Goal: Task Accomplishment & Management: Use online tool/utility

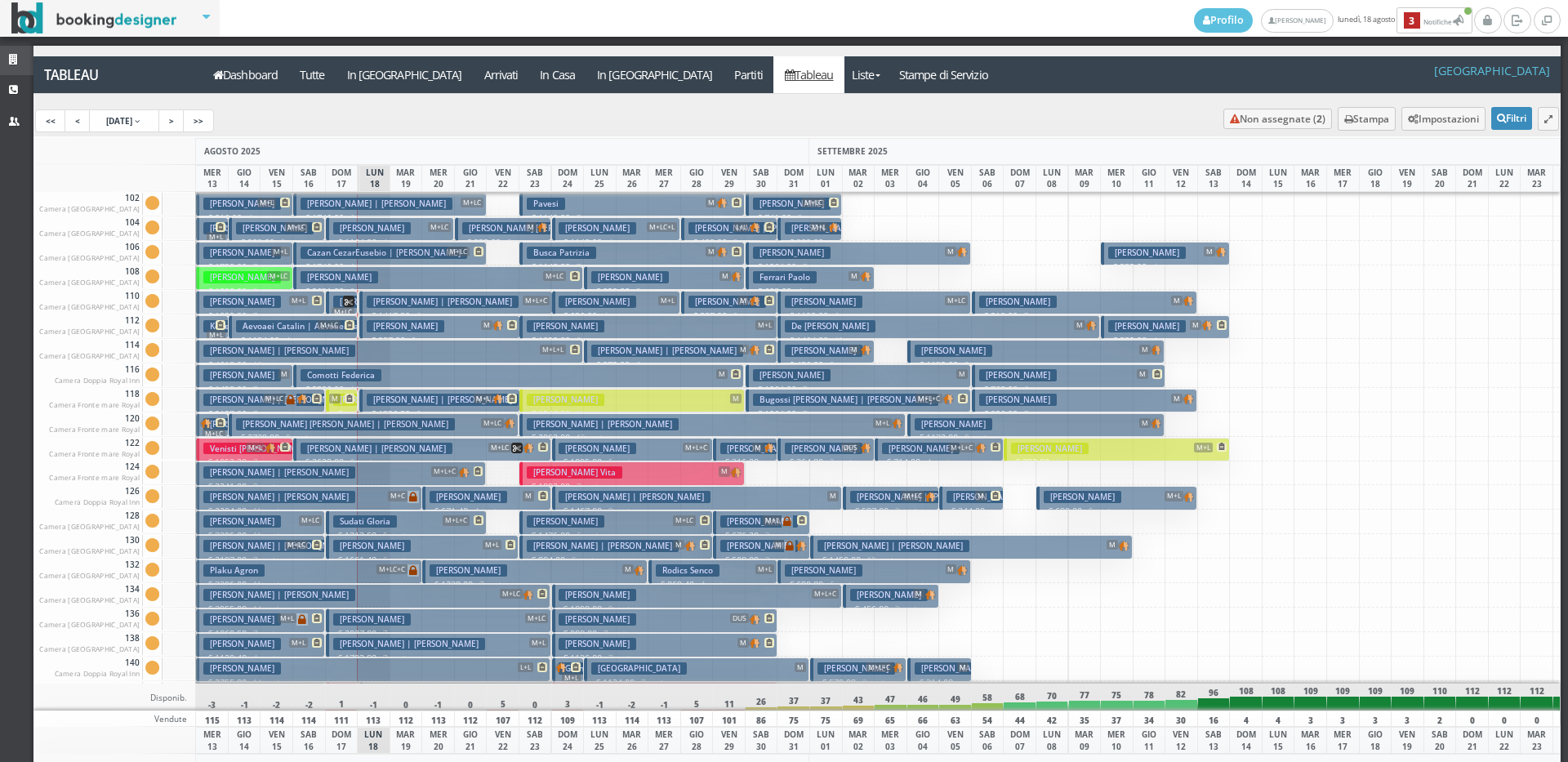
click at [10, 59] on icon at bounding box center [15, 59] width 13 height 11
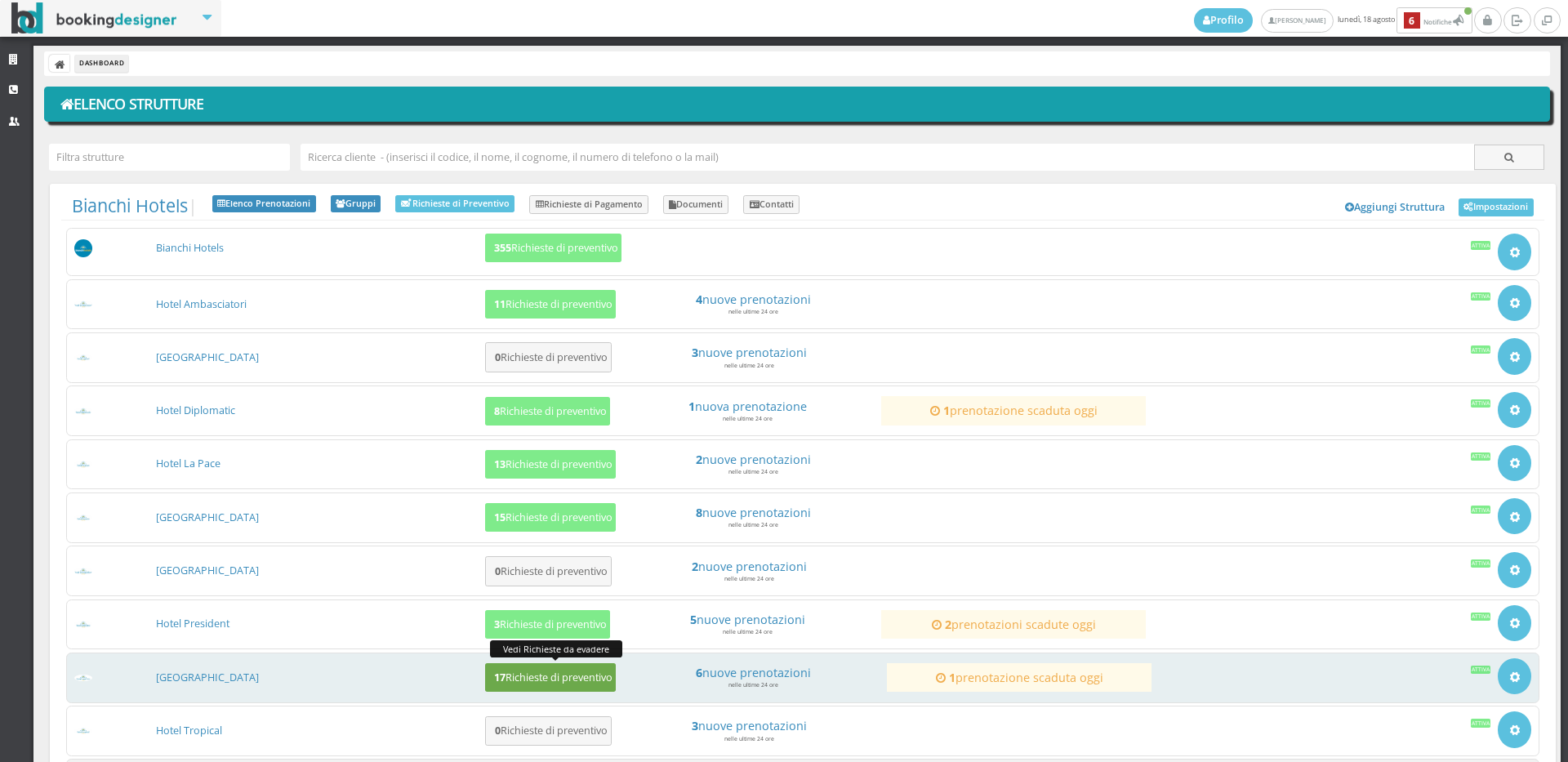
click at [540, 683] on h5 "17 Richieste di preventivo" at bounding box center [550, 677] width 123 height 13
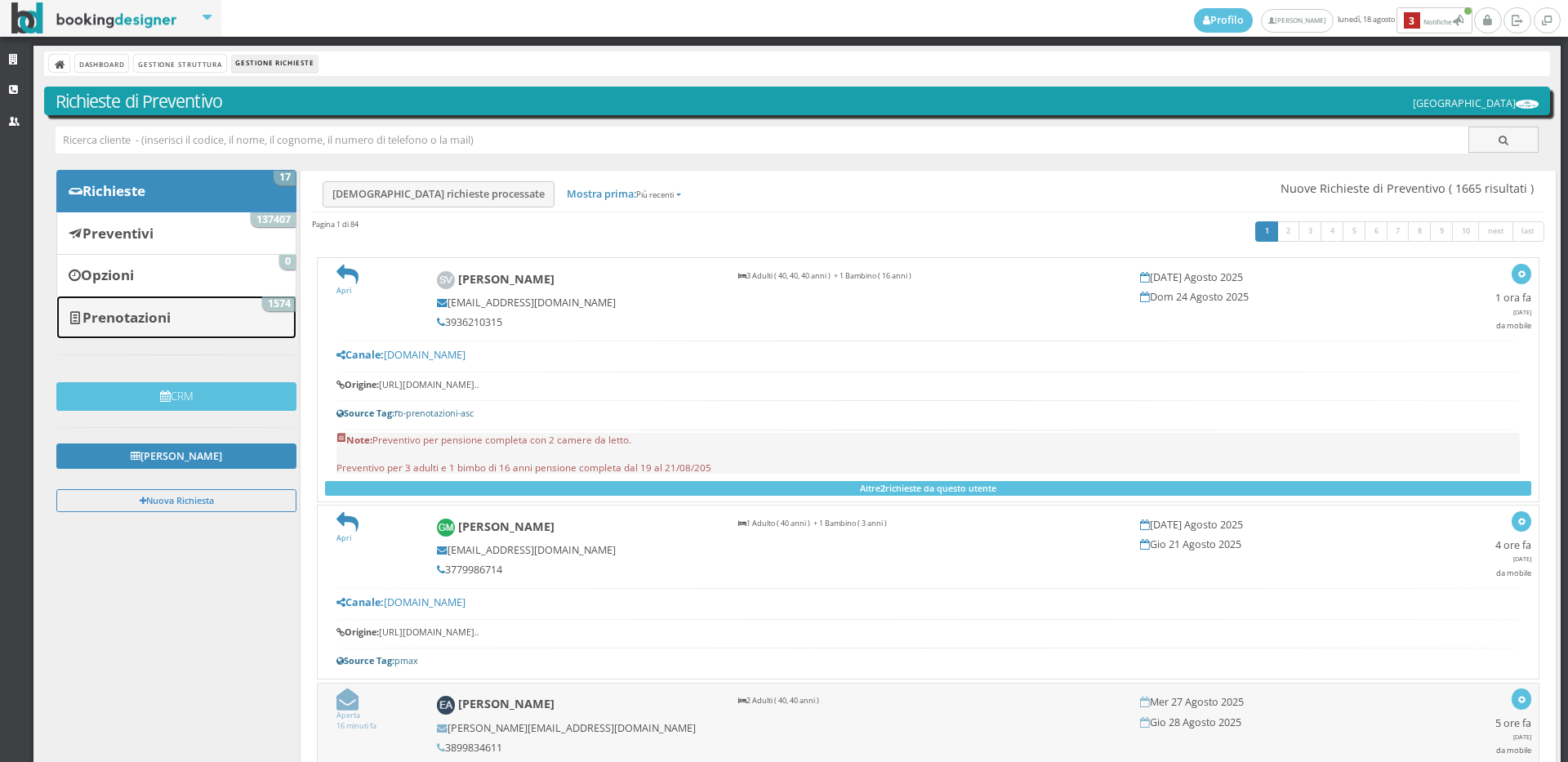
click at [139, 310] on b "Prenotazioni" at bounding box center [126, 317] width 88 height 18
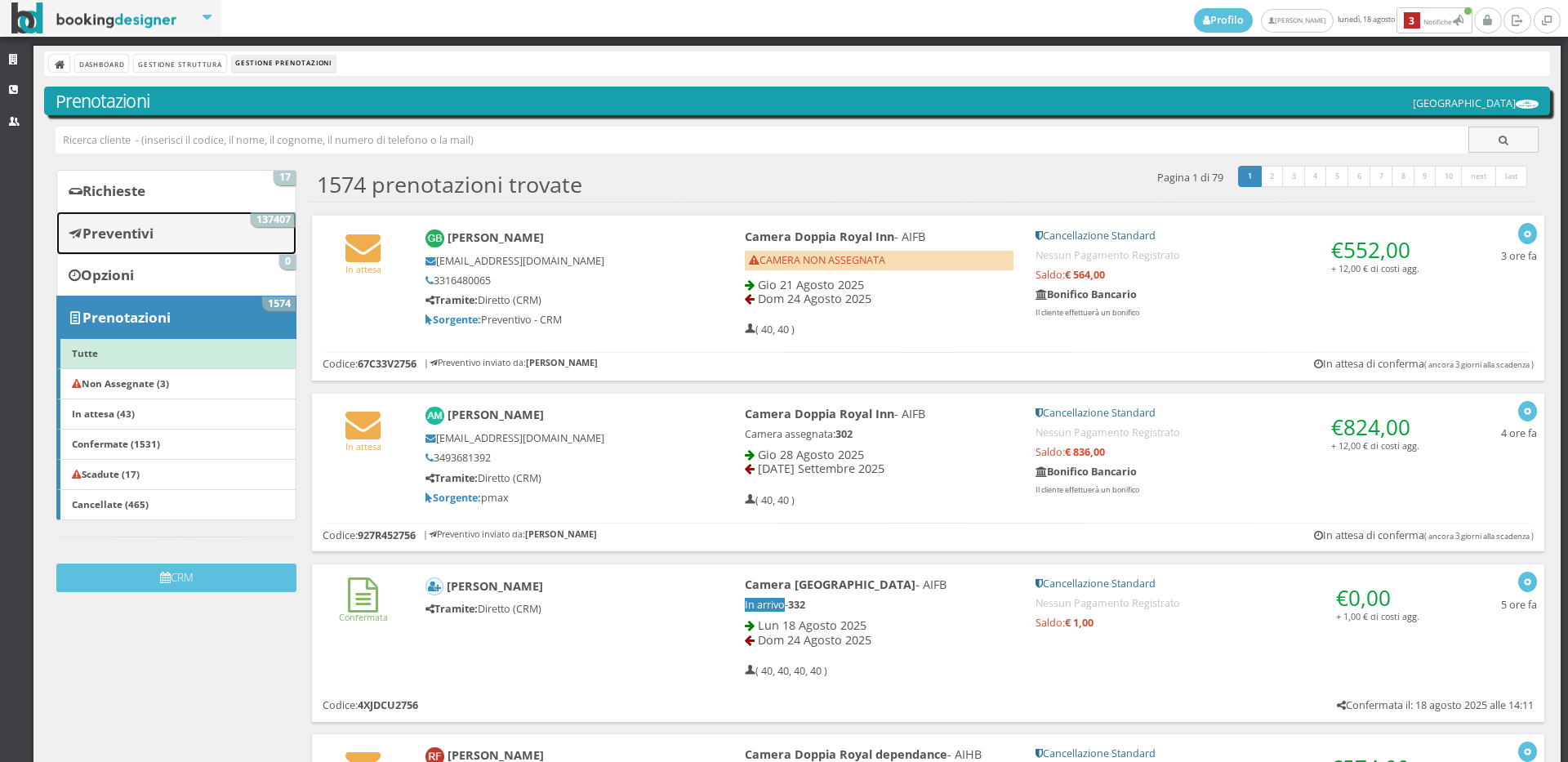
click at [169, 231] on link "Preventivi 137407" at bounding box center [176, 233] width 240 height 43
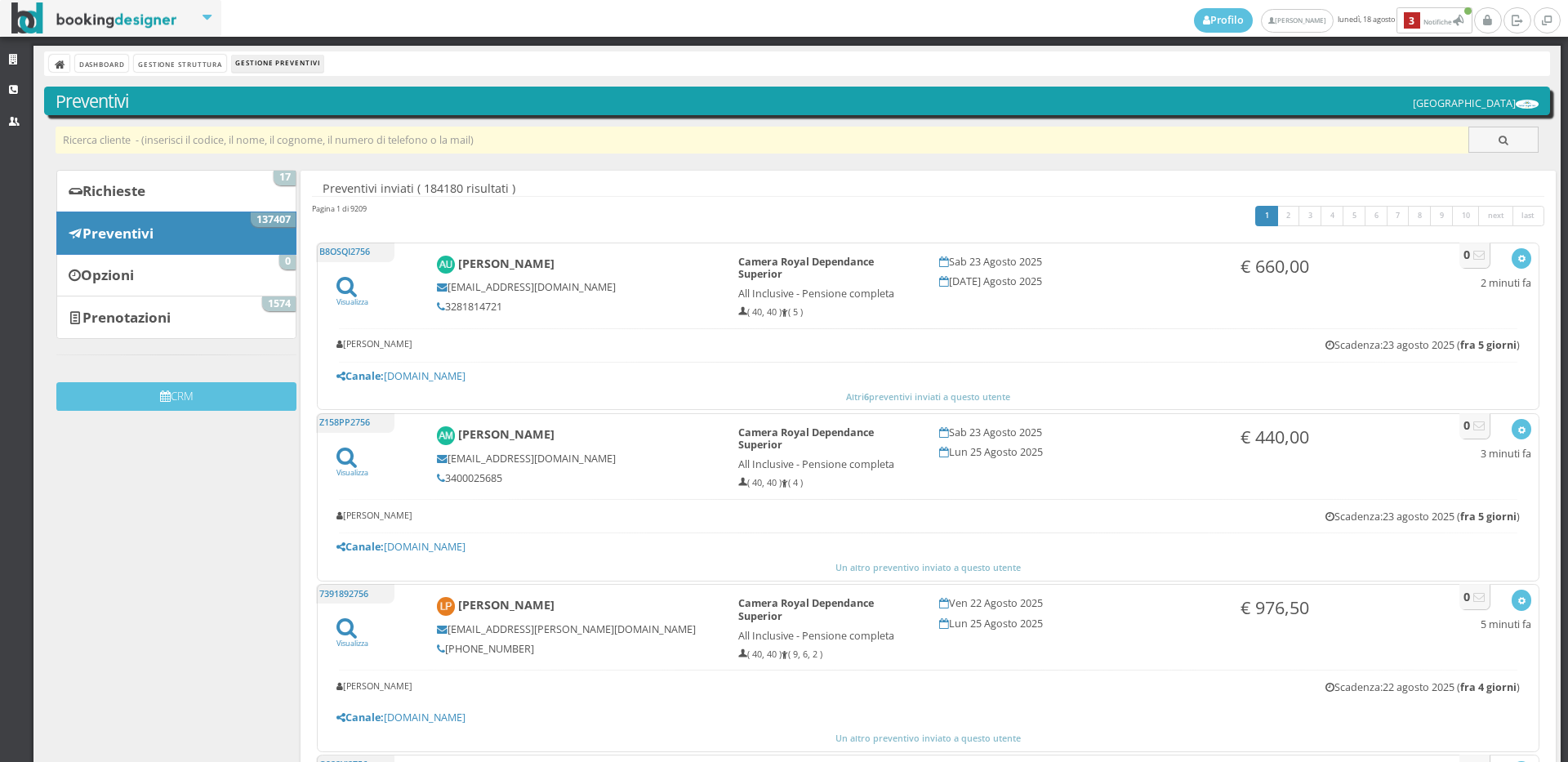
paste input "am_1990@hotmail.it"
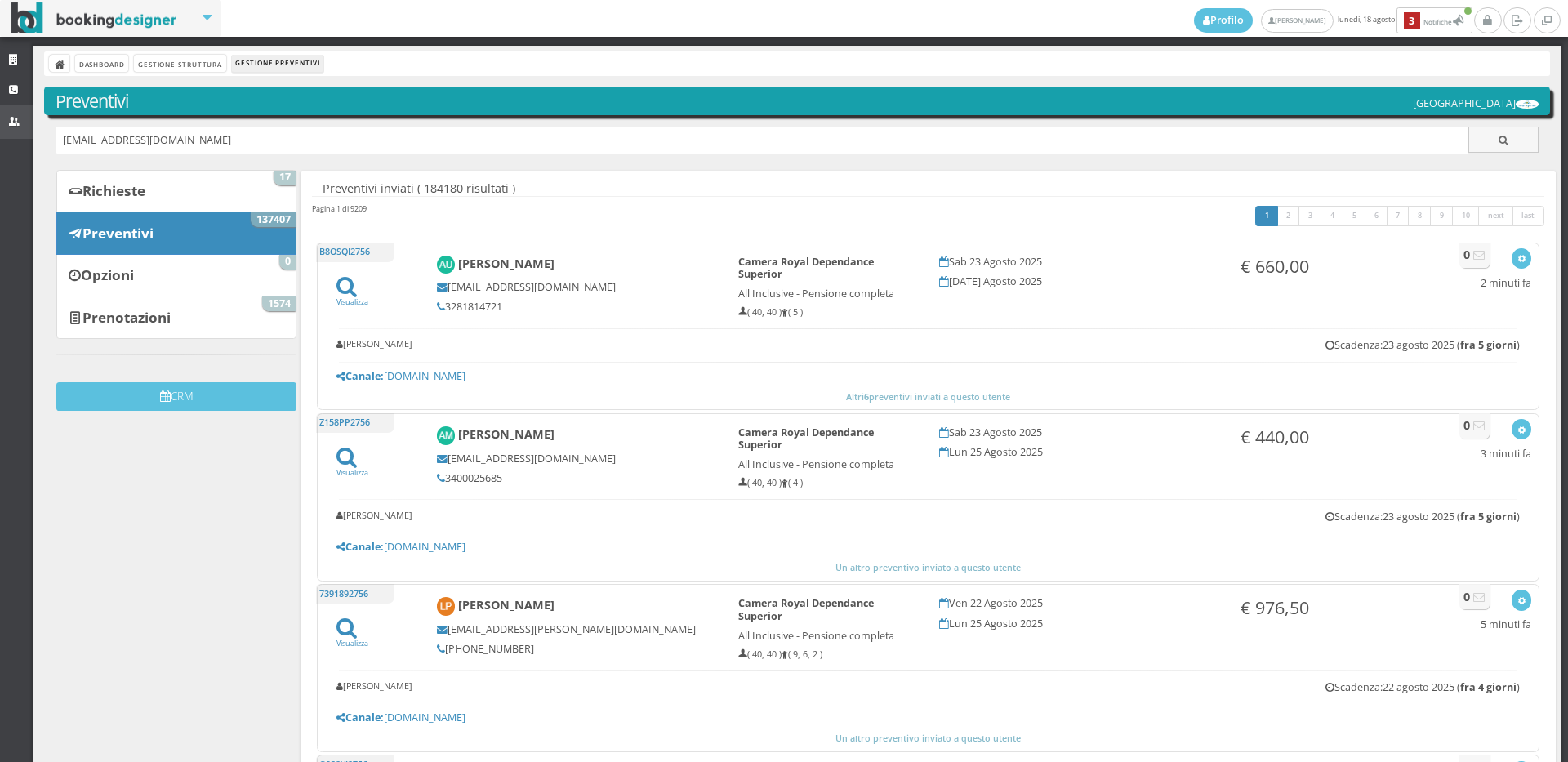
type input "am_1990@hotmail.it"
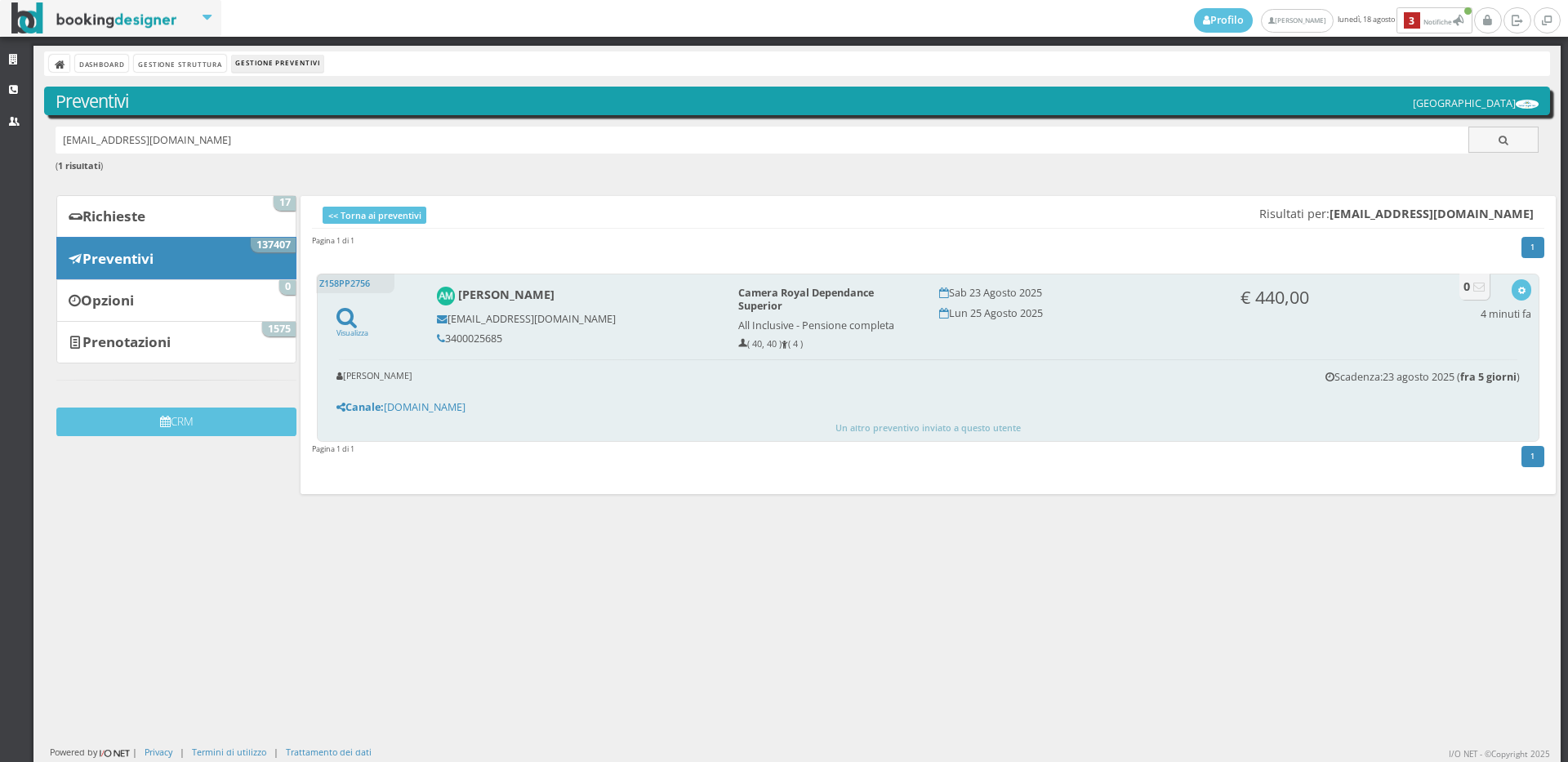
drag, startPoint x: 506, startPoint y: 336, endPoint x: 434, endPoint y: 329, distance: 72.3
click at [434, 329] on div "[PERSON_NAME] [EMAIL_ADDRESS][DOMAIN_NAME] 3400025685" at bounding box center [576, 315] width 301 height 73
copy h5 "3400025685"
click at [1517, 287] on icon "button" at bounding box center [1521, 291] width 9 height 9
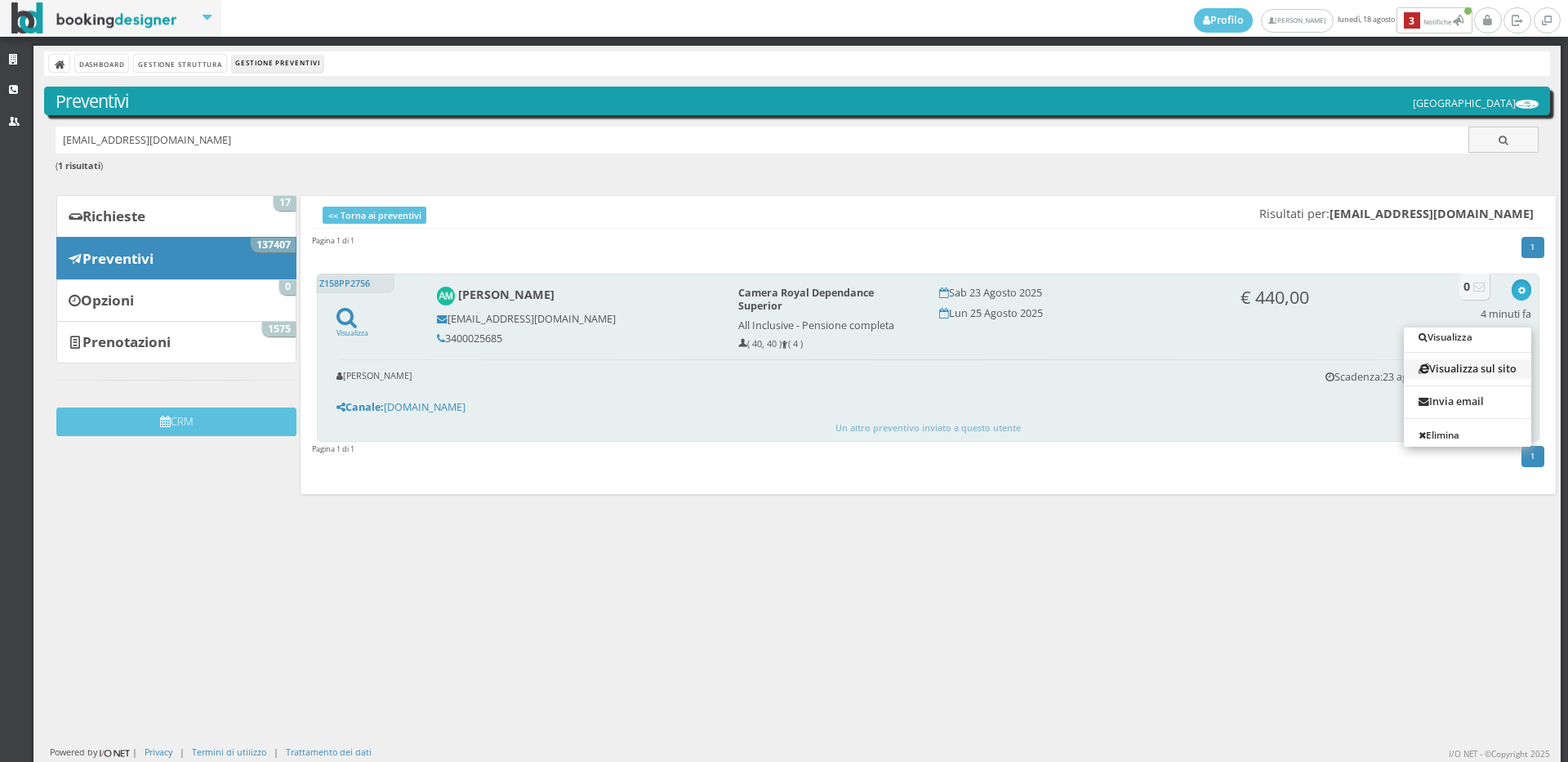
click at [1483, 365] on link "Visualizza sul sito" at bounding box center [1467, 368] width 127 height 18
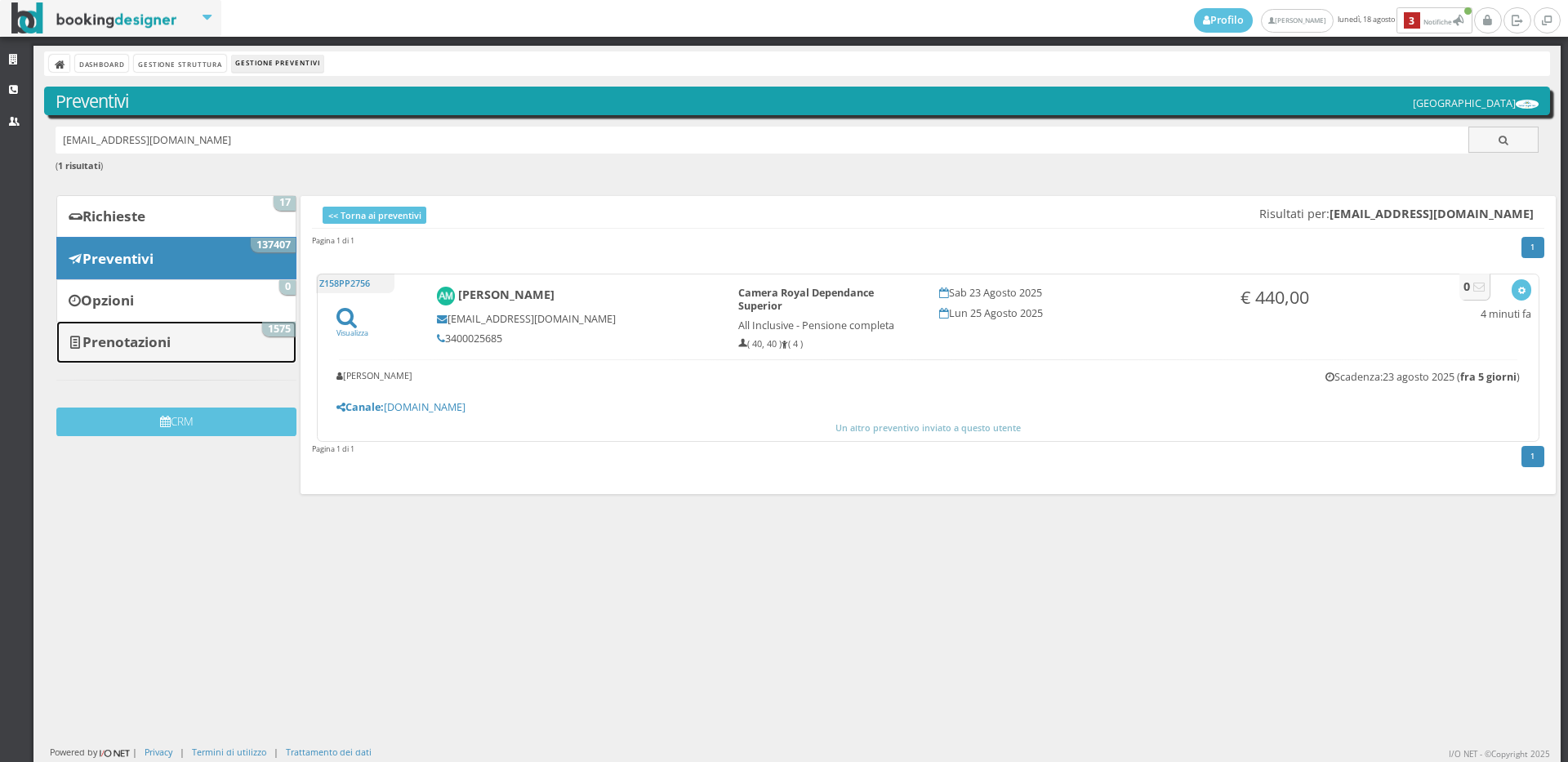
click at [213, 335] on link "Prenotazioni 1575" at bounding box center [176, 342] width 240 height 43
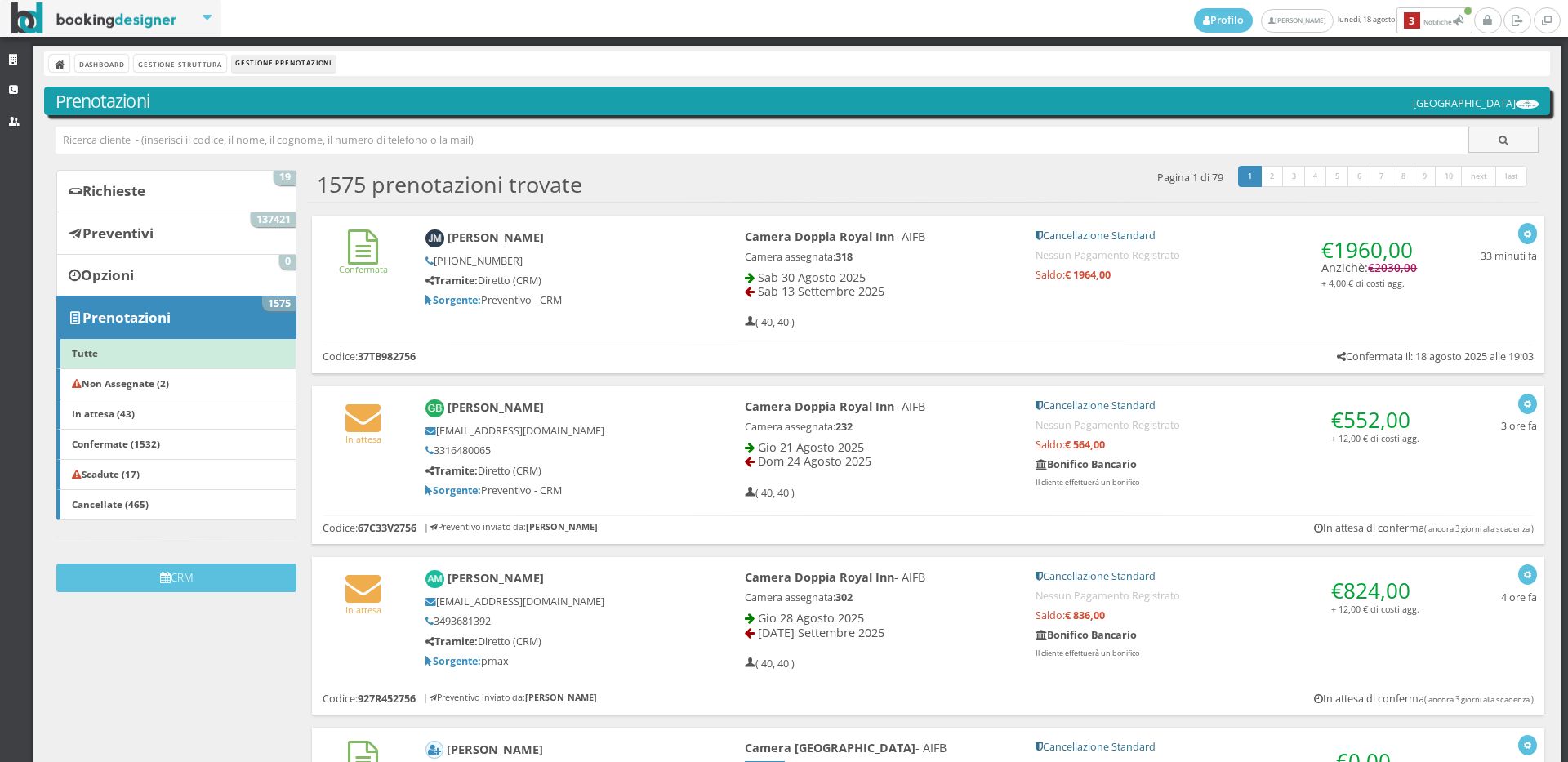
type input ","
type input "[PERSON_NAME]"
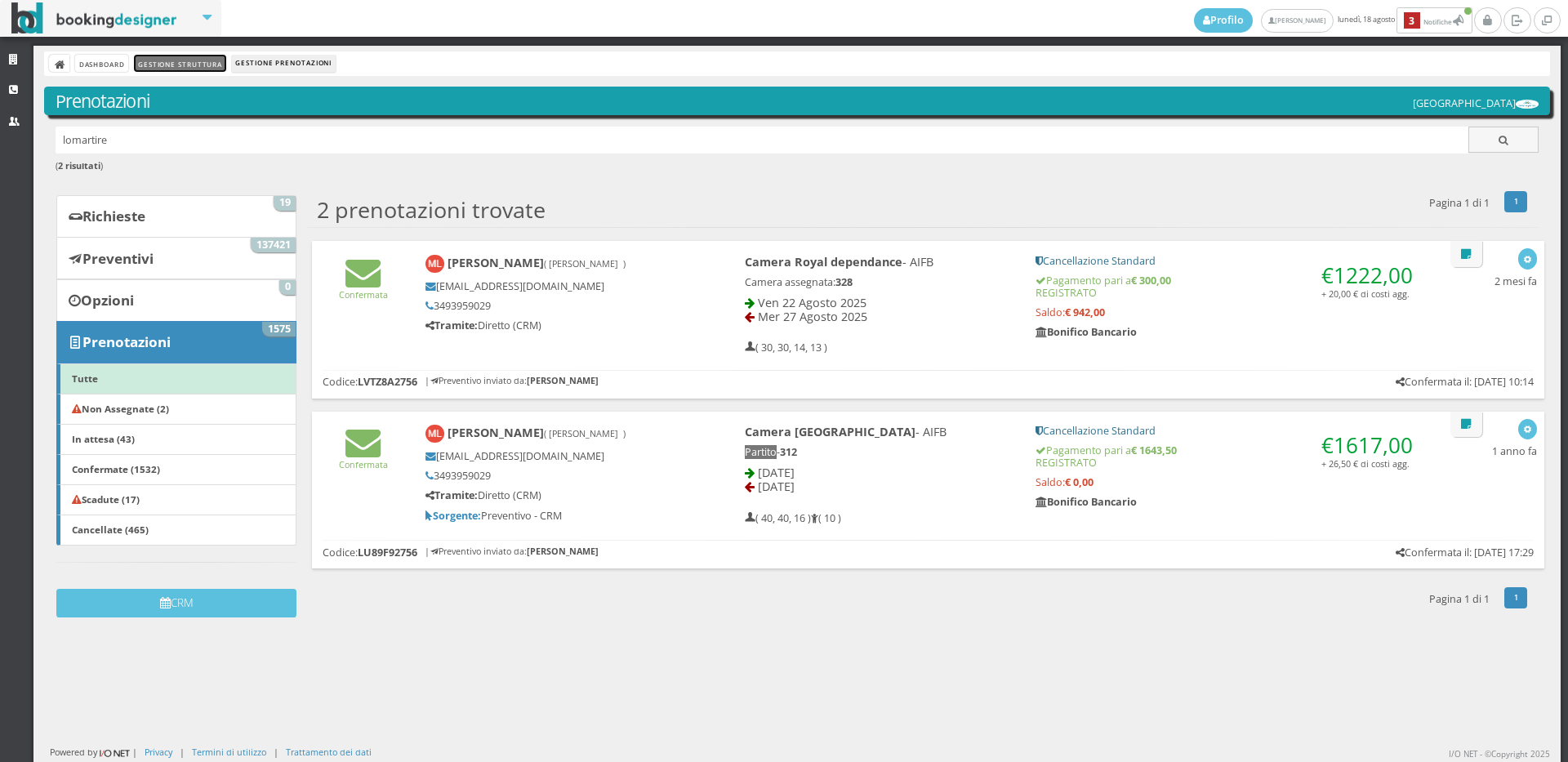
click at [184, 67] on link "Gestione Struttura" at bounding box center [180, 63] width 91 height 17
click at [121, 359] on link "Prenotazioni 1575" at bounding box center [176, 342] width 240 height 43
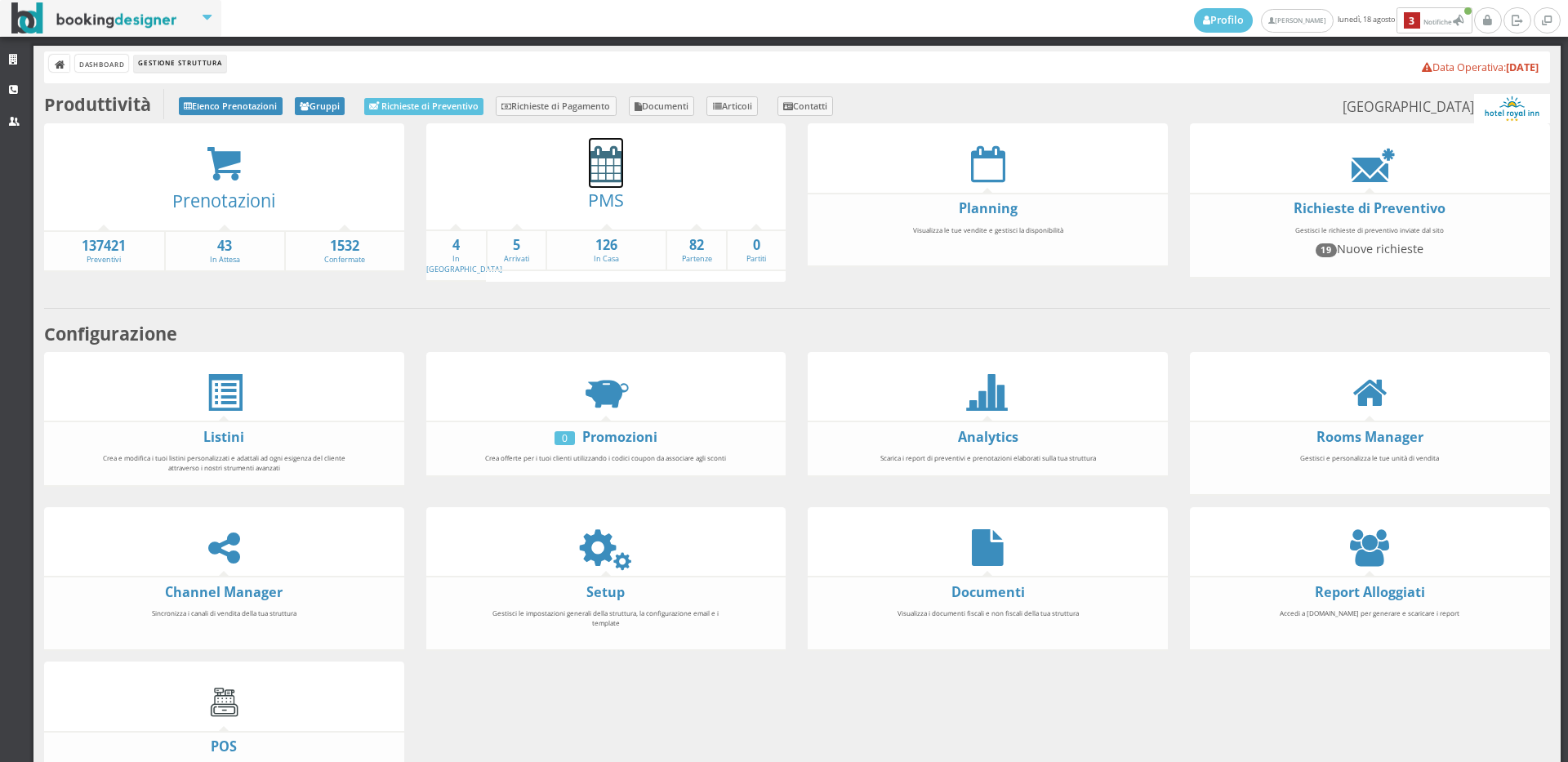
click at [593, 166] on icon at bounding box center [606, 164] width 34 height 37
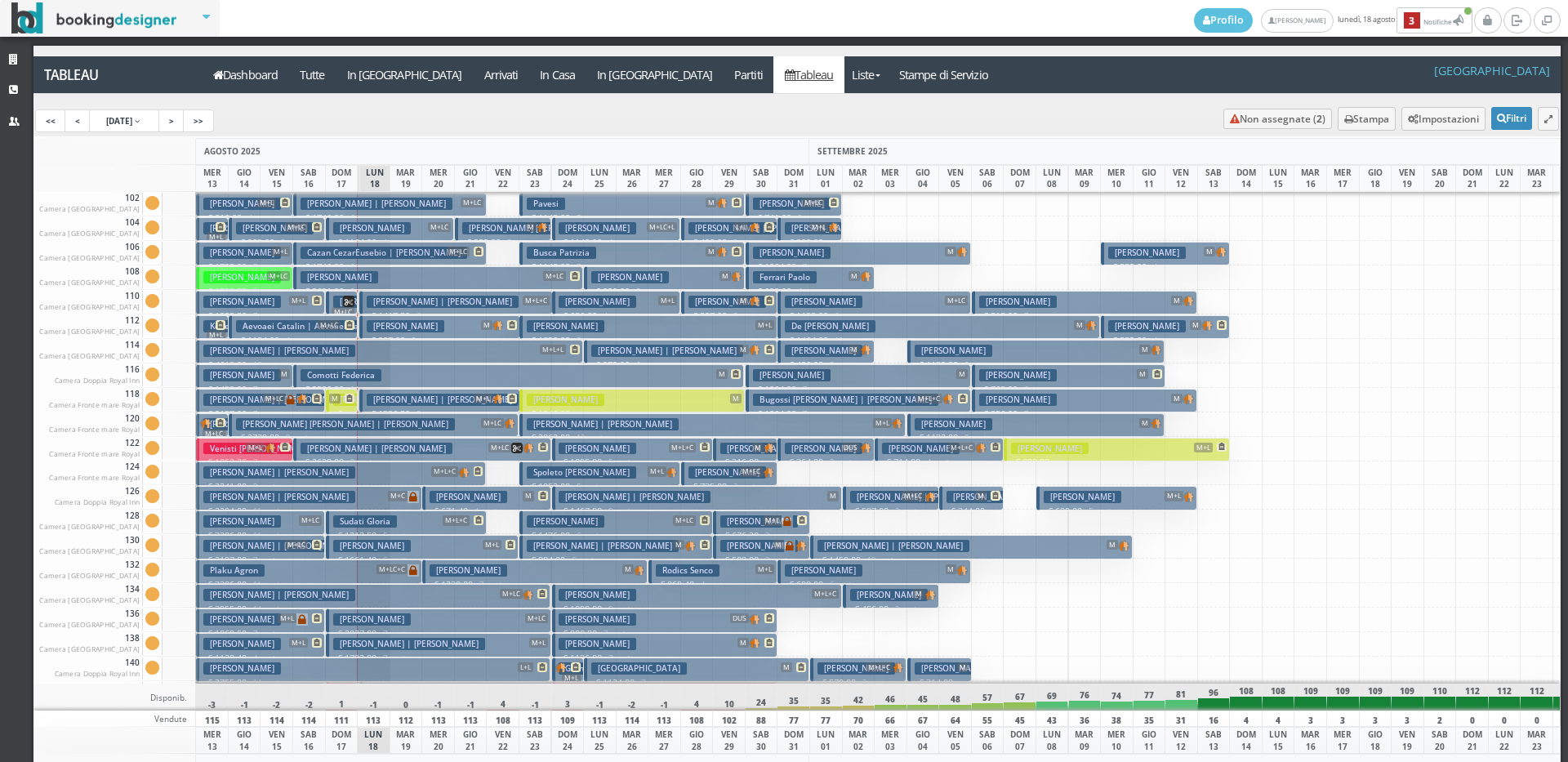
click at [553, 207] on h3 "Pavesi" at bounding box center [545, 203] width 38 height 13
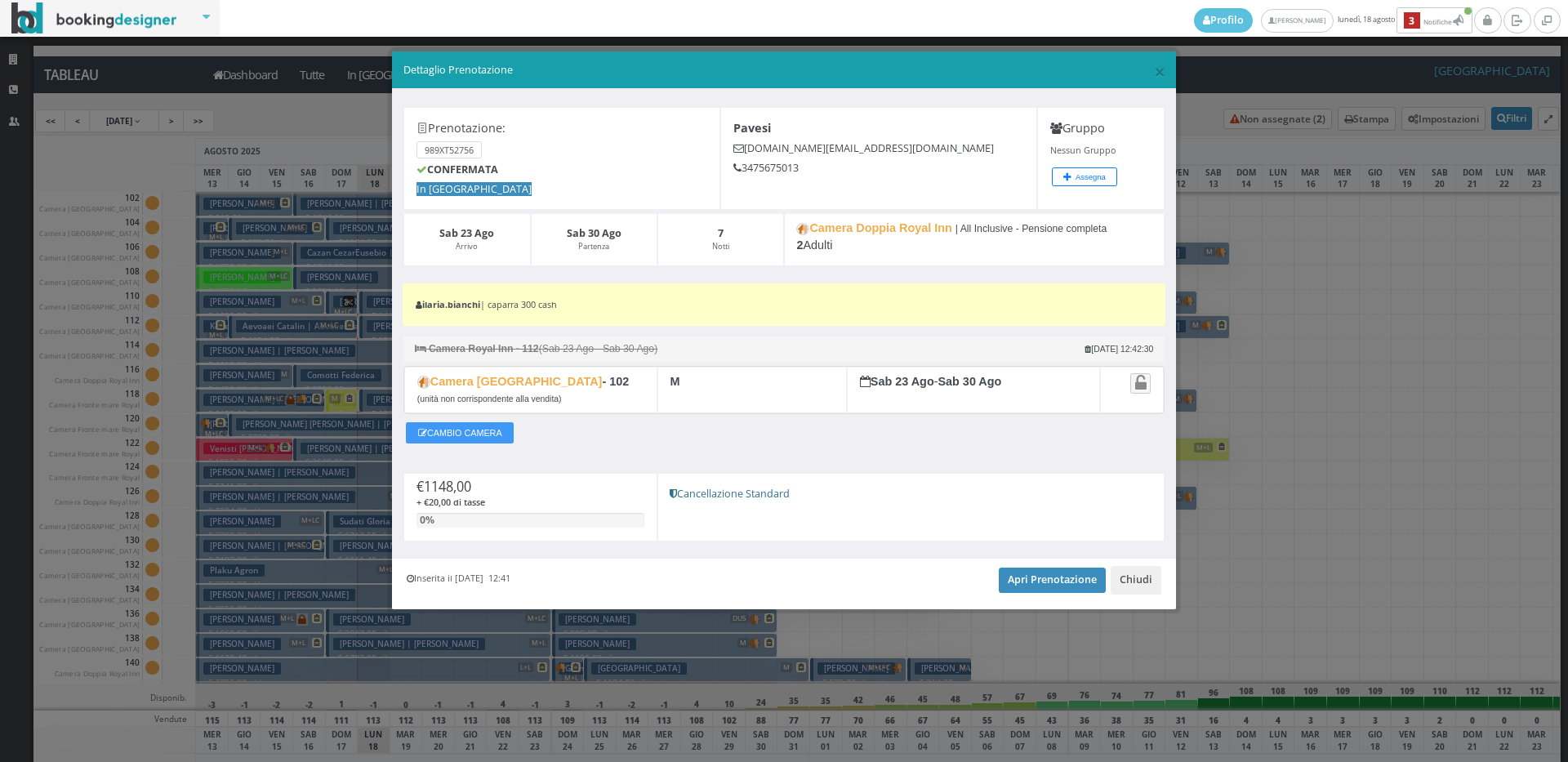
drag, startPoint x: 804, startPoint y: 166, endPoint x: 738, endPoint y: 167, distance: 66.0
click at [738, 167] on h5 "3475675013" at bounding box center [880, 167] width 292 height 13
copy h5 "3475675013"
click at [927, 147] on h5 "pavesi.ren@libero.it" at bounding box center [880, 148] width 292 height 13
drag, startPoint x: 867, startPoint y: 146, endPoint x: 730, endPoint y: 146, distance: 137.0
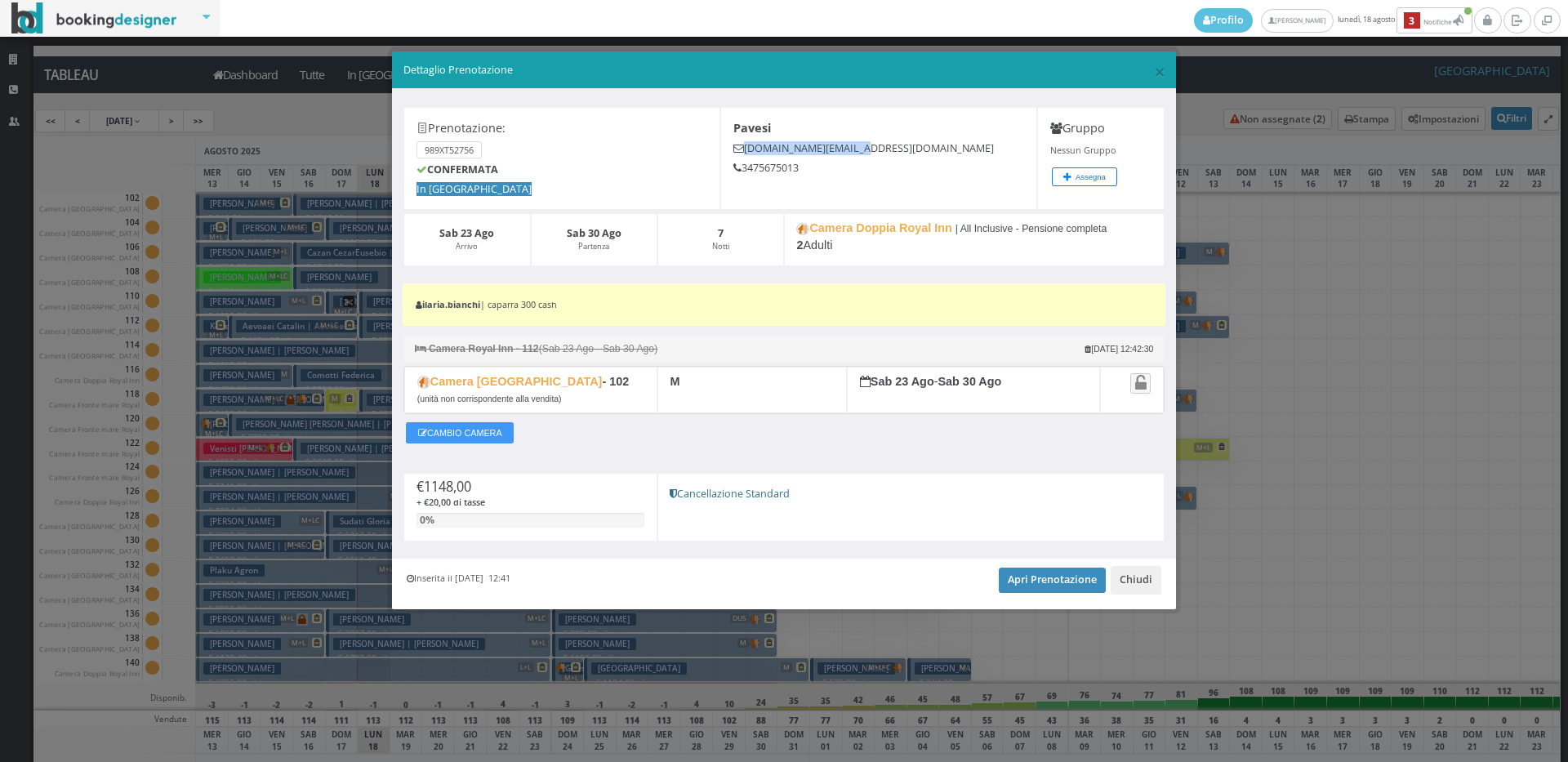
click at [730, 146] on div "Pavesi pavesi.ren@libero.it 3475675013" at bounding box center [879, 158] width 317 height 103
copy h5 "pavesi.ren@libero.it"
click at [1161, 69] on span "×" at bounding box center [1160, 71] width 12 height 28
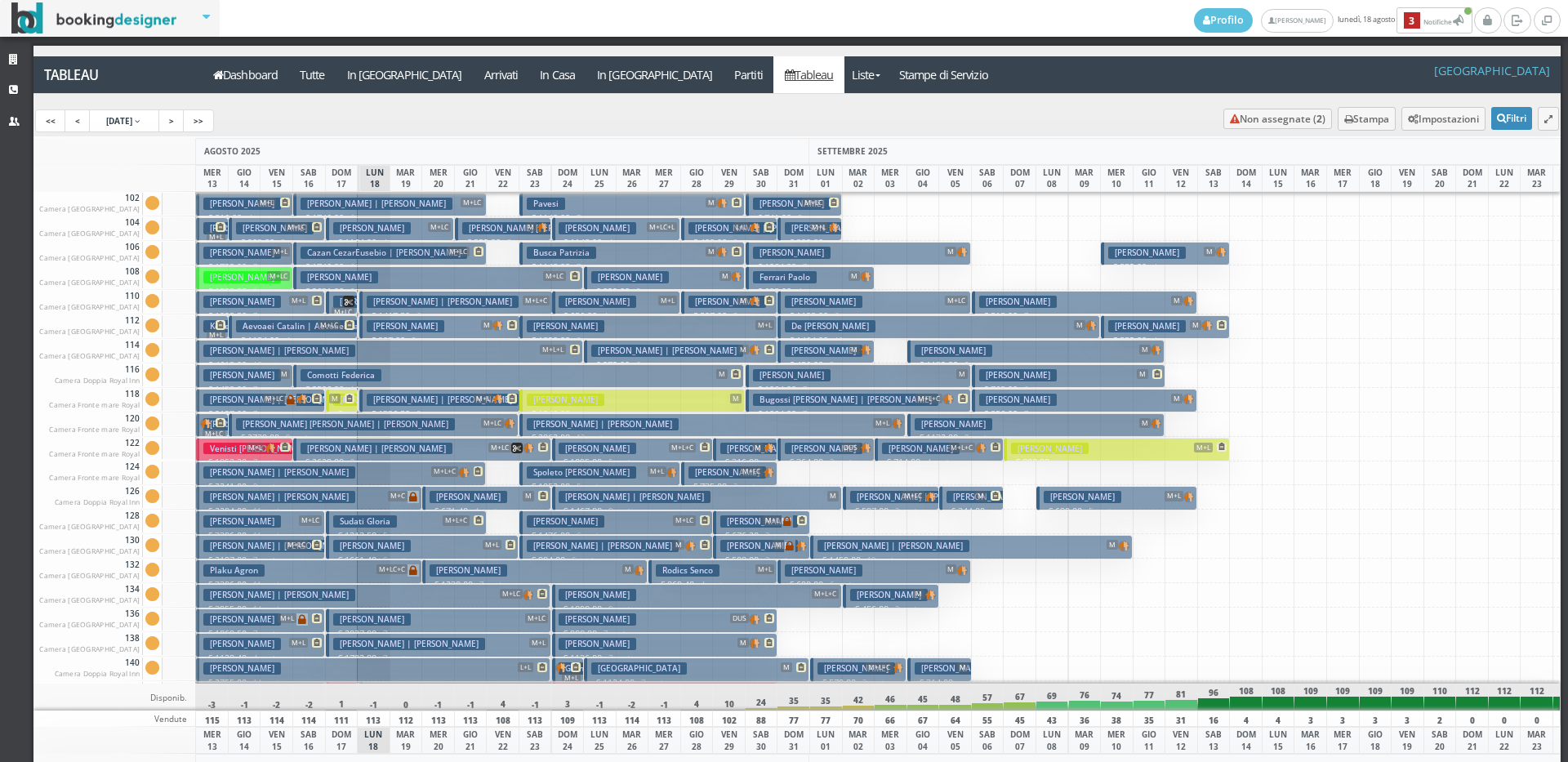
click at [557, 216] on p "€ 1148.00 7 notti" at bounding box center [633, 218] width 213 height 13
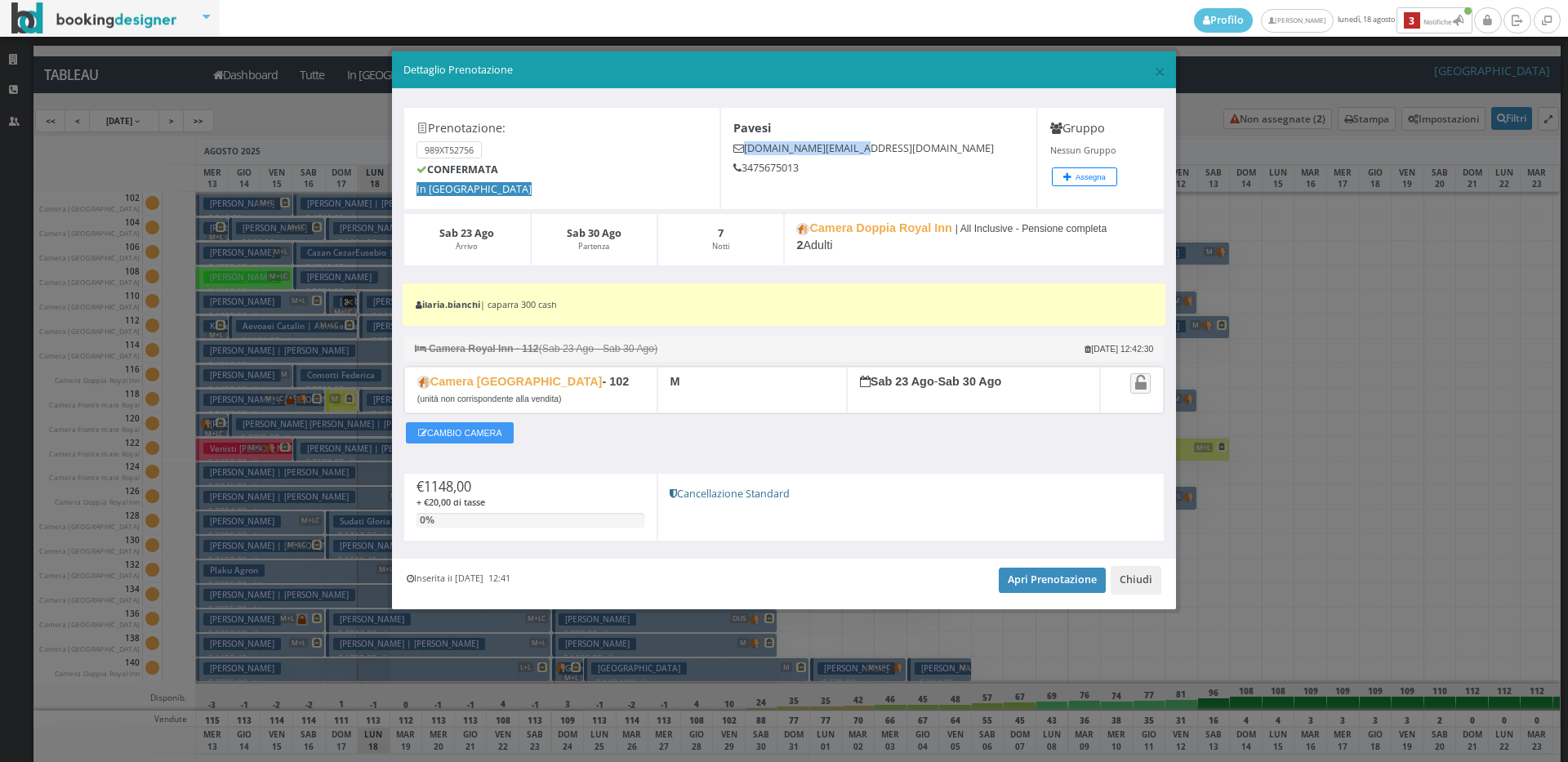
drag, startPoint x: 865, startPoint y: 152, endPoint x: 731, endPoint y: 143, distance: 134.3
click at [731, 143] on div "Pavesi pavesi.ren@libero.it 3475675013" at bounding box center [879, 158] width 317 height 103
copy h5 "pavesi.ren@libero.it"
click at [1166, 71] on div "× Dettaglio Prenotazione" at bounding box center [784, 70] width 784 height 38
drag, startPoint x: 1161, startPoint y: 71, endPoint x: 761, endPoint y: 157, distance: 409.1
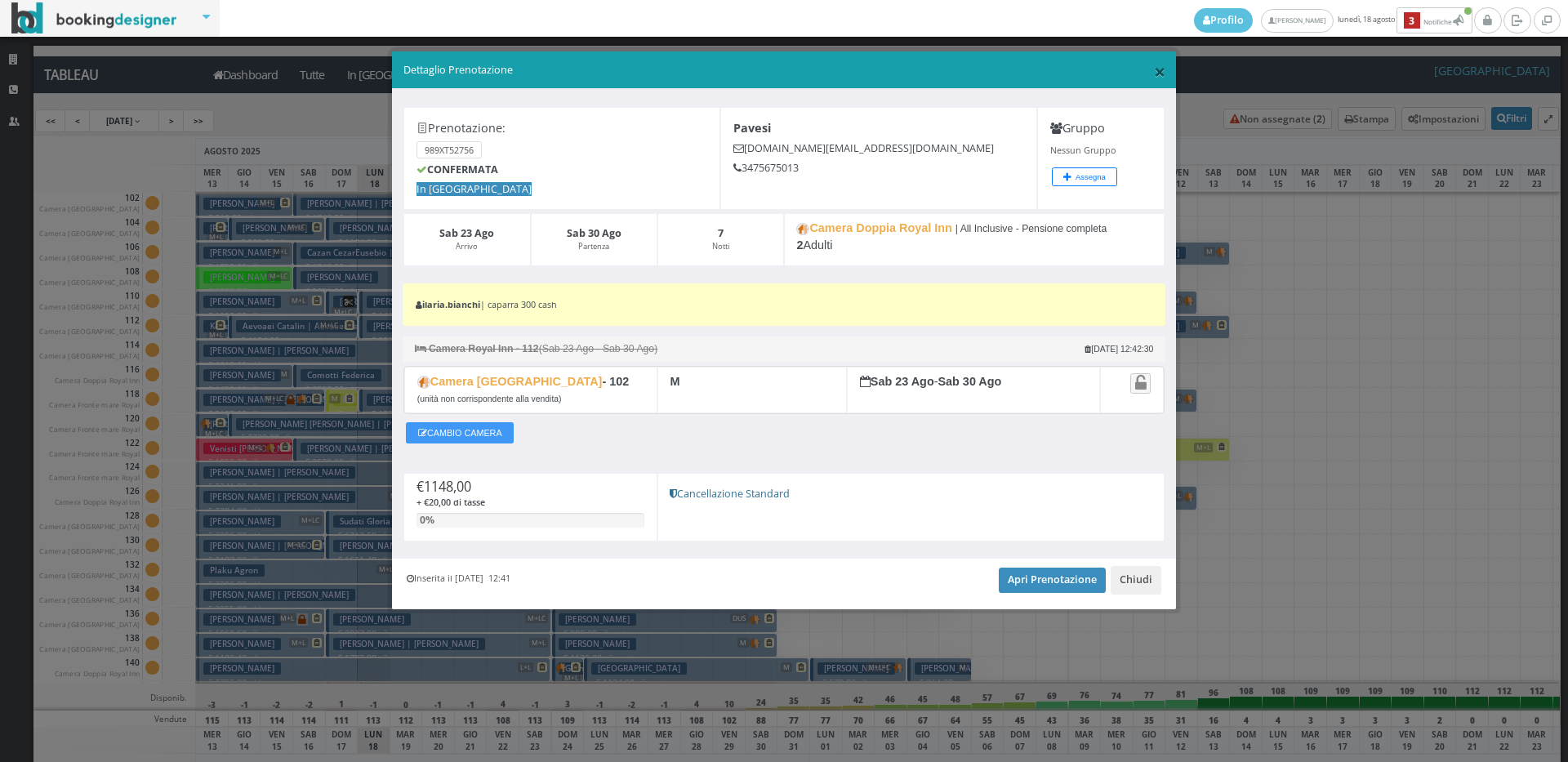
click at [1160, 72] on span "×" at bounding box center [1160, 71] width 12 height 28
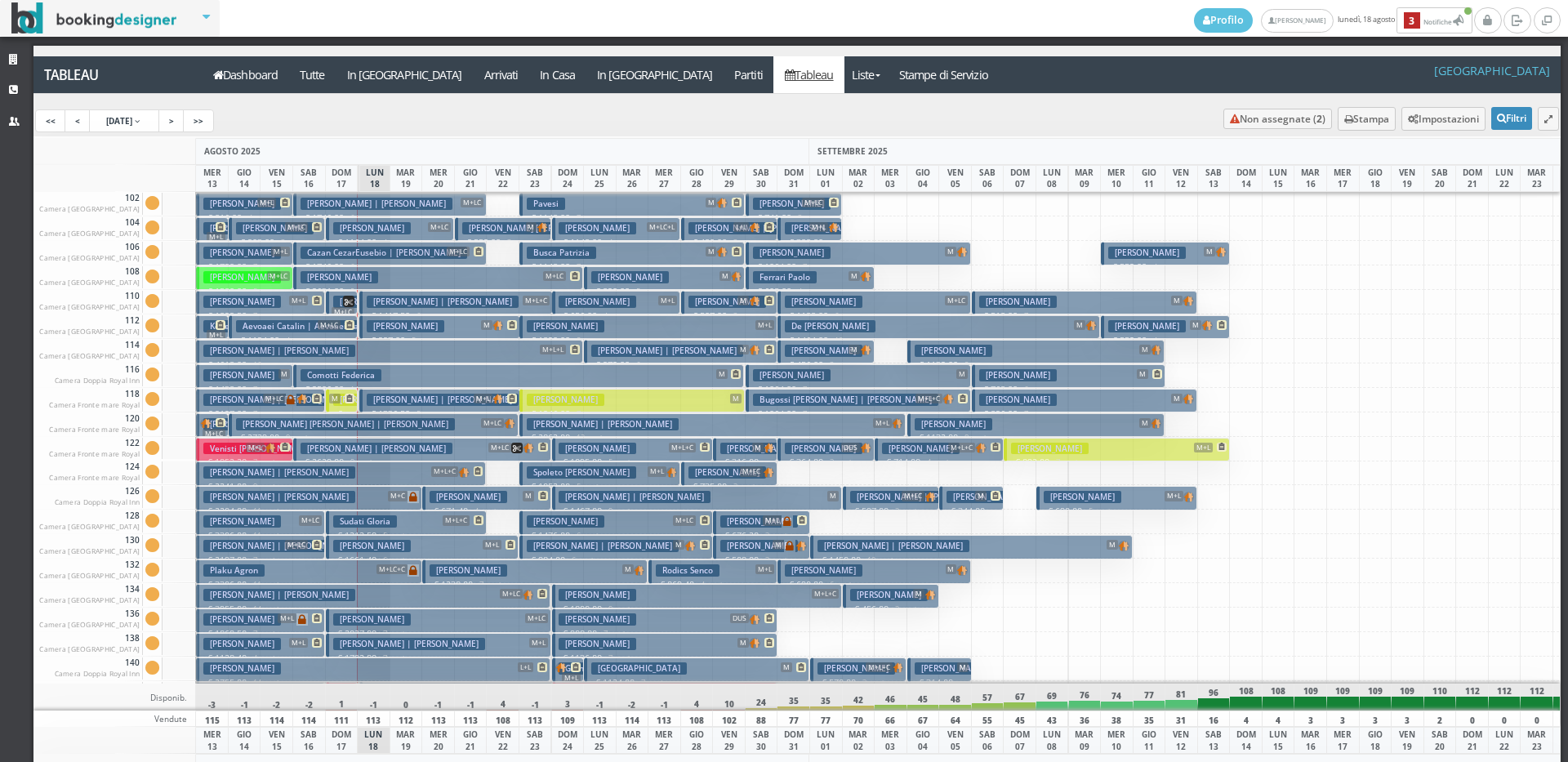
click at [608, 250] on button "Busca Patrizia M € 1148.00 7 notti 2 Adulti" at bounding box center [632, 254] width 226 height 23
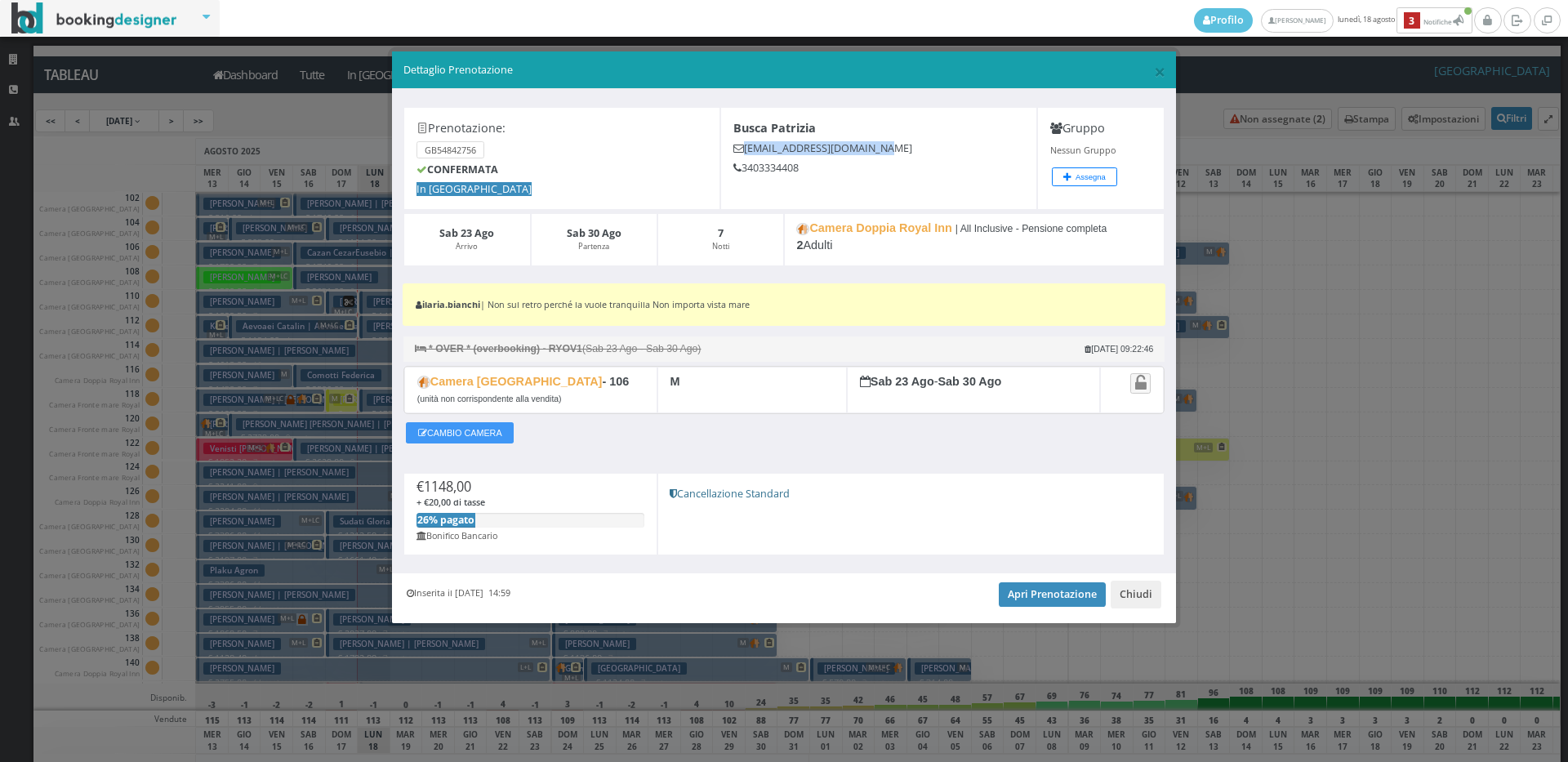
drag, startPoint x: 895, startPoint y: 150, endPoint x: 742, endPoint y: 146, distance: 153.1
click at [742, 146] on h5 "busca.patrizia@gmail.com" at bounding box center [880, 148] width 292 height 13
copy h5 "busca.patrizia@gmail.com"
click at [1158, 72] on span "×" at bounding box center [1160, 71] width 12 height 28
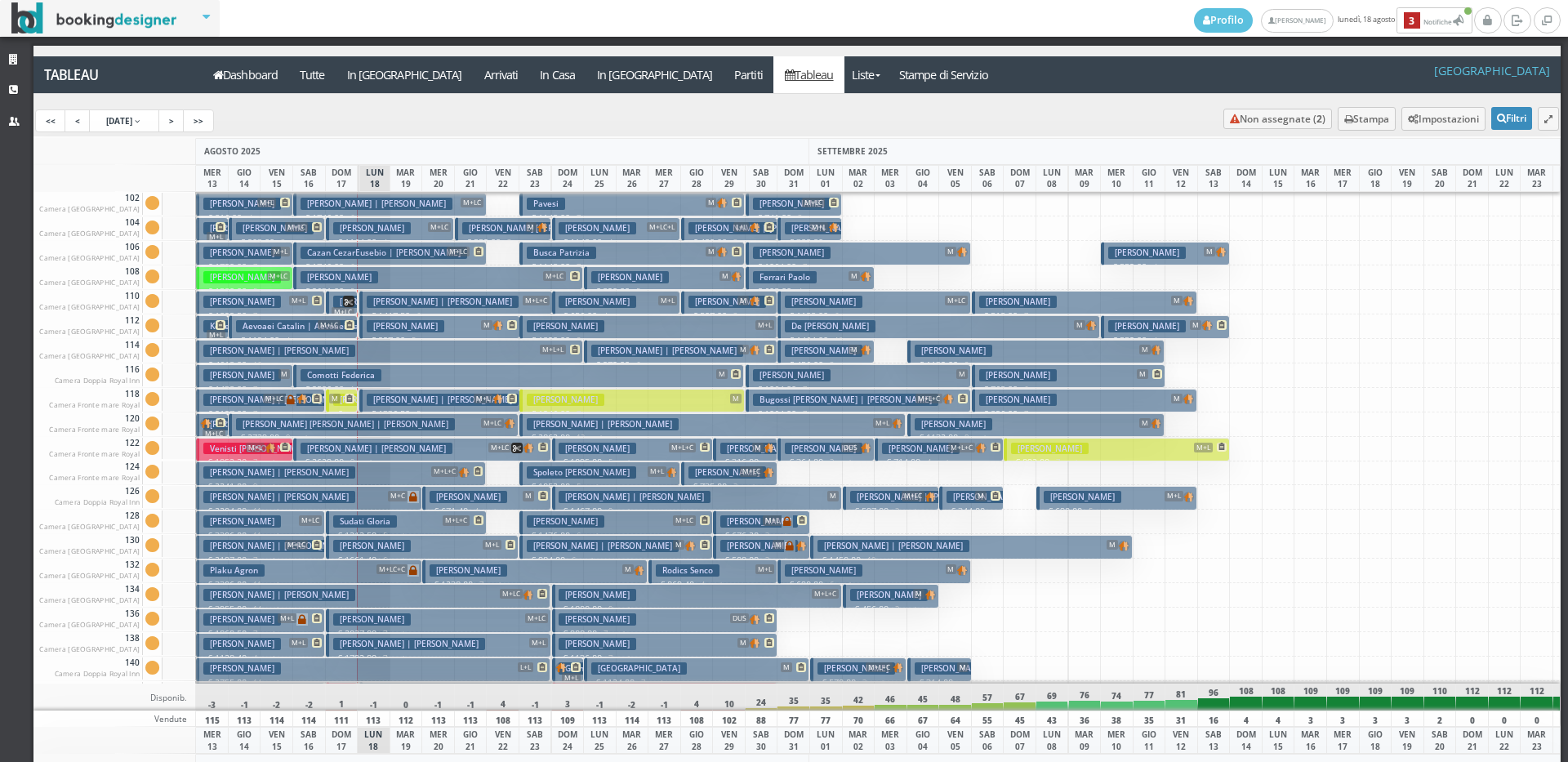
click at [532, 470] on h3 "Spoleto Sara" at bounding box center [581, 472] width 110 height 13
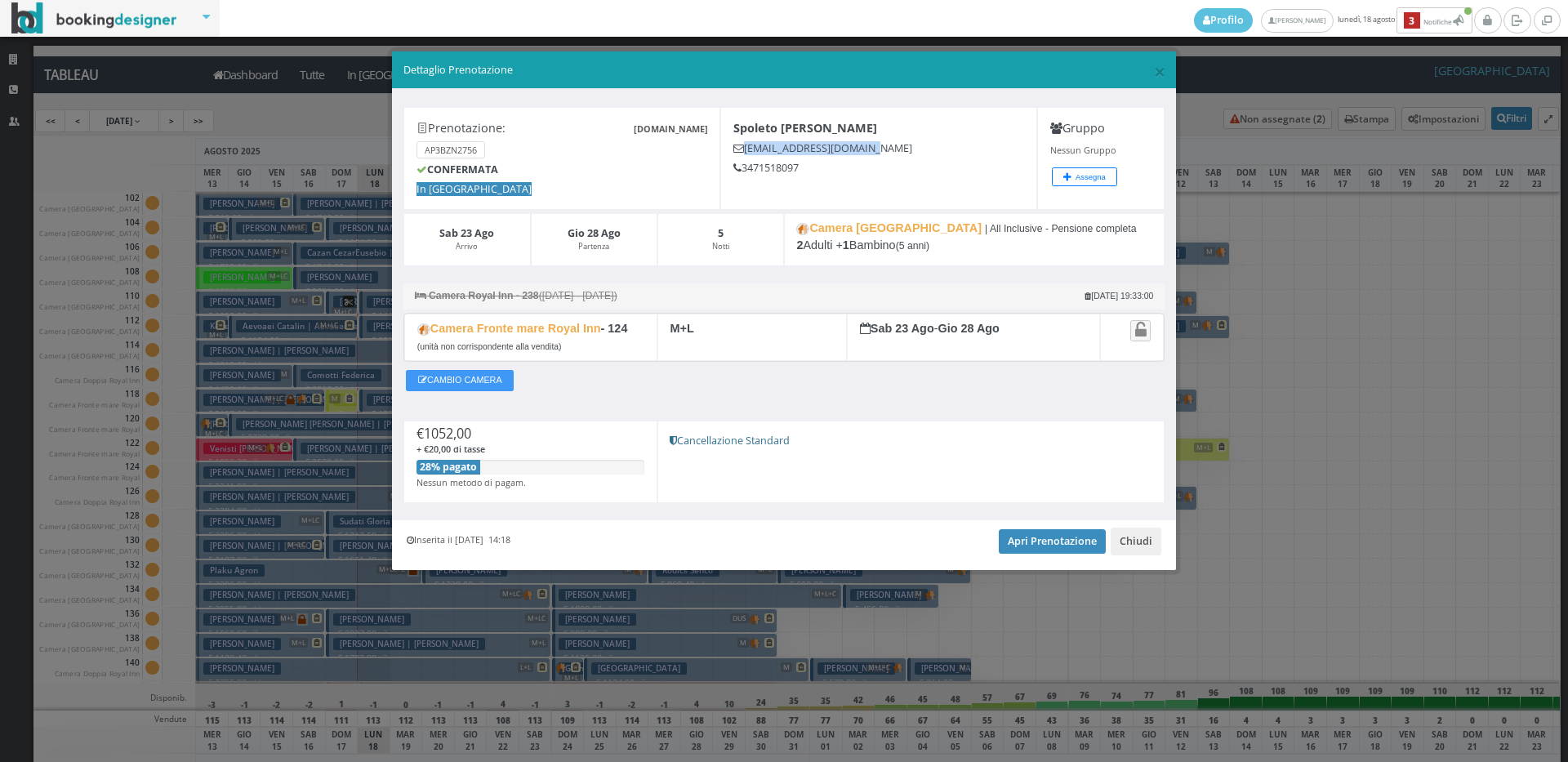
drag, startPoint x: 898, startPoint y: 142, endPoint x: 739, endPoint y: 142, distance: 159.0
click at [739, 142] on h5 "saraspoleto@hotmail.it" at bounding box center [880, 148] width 292 height 13
copy h5 "saraspoleto@hotmail.it"
click at [1158, 70] on span "×" at bounding box center [1160, 71] width 12 height 28
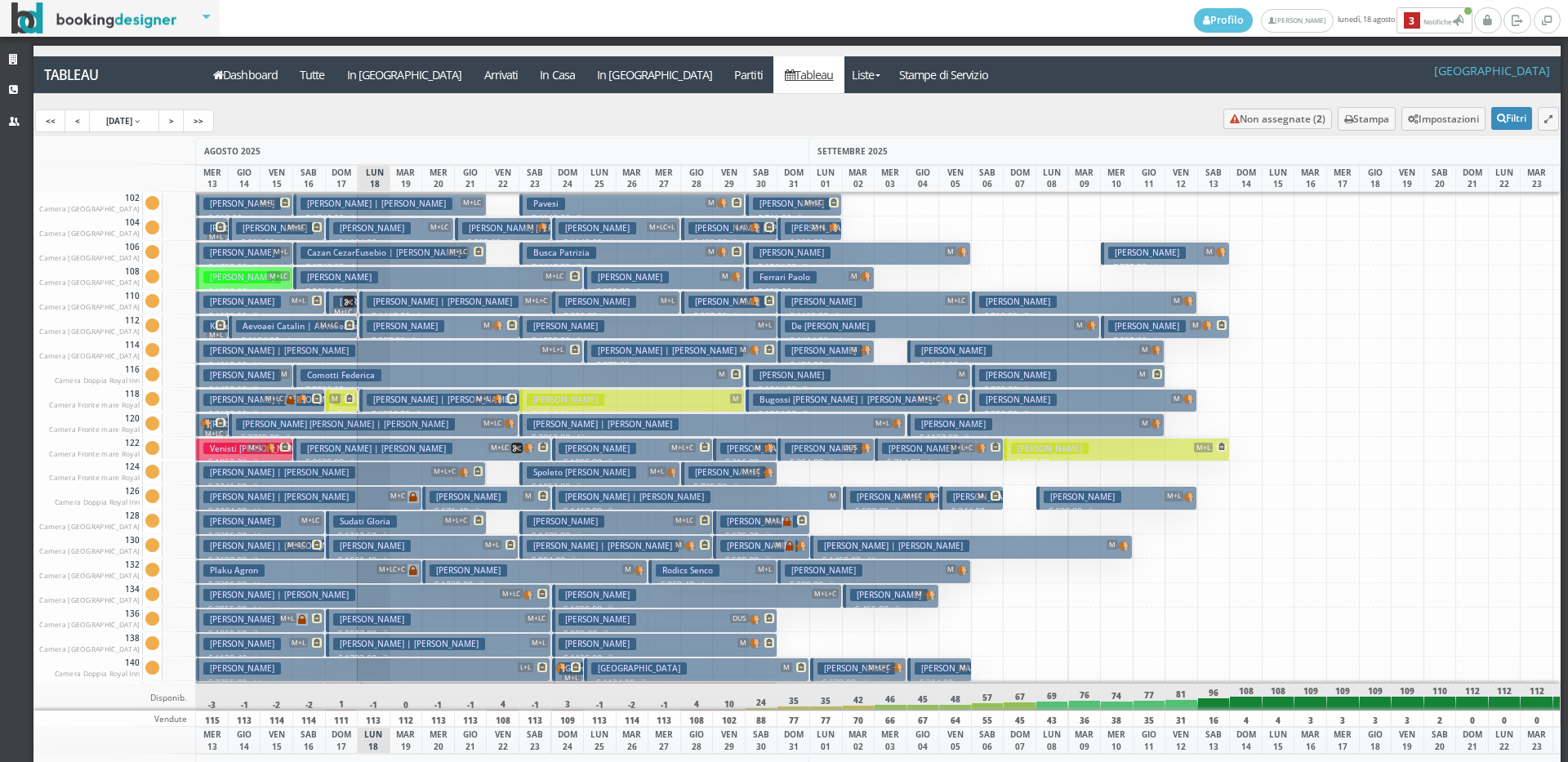
scroll to position [82, 0]
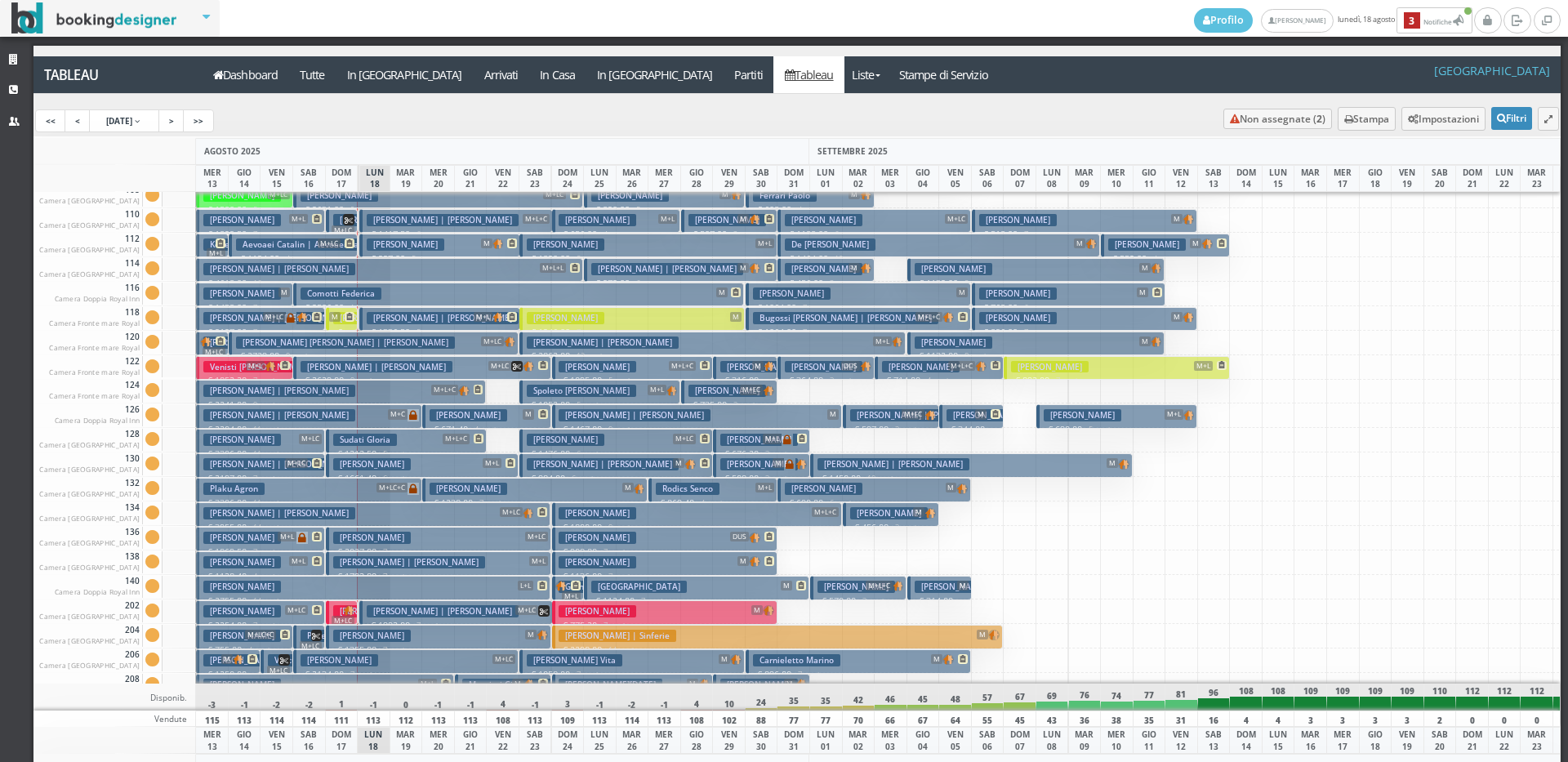
click at [540, 436] on h3 "Bonomi Roberta" at bounding box center [566, 439] width 78 height 13
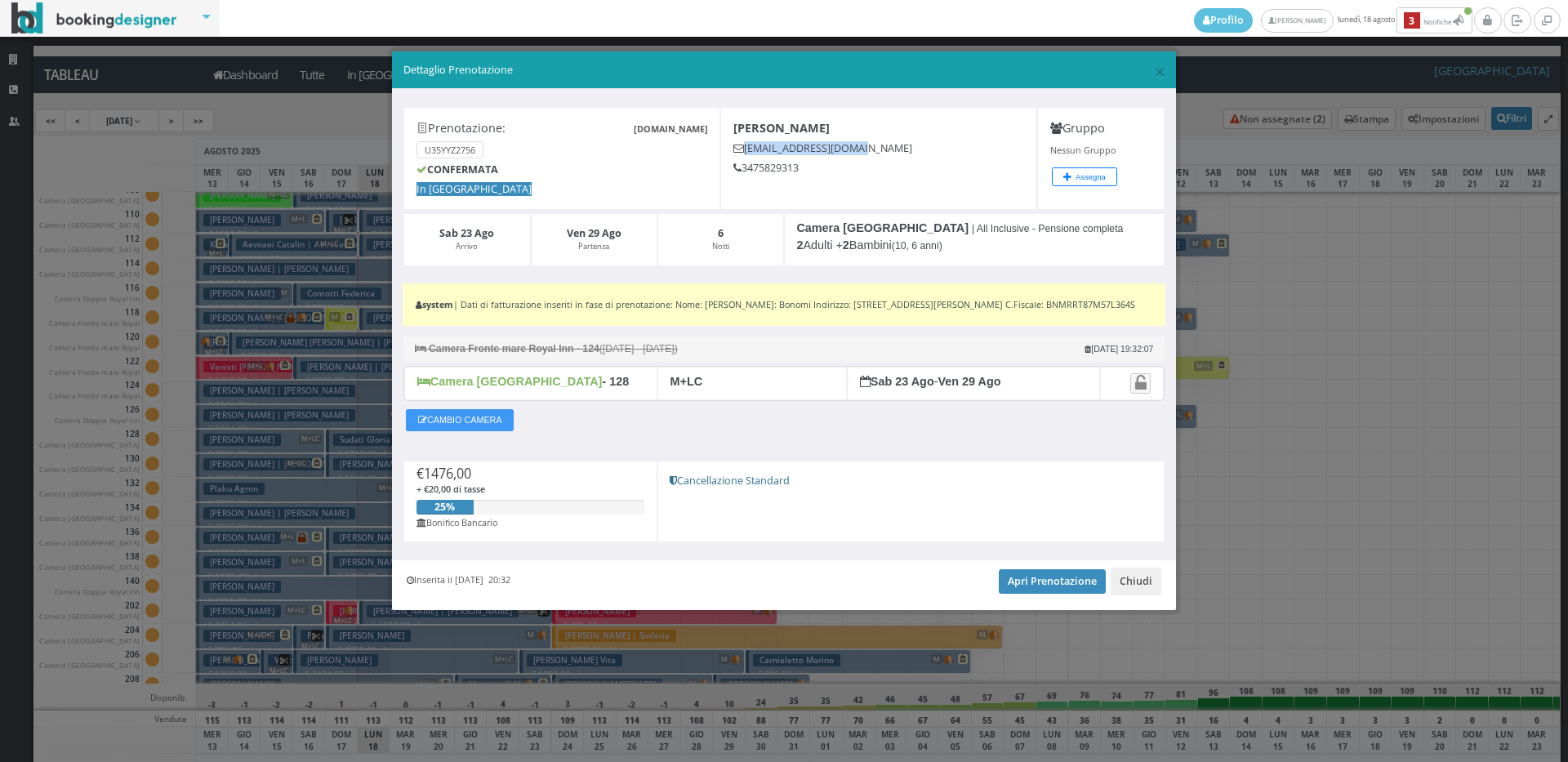
drag, startPoint x: 869, startPoint y: 137, endPoint x: 741, endPoint y: 146, distance: 128.3
click at [741, 146] on div "Bonomi Roberta bonomi_rob@libero.it 3475829313" at bounding box center [879, 158] width 317 height 103
copy h5 "bonomi_rob@libero.it"
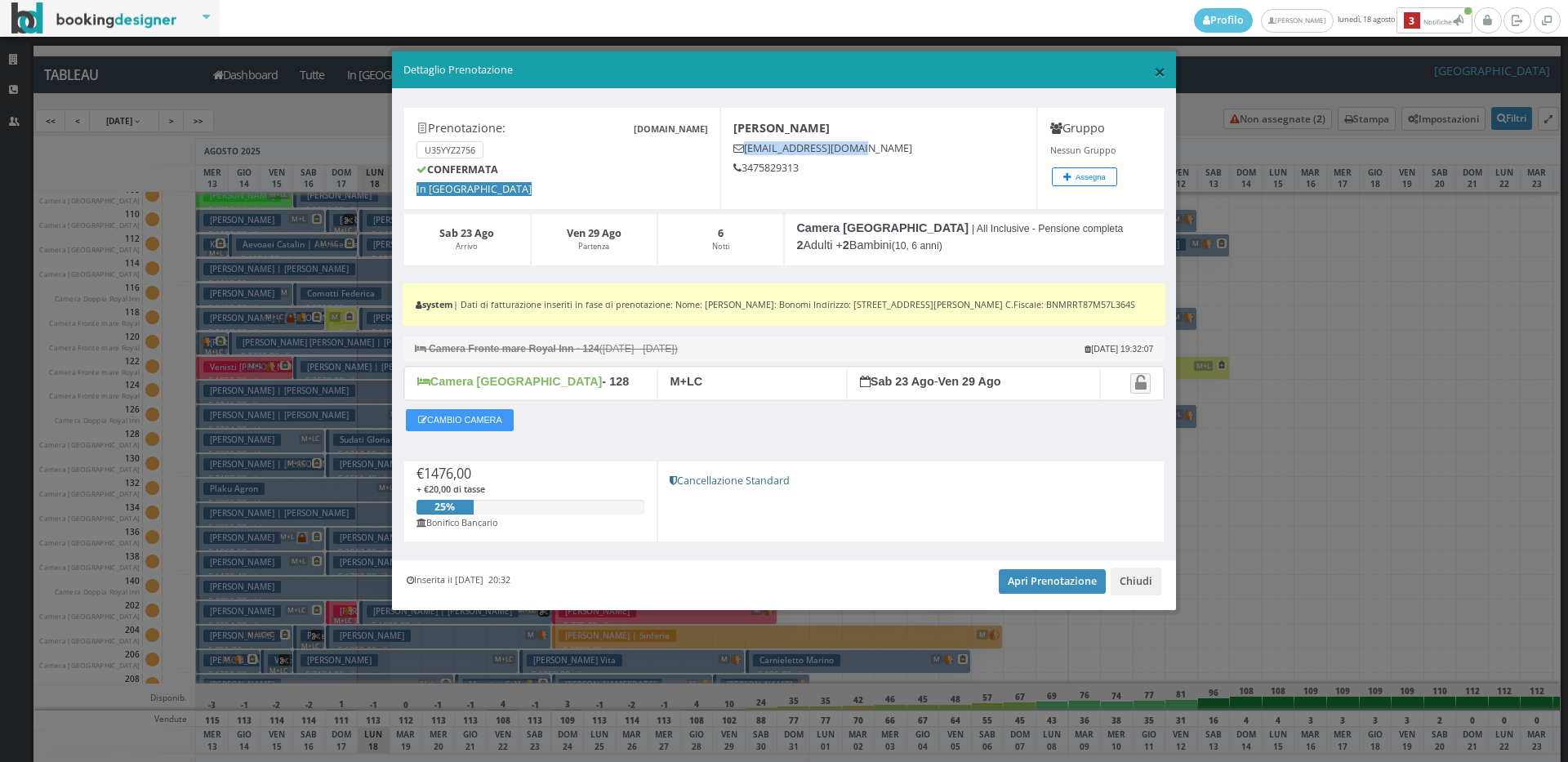
click at [1160, 67] on span "×" at bounding box center [1160, 71] width 12 height 28
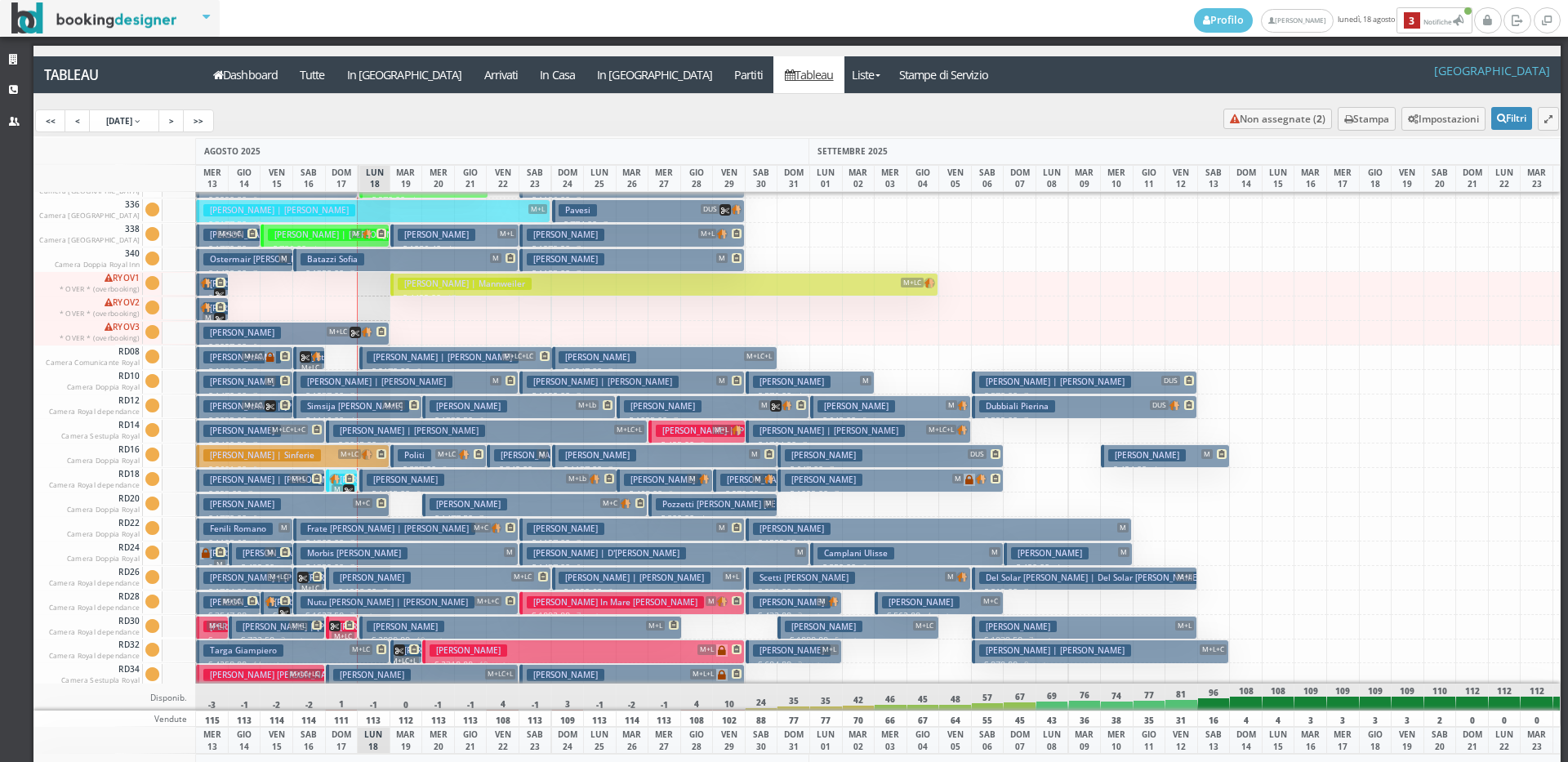
scroll to position [1226, 0]
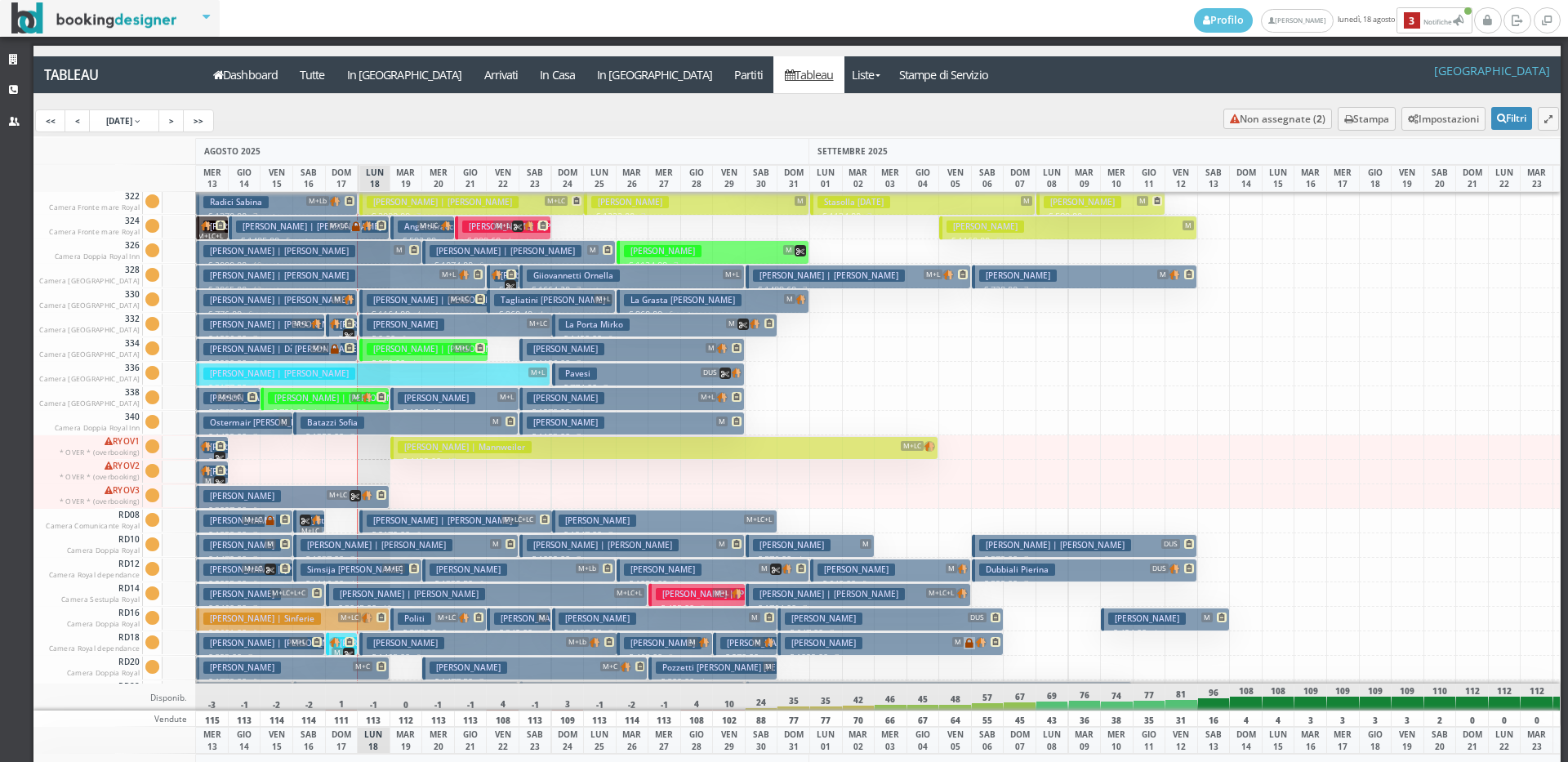
click at [544, 348] on h3 "Lazzaroni Giovanni" at bounding box center [566, 349] width 78 height 13
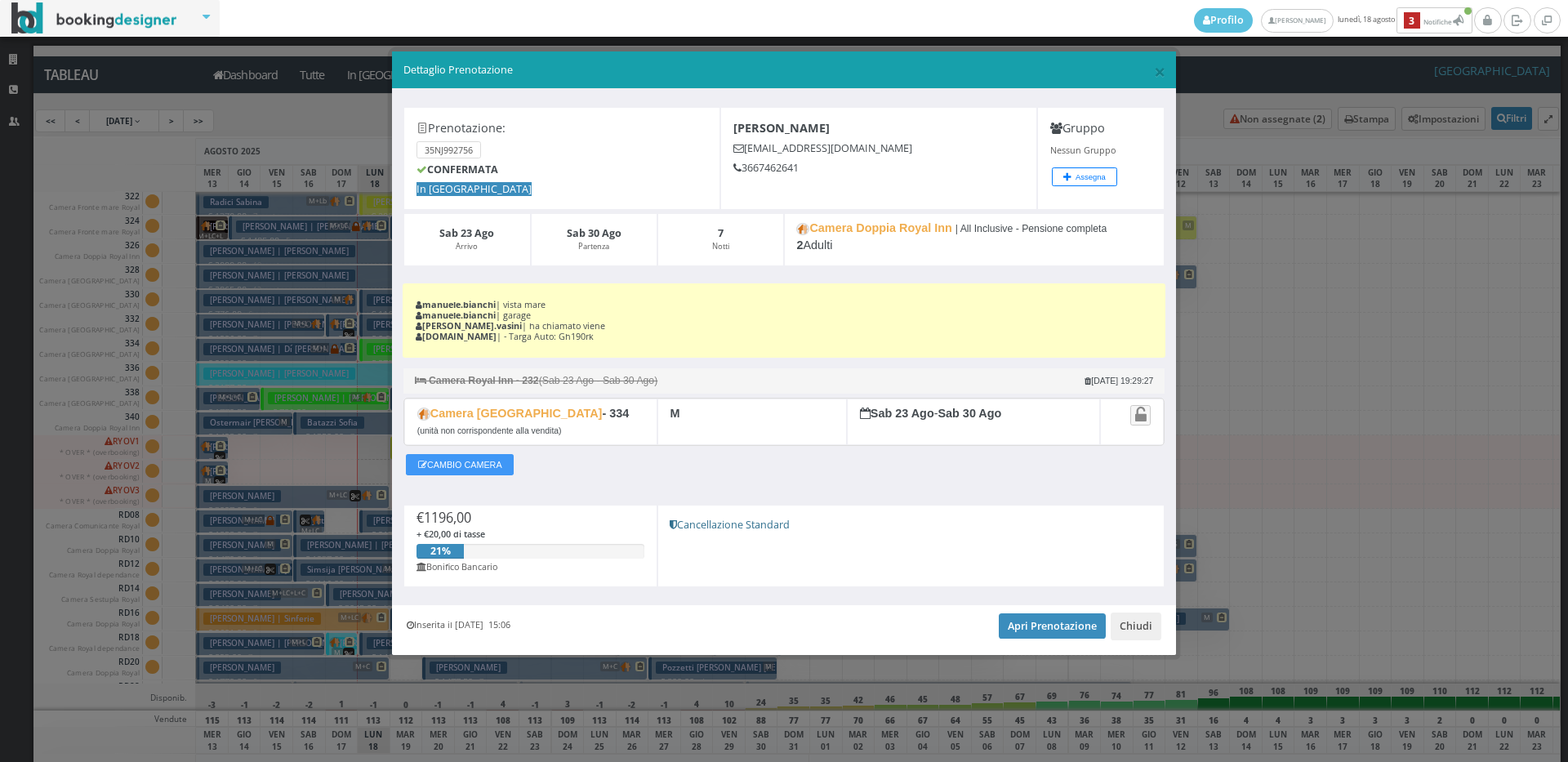
drag, startPoint x: 927, startPoint y: 141, endPoint x: 734, endPoint y: 139, distance: 193.0
click at [734, 139] on div "Lazzaroni Giovanni lazzaronigiovanni1955@gmail.com 3667462641" at bounding box center [879, 158] width 317 height 103
copy h5 "lazzaronigiovanni1955@gmail.com"
click at [1162, 74] on span "×" at bounding box center [1160, 71] width 12 height 28
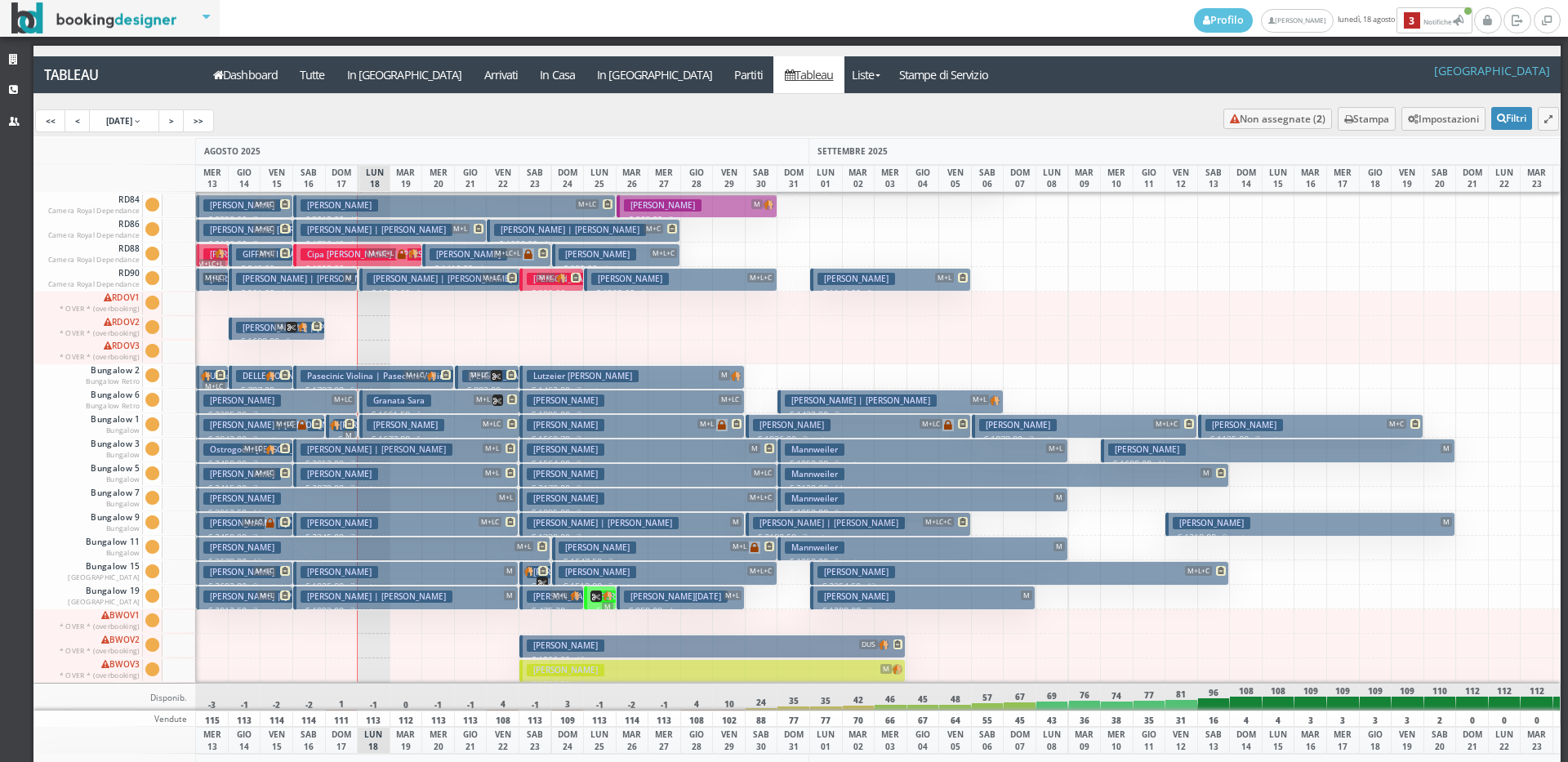
scroll to position [55, 0]
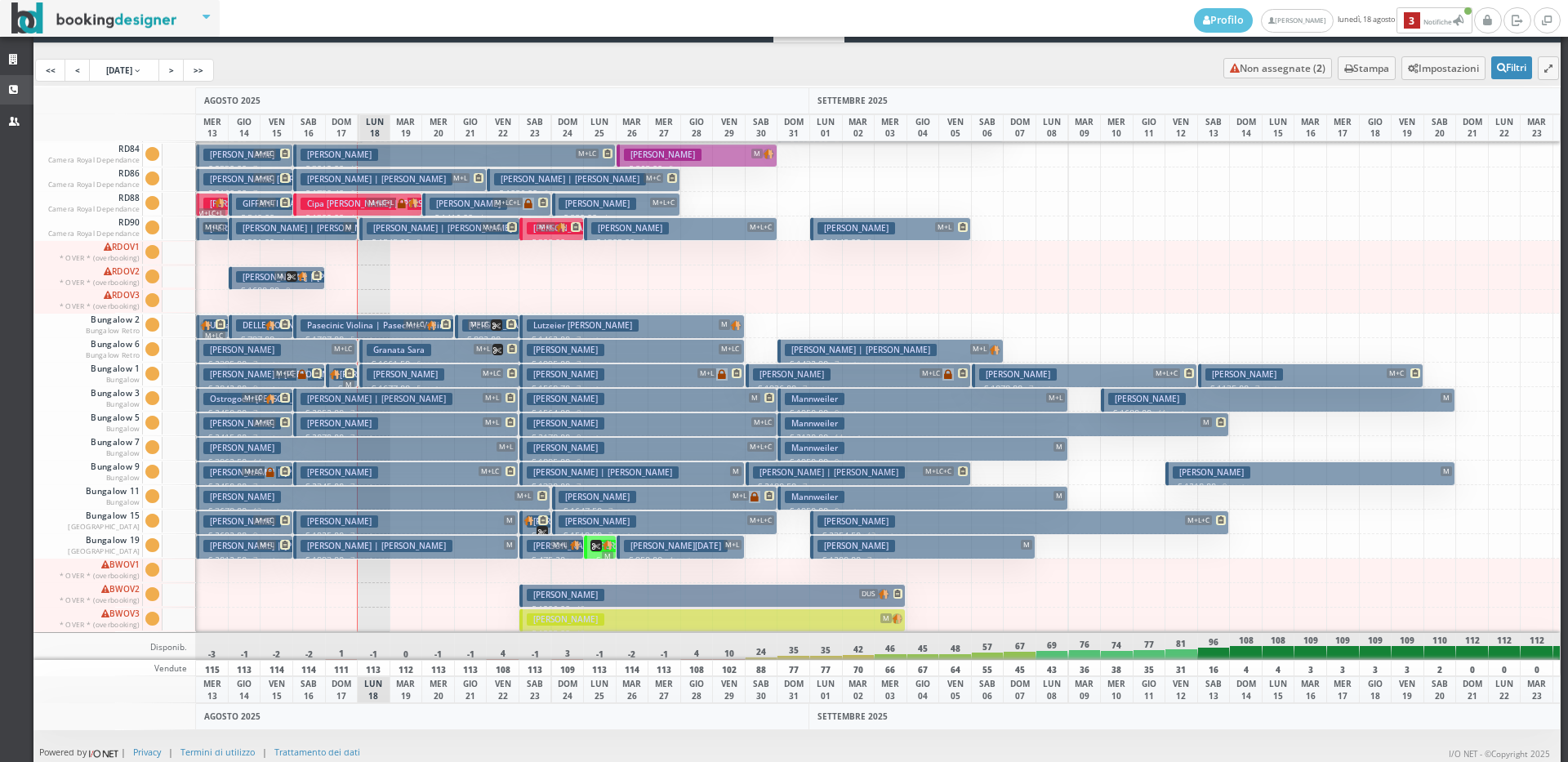
click at [0, 86] on link "CRM" at bounding box center [17, 89] width 33 height 29
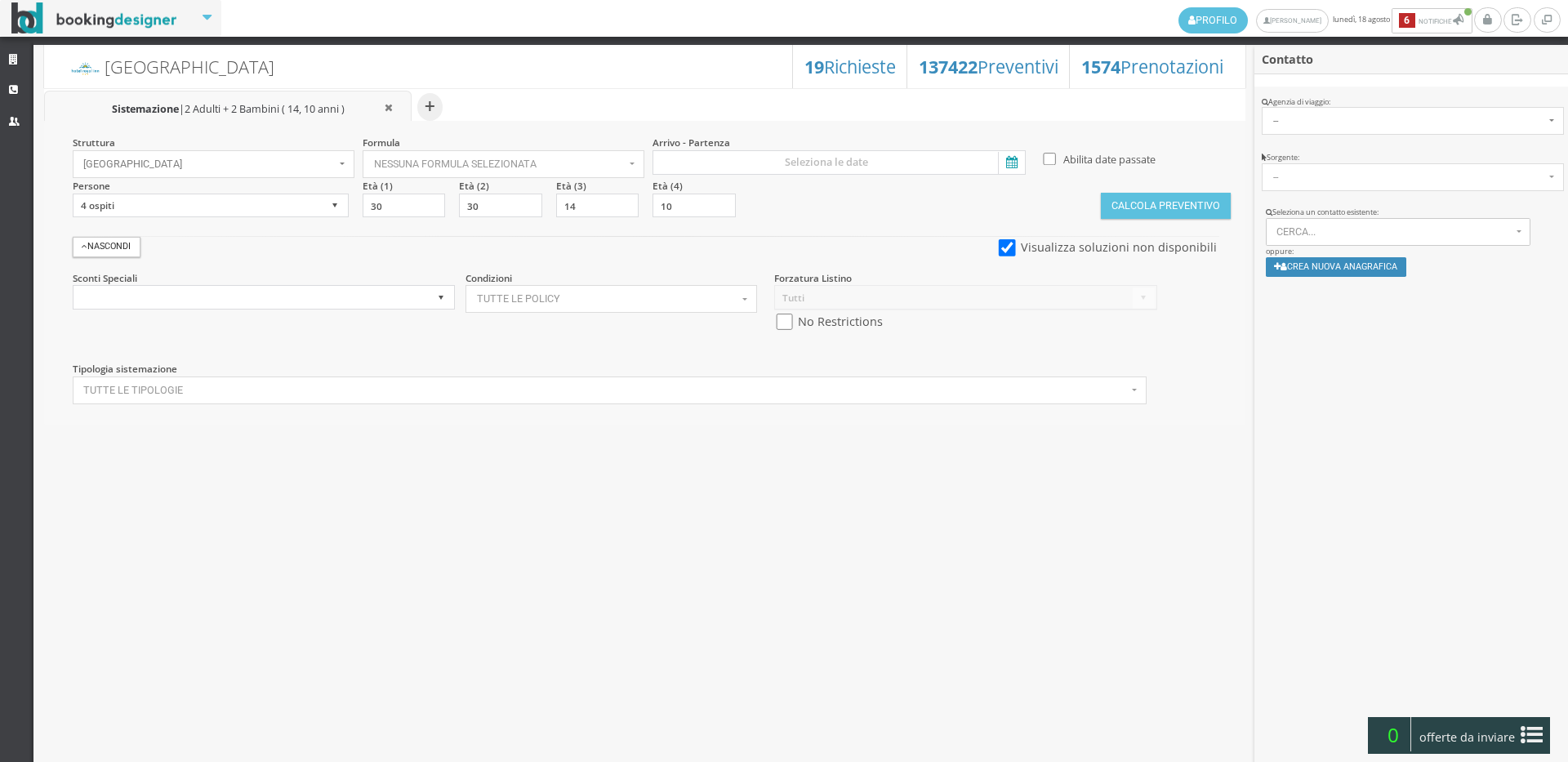
select select
click at [1413, 232] on span "Cerca..." at bounding box center [1394, 232] width 235 height 12
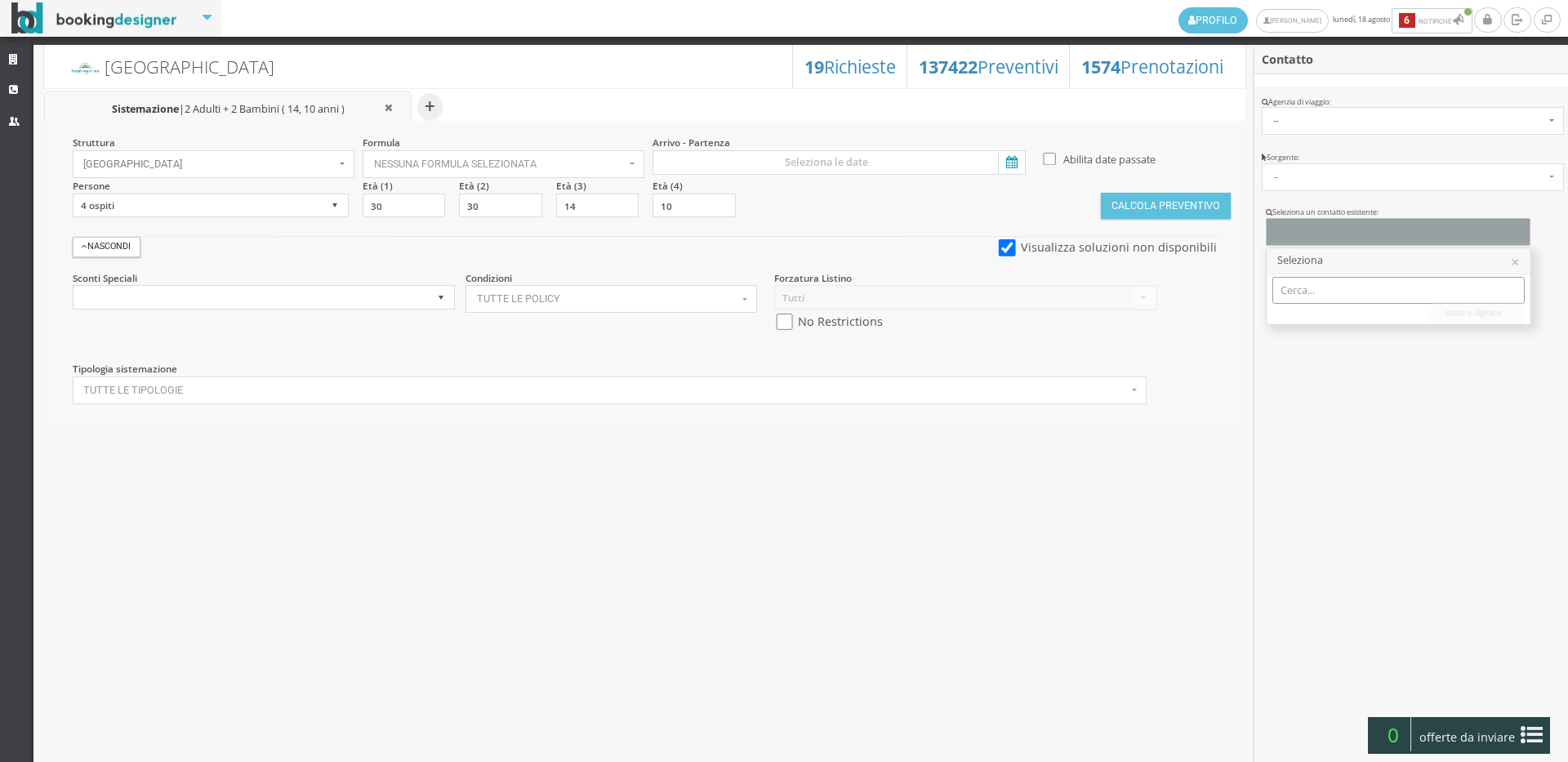
paste input "[EMAIL_ADDRESS][DOMAIN_NAME]"
type input "notifiche@webhotelpro.net"
click at [5, 58] on link "Strutture" at bounding box center [17, 60] width 33 height 29
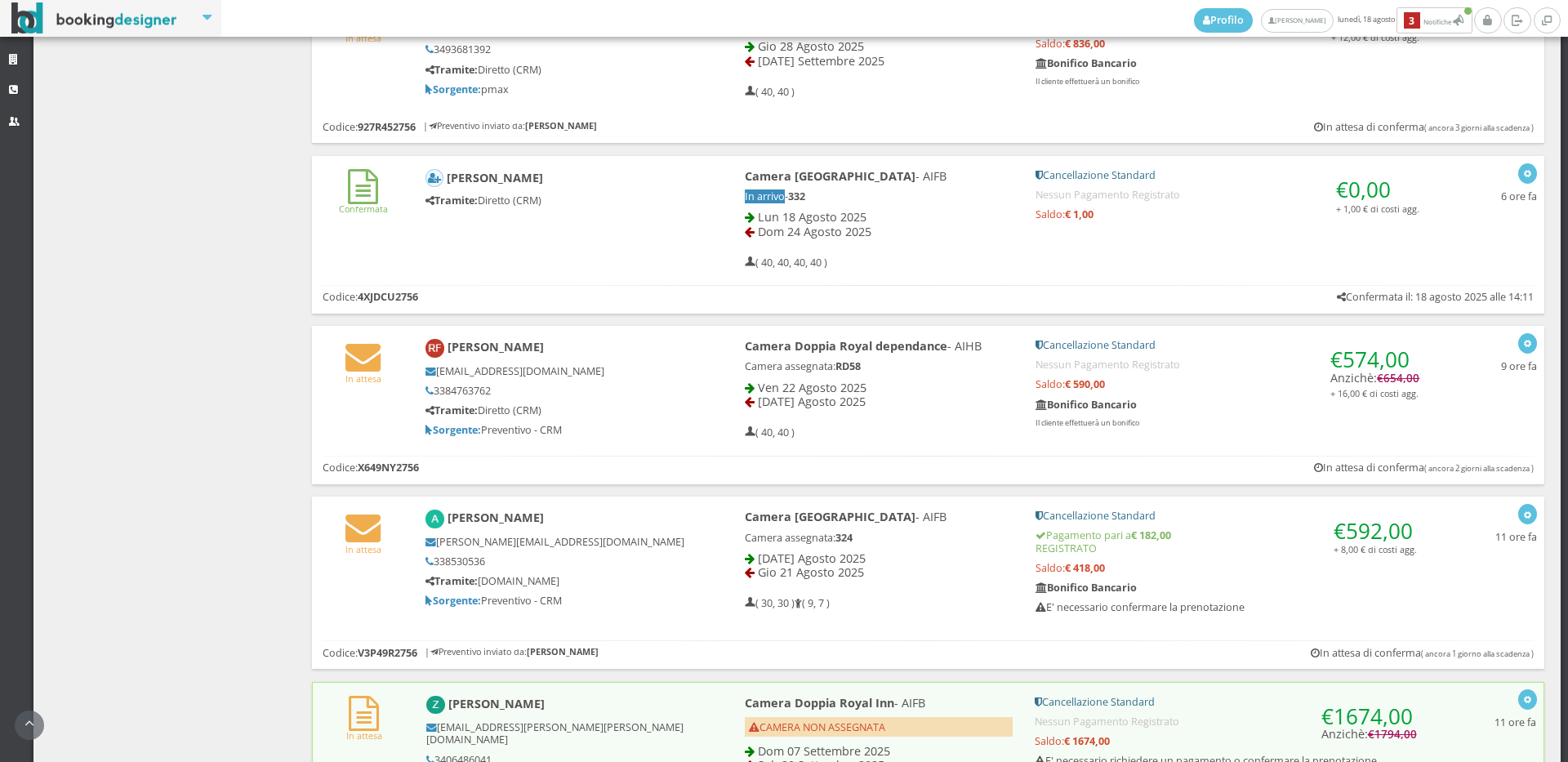
scroll to position [908, 0]
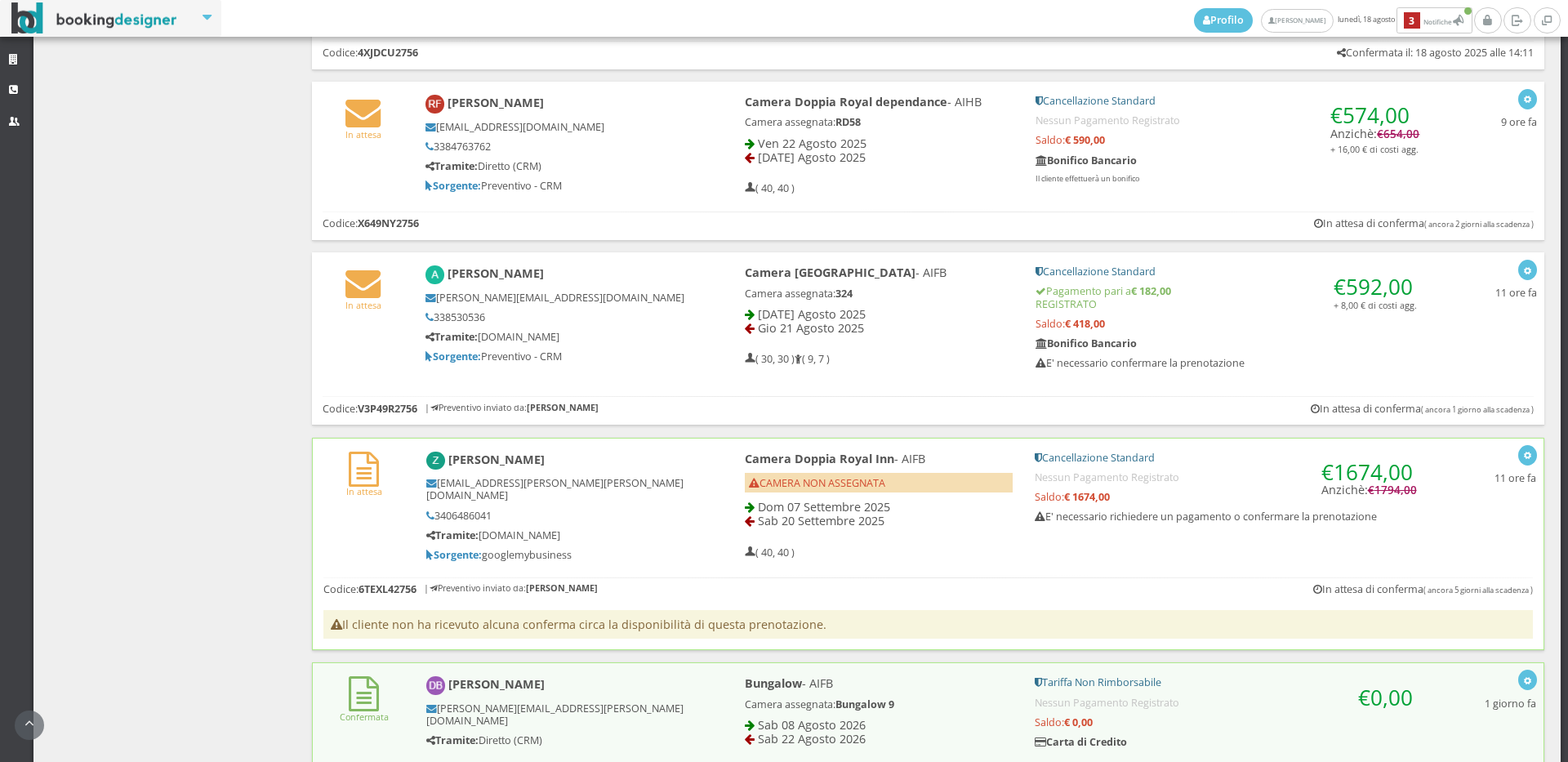
drag, startPoint x: 519, startPoint y: 503, endPoint x: 434, endPoint y: 504, distance: 85.0
click at [434, 509] on h5 "3406486041" at bounding box center [558, 515] width 263 height 13
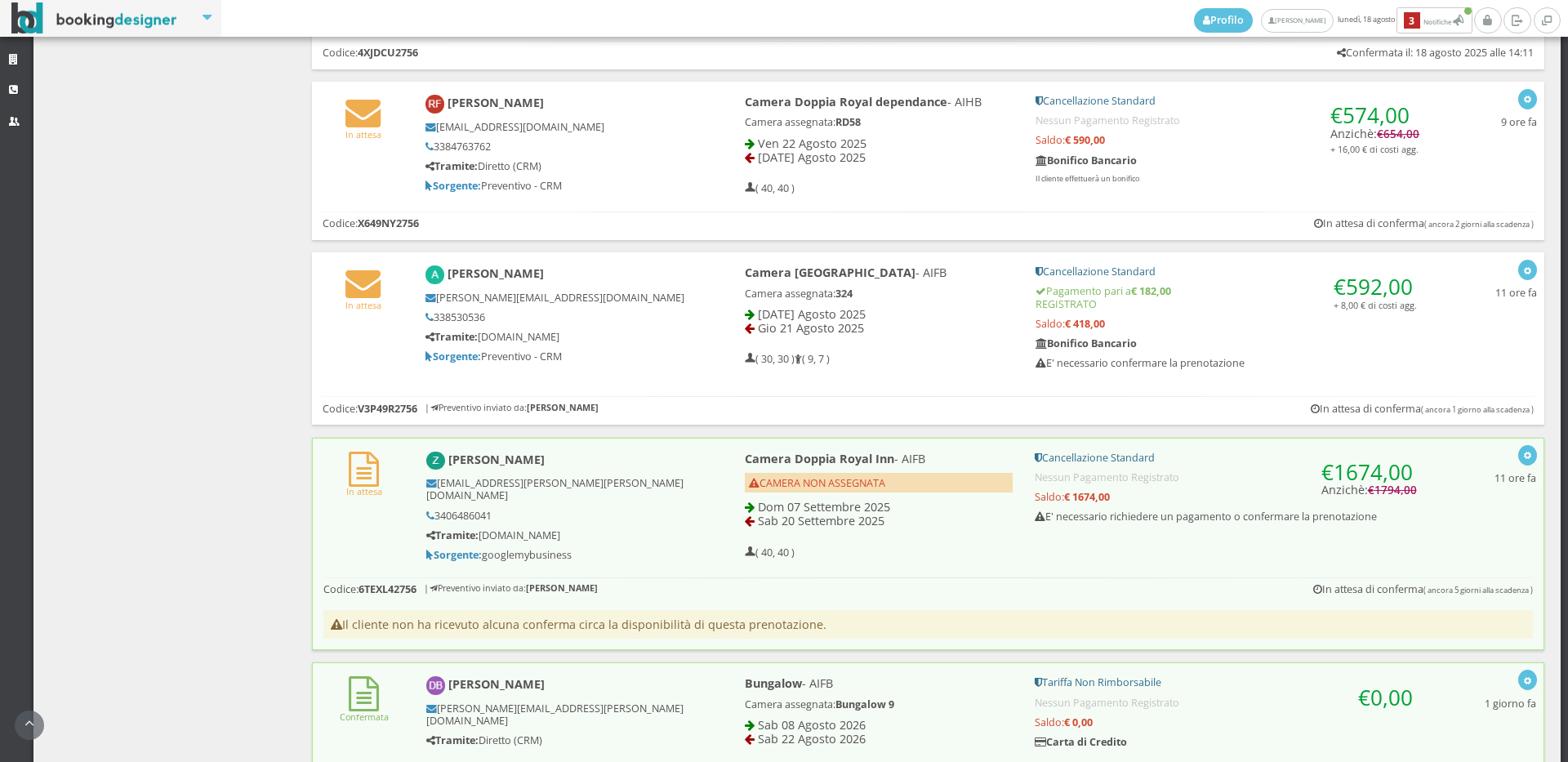
copy h5 "3406486041"
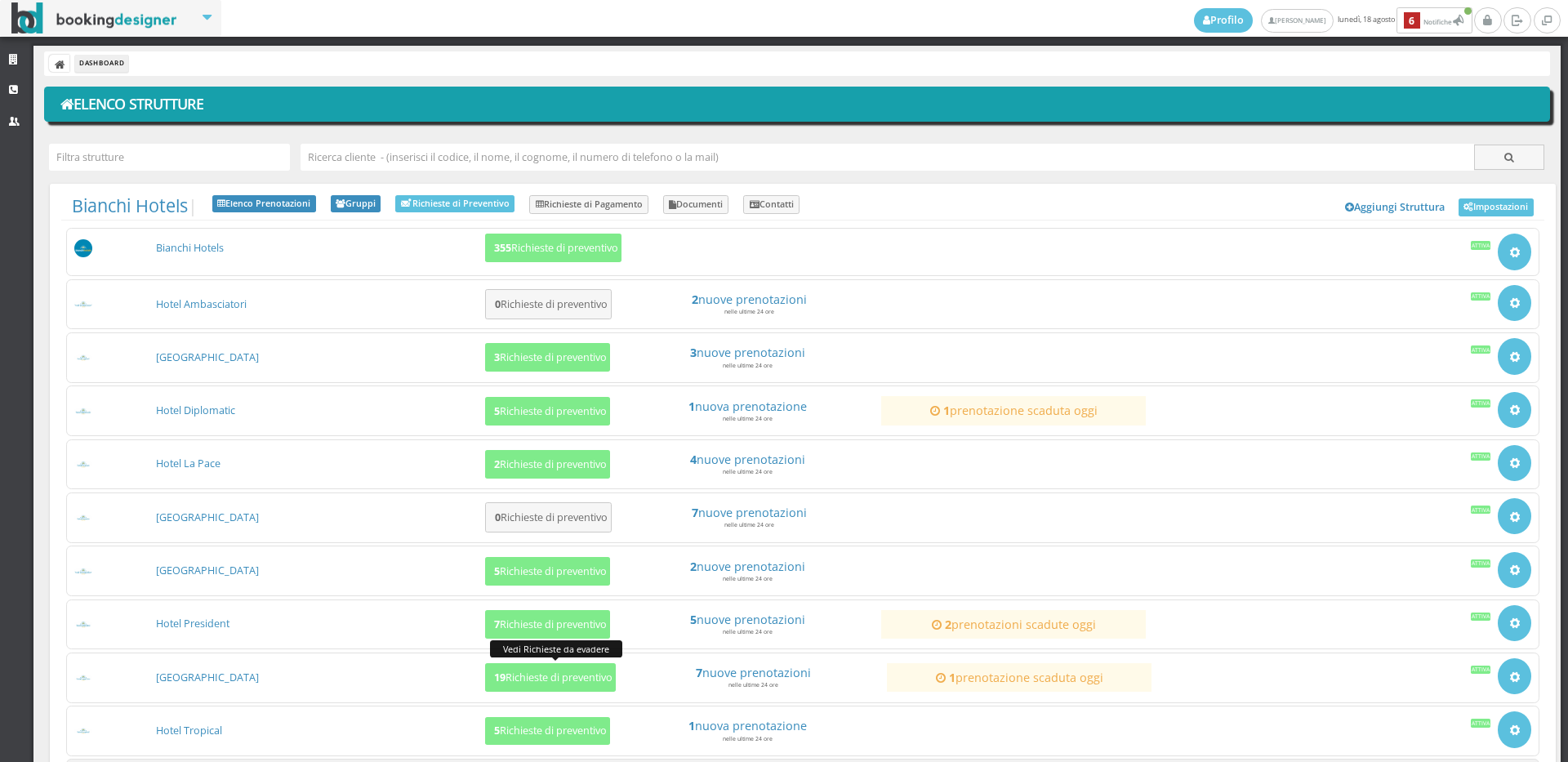
click at [535, 663] on button "19 Richieste di preventivo" at bounding box center [550, 676] width 130 height 28
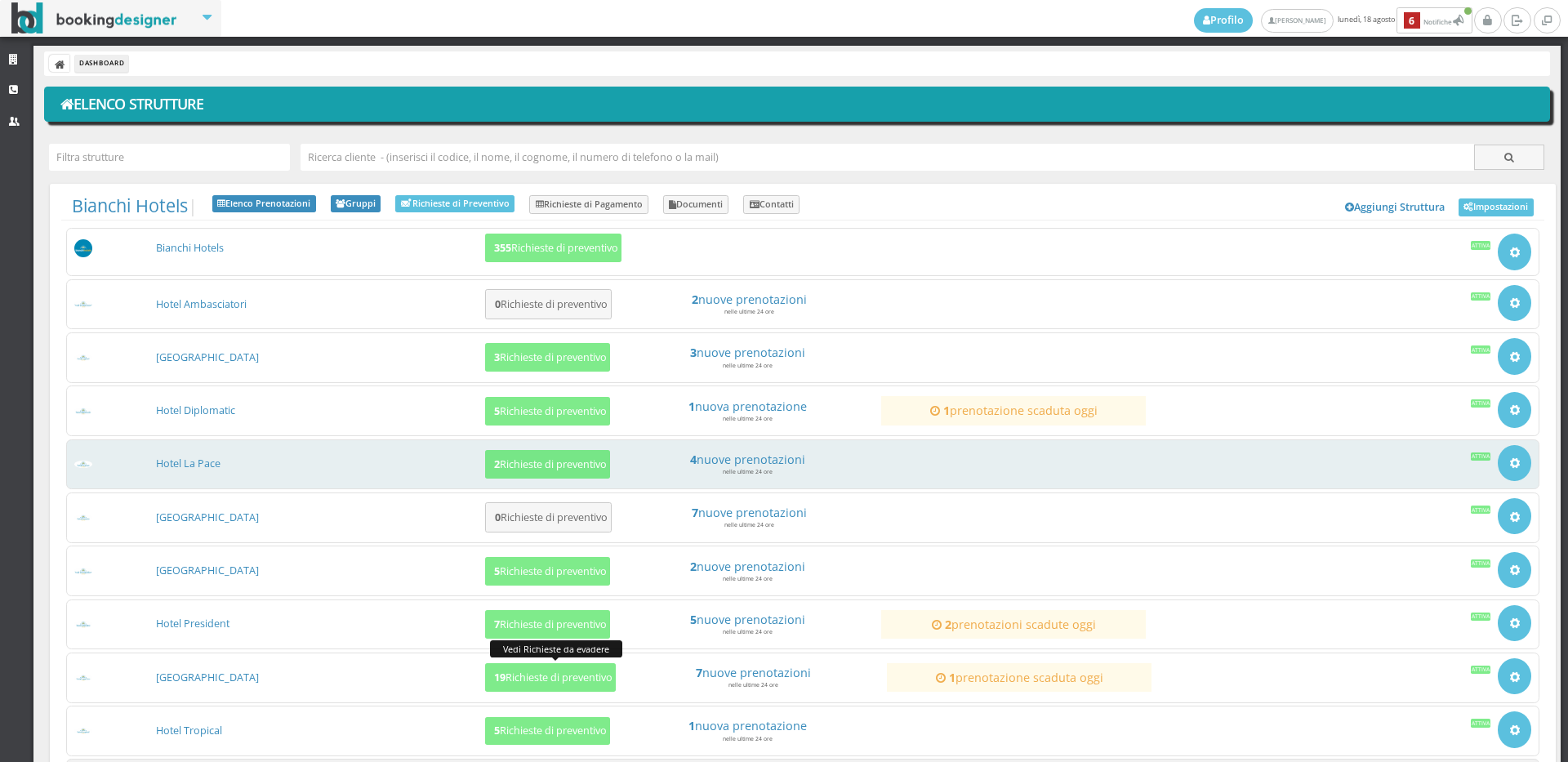
scroll to position [156, 0]
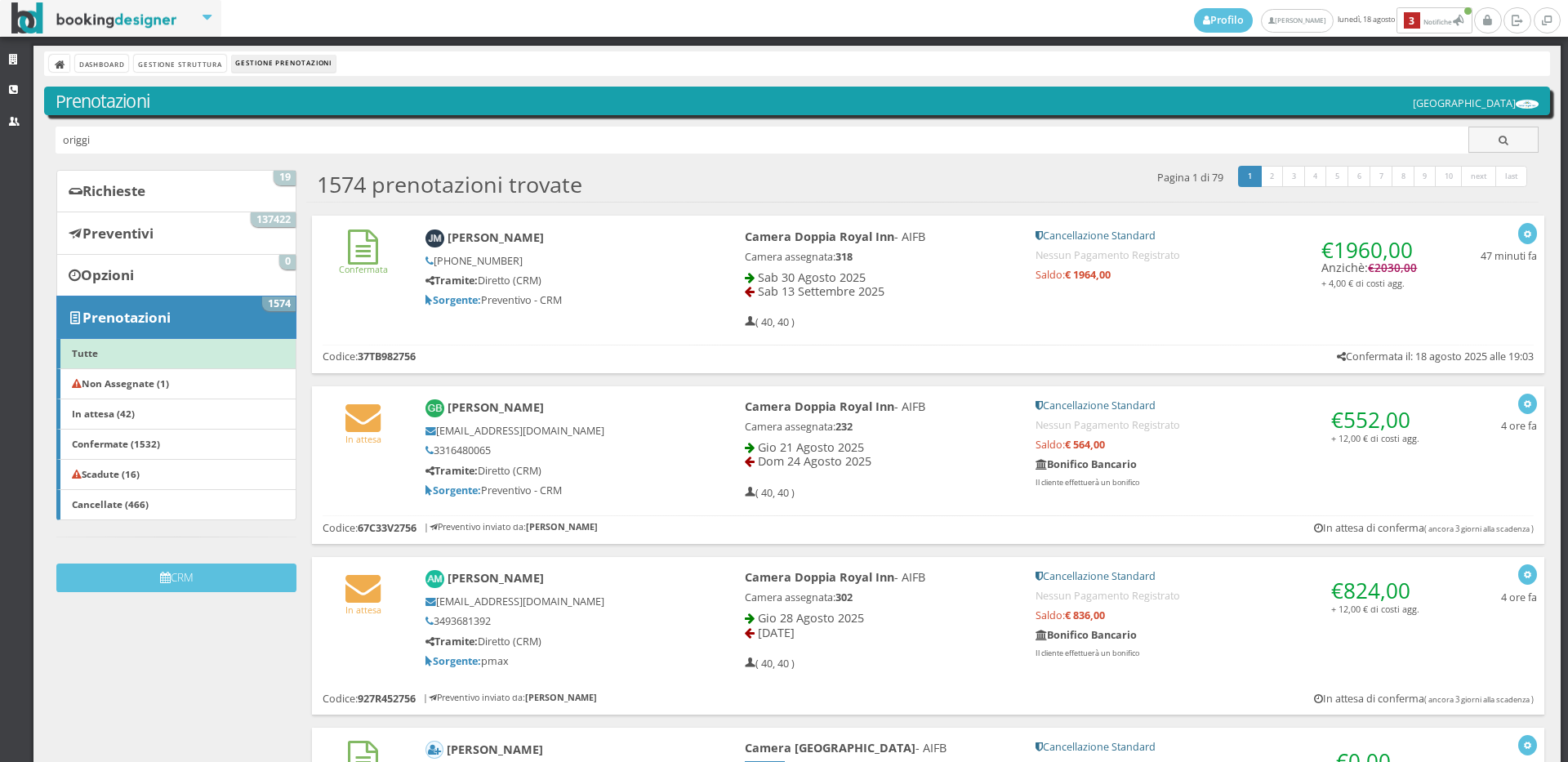
type input "origgi"
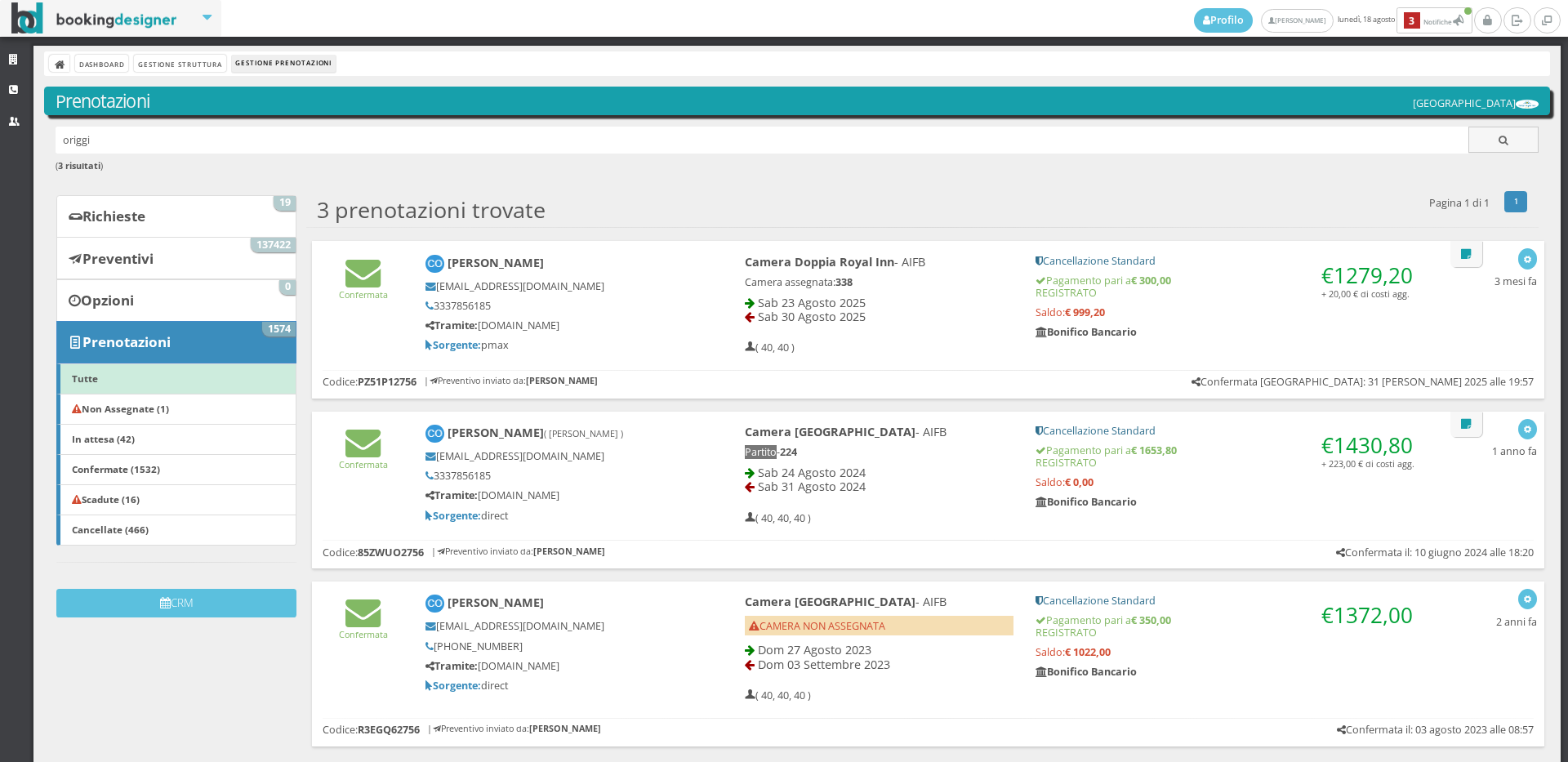
drag, startPoint x: 359, startPoint y: 299, endPoint x: 337, endPoint y: 217, distance: 84.9
click at [360, 299] on link "Confermata" at bounding box center [364, 288] width 49 height 25
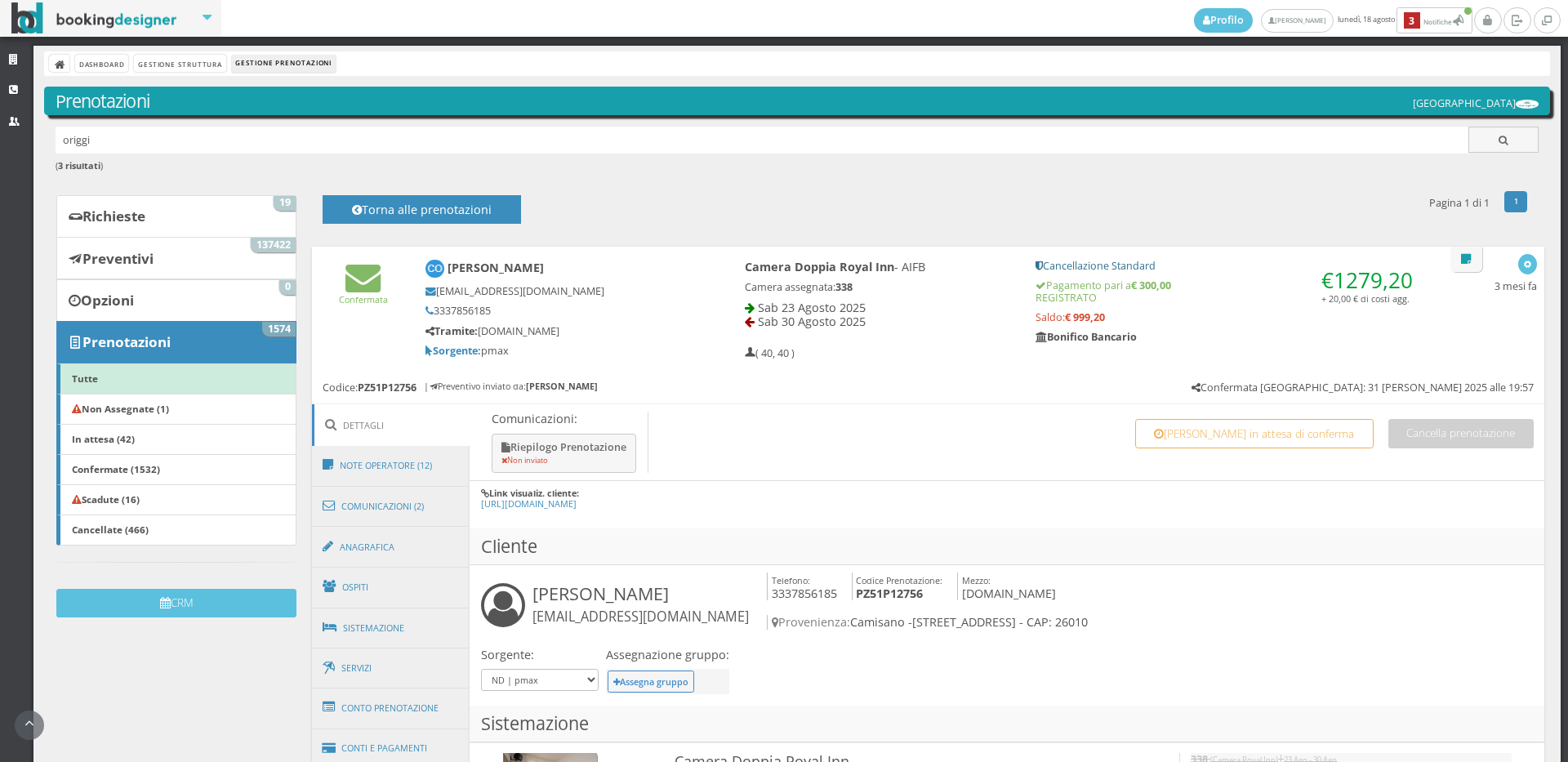
scroll to position [453, 0]
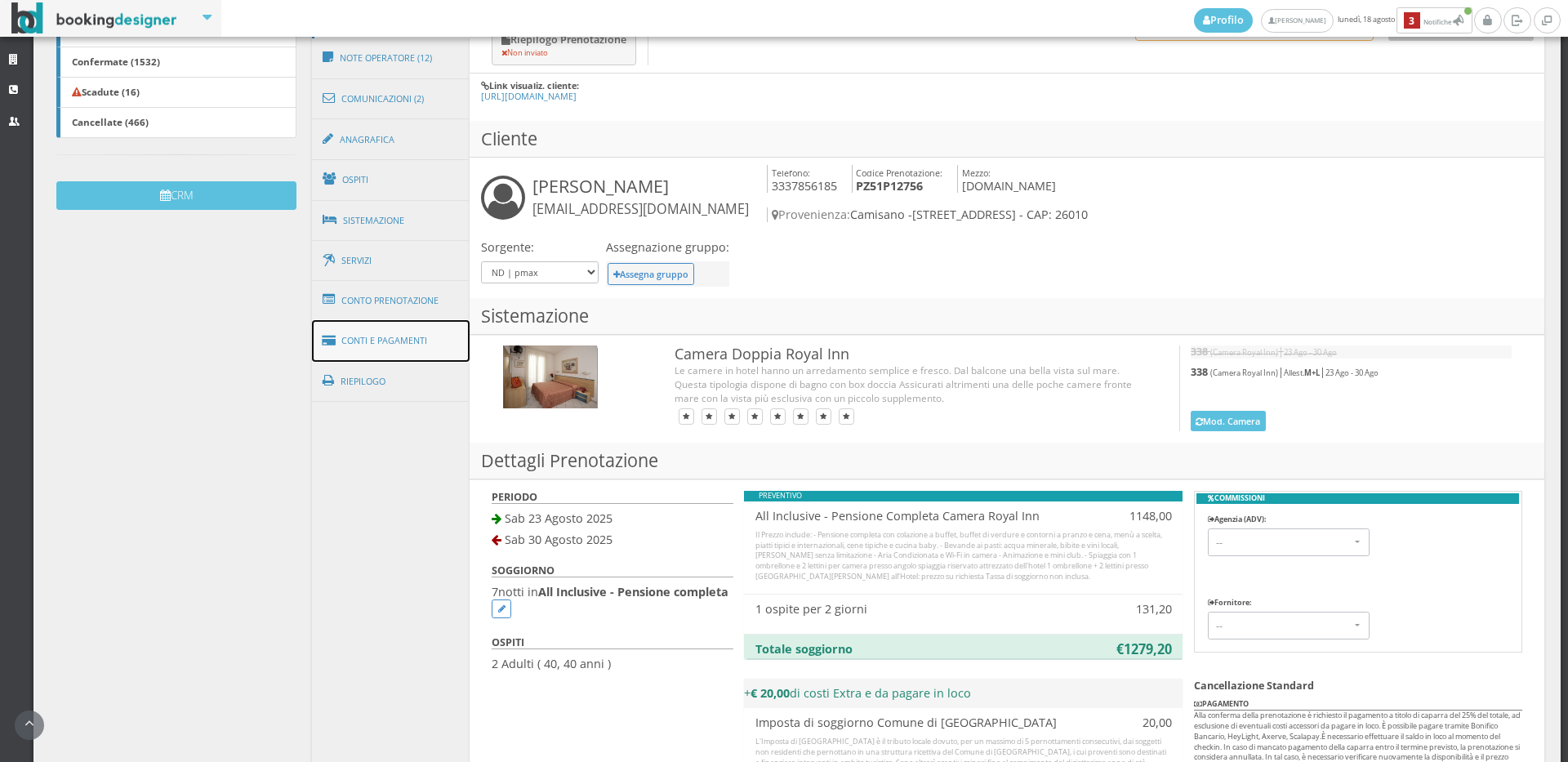
click at [363, 350] on link "Conti e Pagamenti" at bounding box center [391, 340] width 158 height 42
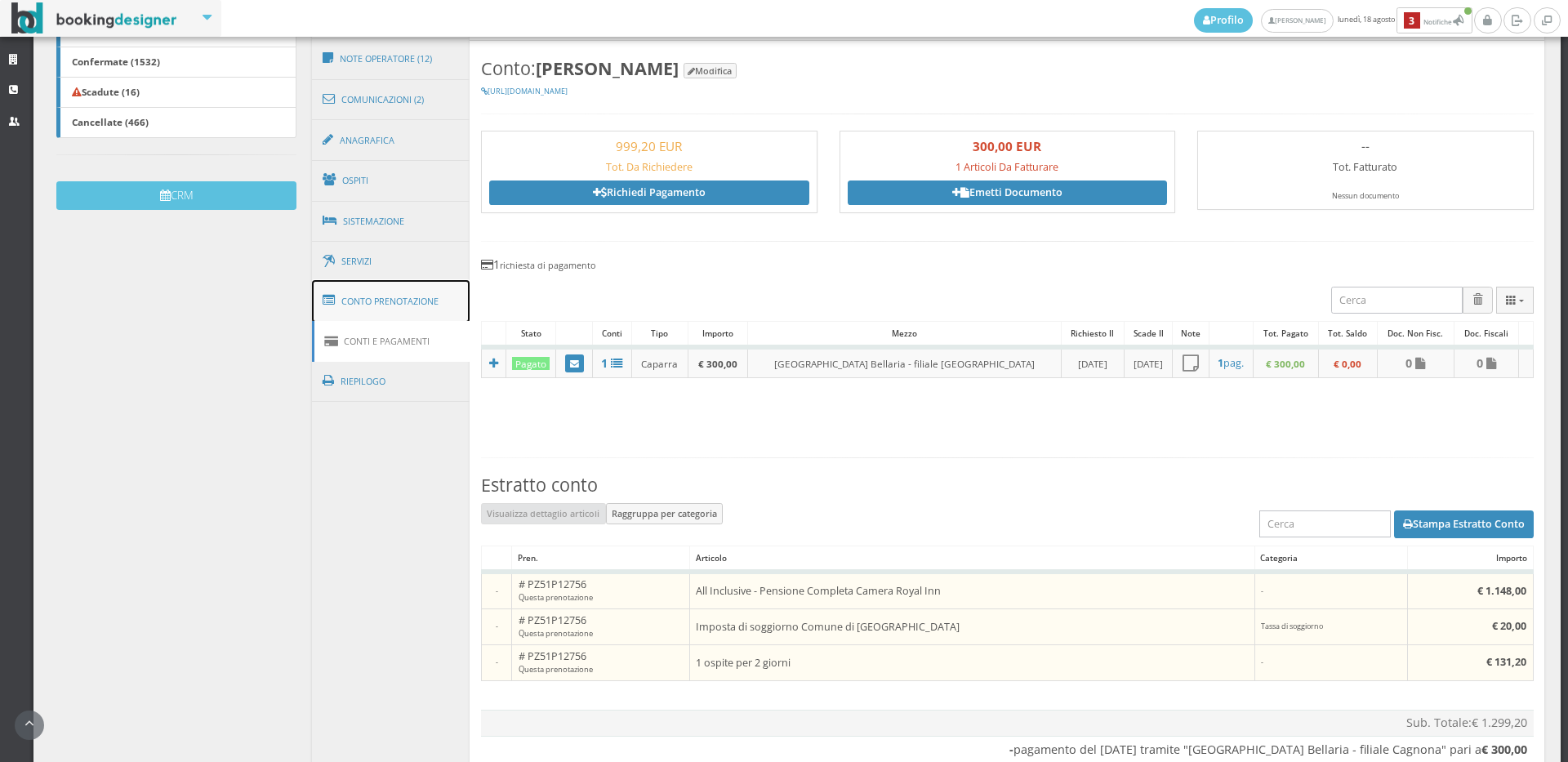
click at [371, 308] on link "Conto Prenotazione" at bounding box center [391, 301] width 158 height 43
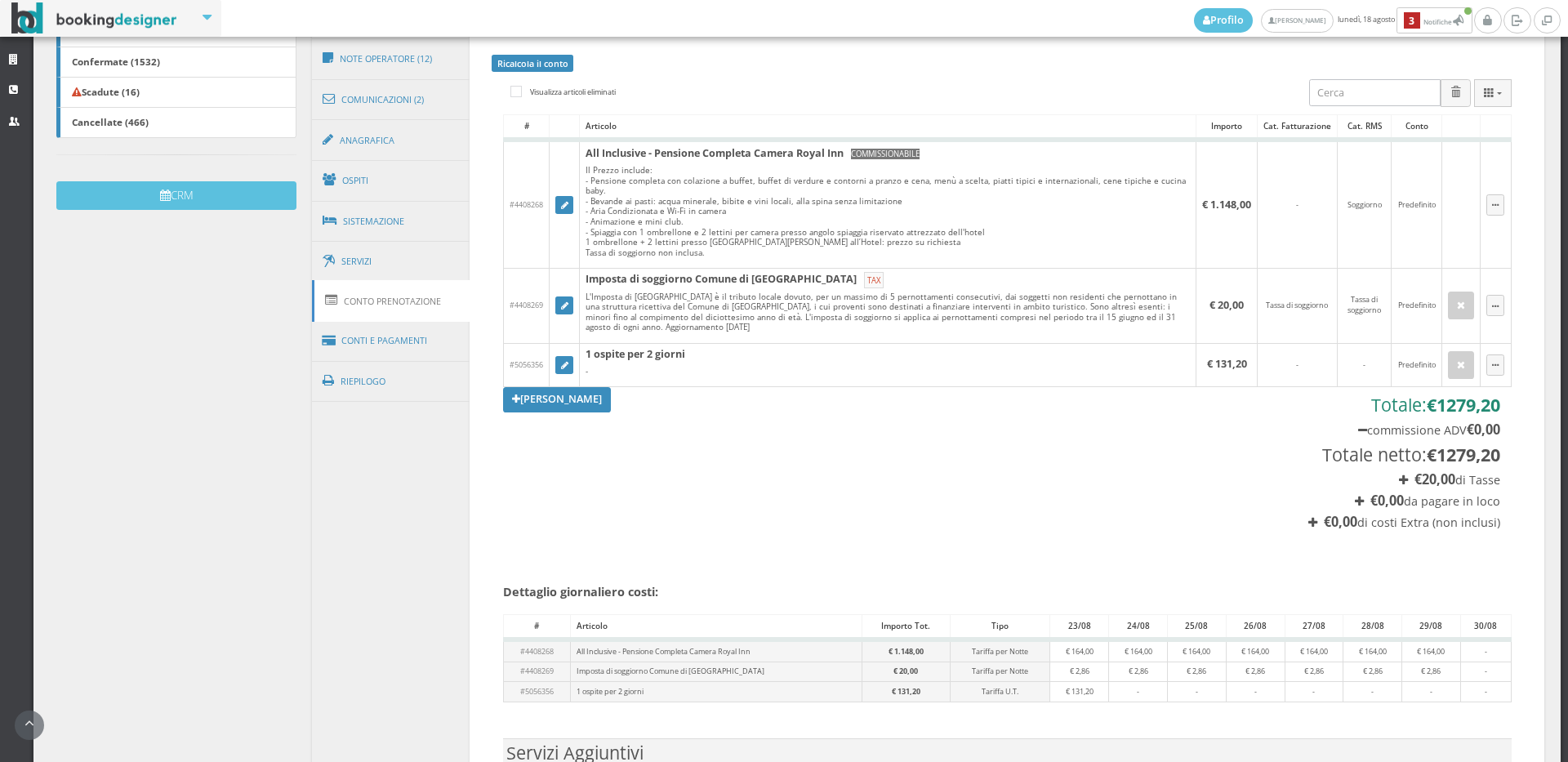
scroll to position [0, 0]
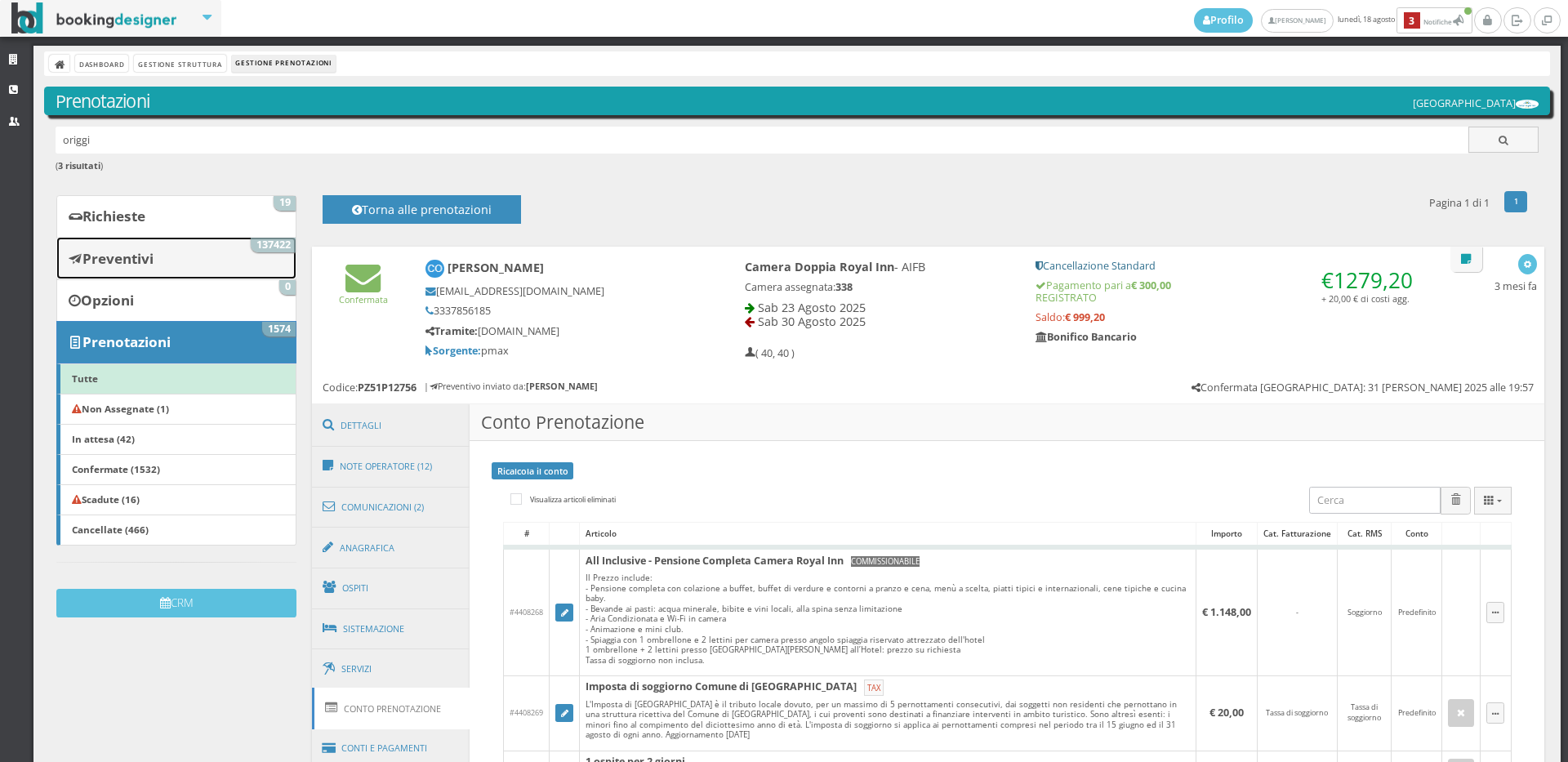
click at [238, 259] on link "Preventivi 137422" at bounding box center [176, 259] width 240 height 43
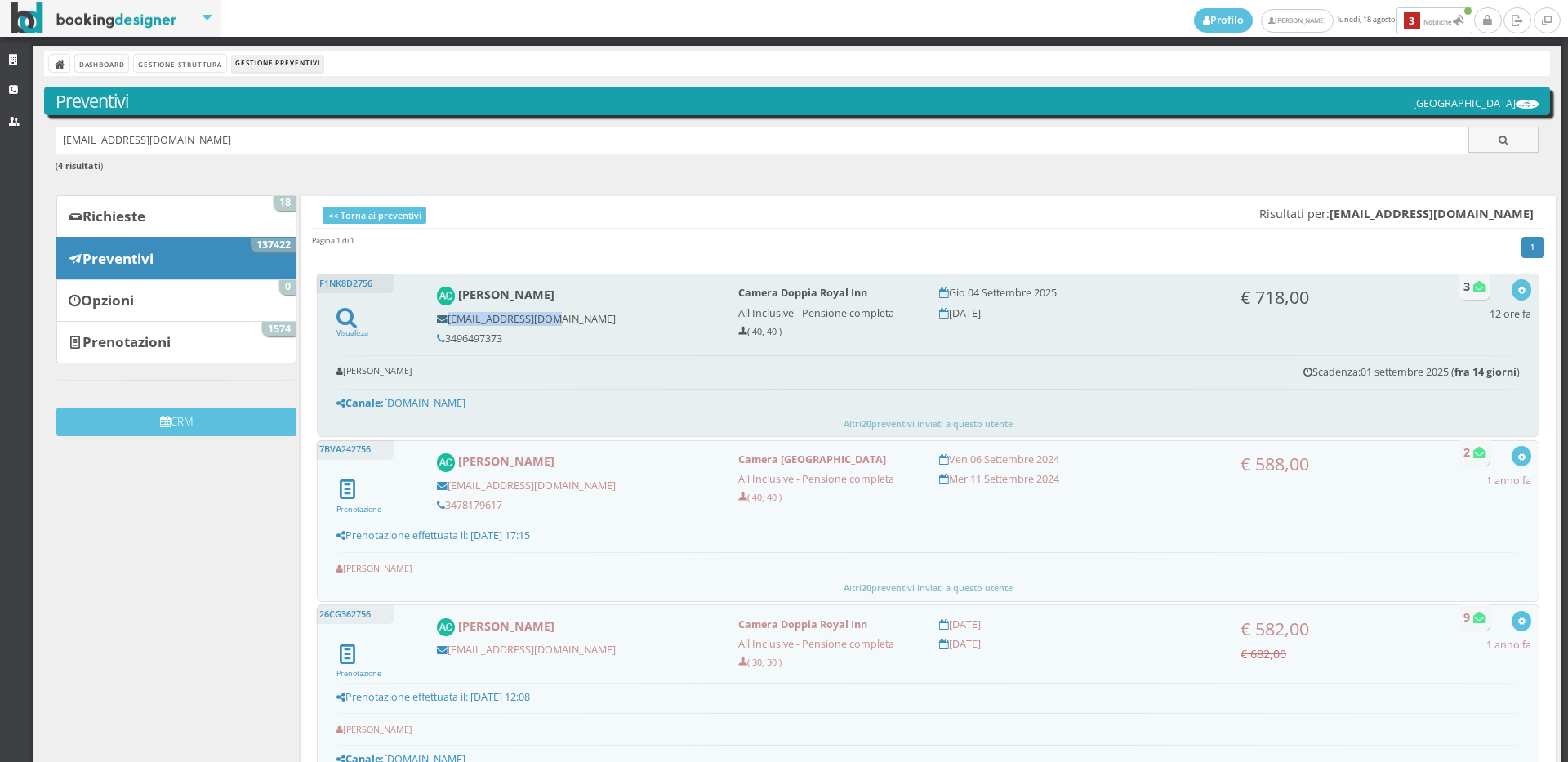
drag, startPoint x: 551, startPoint y: 315, endPoint x: 436, endPoint y: 315, distance: 115.0
click at [437, 315] on h5 "[EMAIL_ADDRESS][DOMAIN_NAME]" at bounding box center [576, 319] width 279 height 13
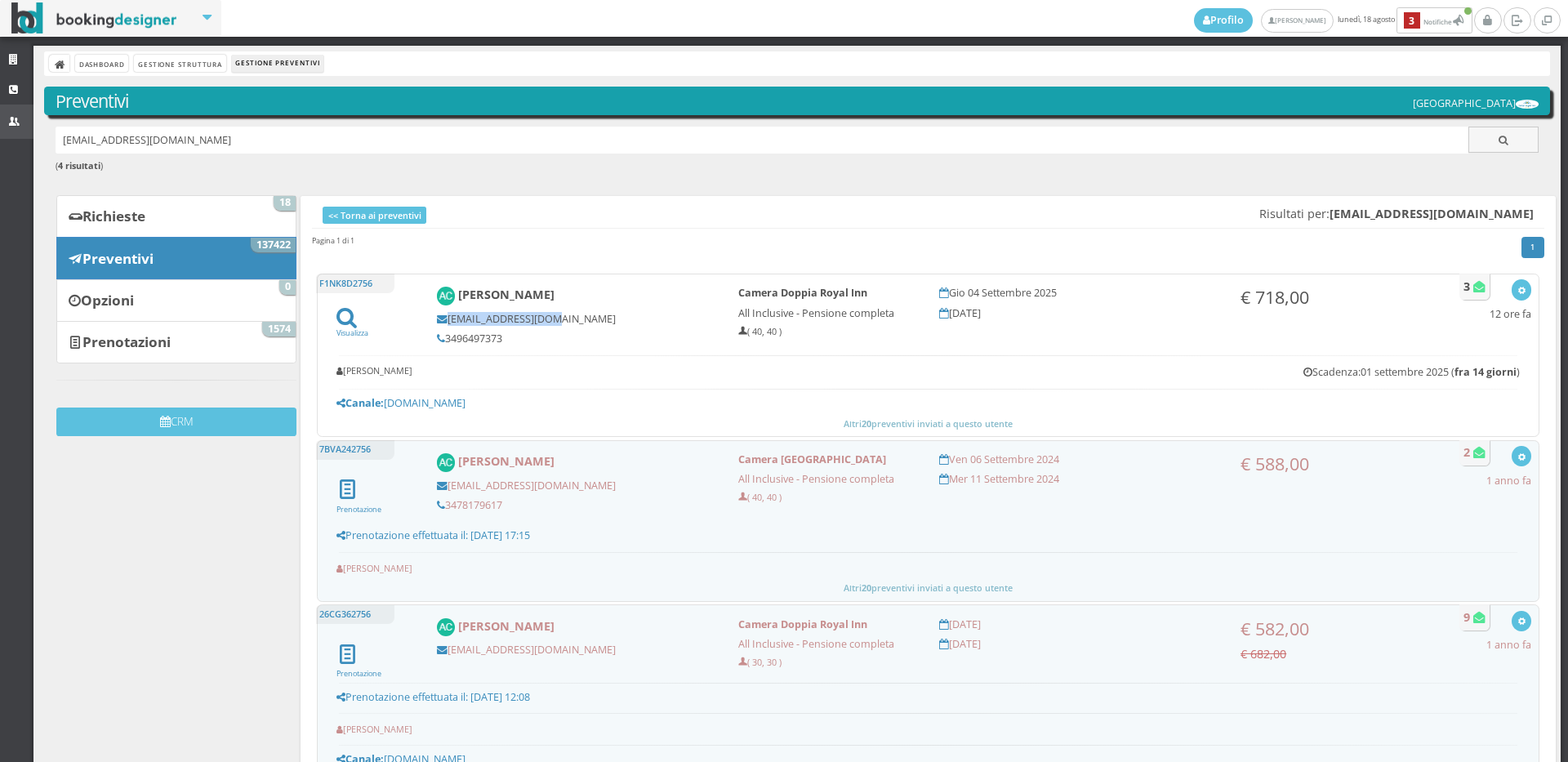
copy h5 "[EMAIL_ADDRESS][DOMAIN_NAME]"
click at [0, 89] on link "CRM" at bounding box center [17, 89] width 33 height 29
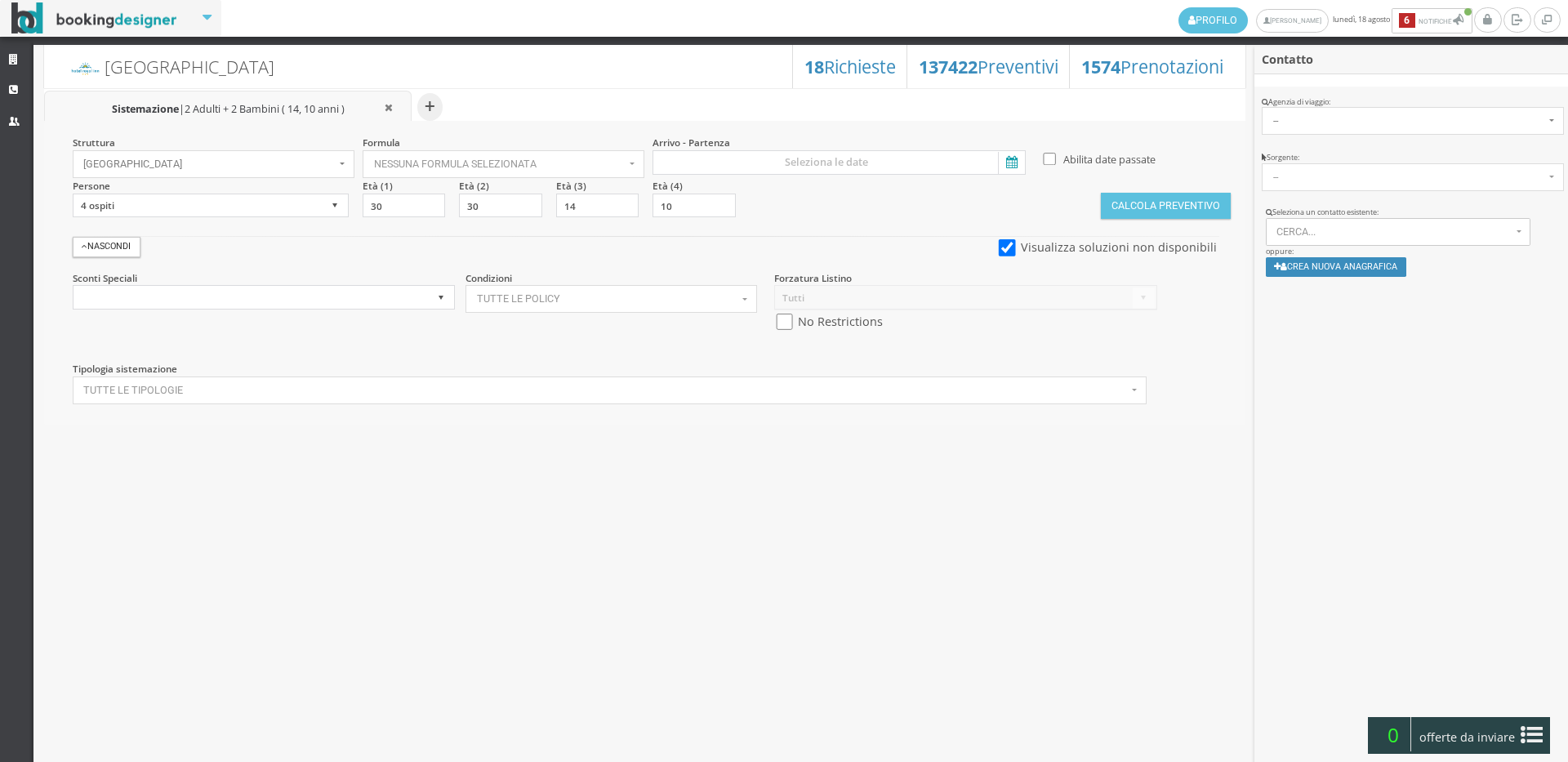
select select
click at [1392, 232] on span "Cerca..." at bounding box center [1394, 232] width 235 height 12
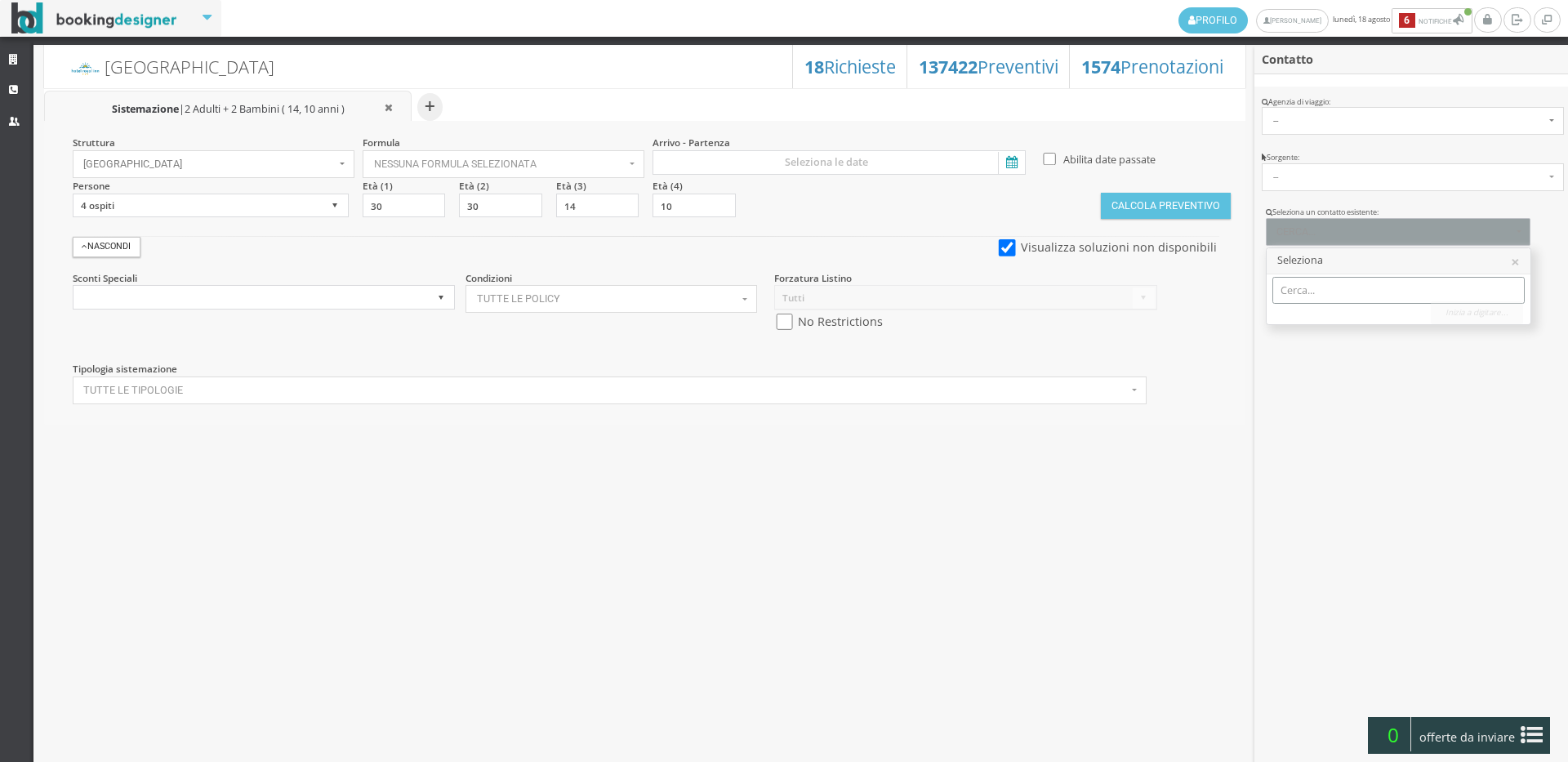
paste input "[EMAIL_ADDRESS][DOMAIN_NAME]"
type input "sorabetty@yahoo.i"
click at [1342, 318] on span "[PERSON_NAME] | [EMAIL_ADDRESS][DOMAIN_NAME] Telef.: 3496497373" at bounding box center [1458, 316] width 330 height 14
select select "606c345b3f5c11efb46502dee4366319"
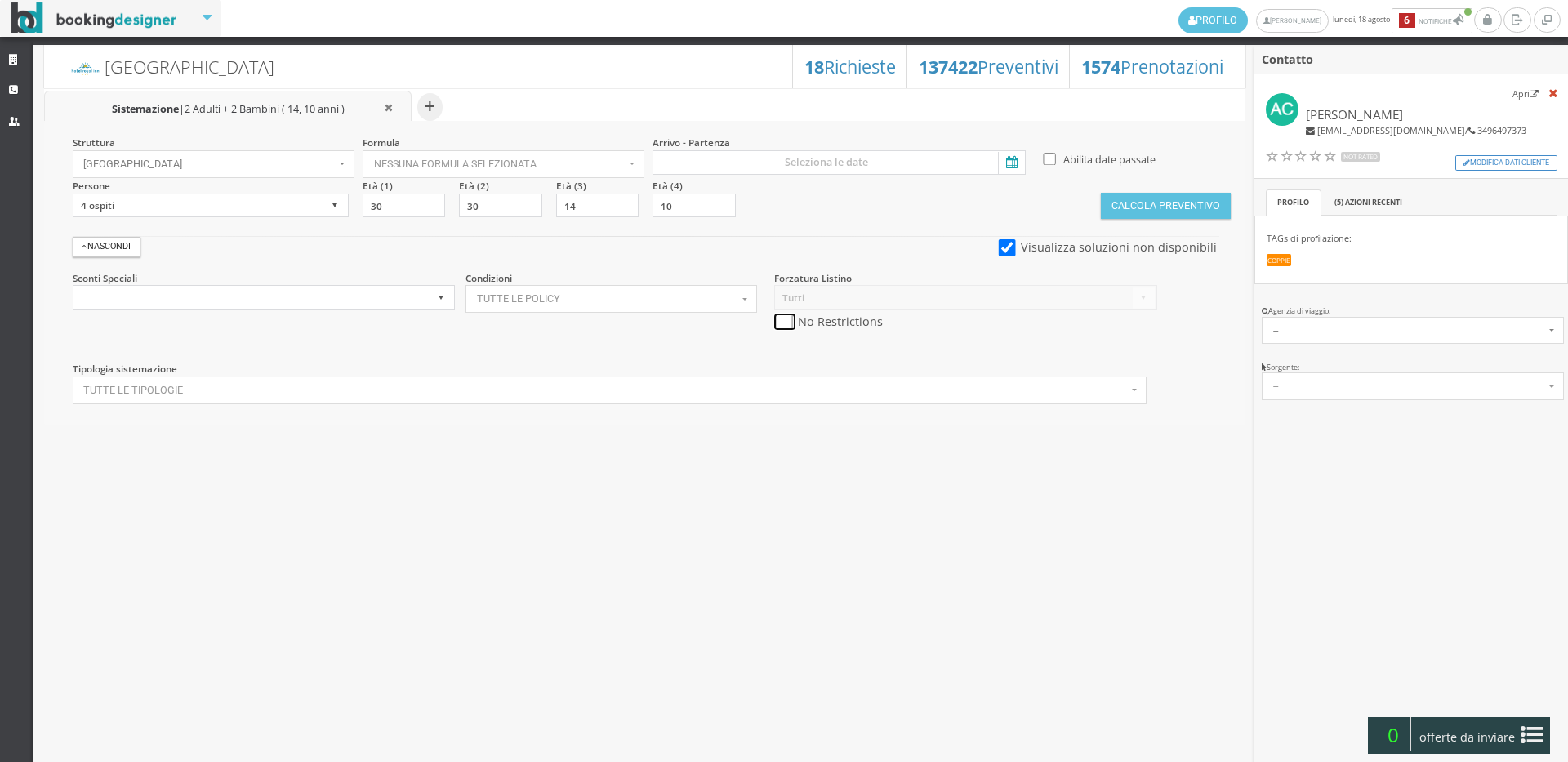
click at [779, 321] on input "checkbox" at bounding box center [784, 323] width 20 height 17
checkbox input "true"
click at [780, 165] on input at bounding box center [839, 162] width 373 height 24
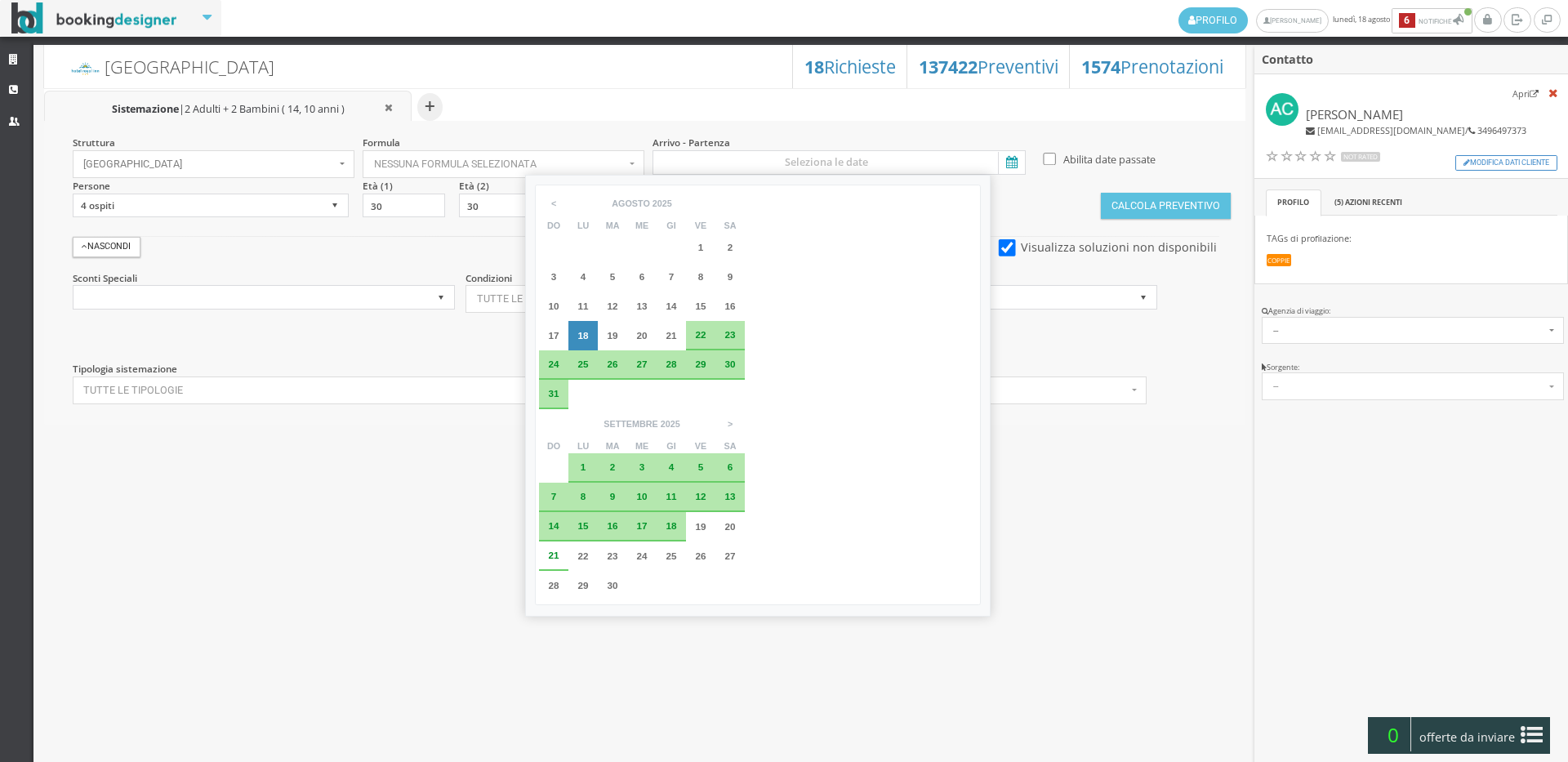
click at [686, 453] on div "4" at bounding box center [672, 468] width 29 height 29
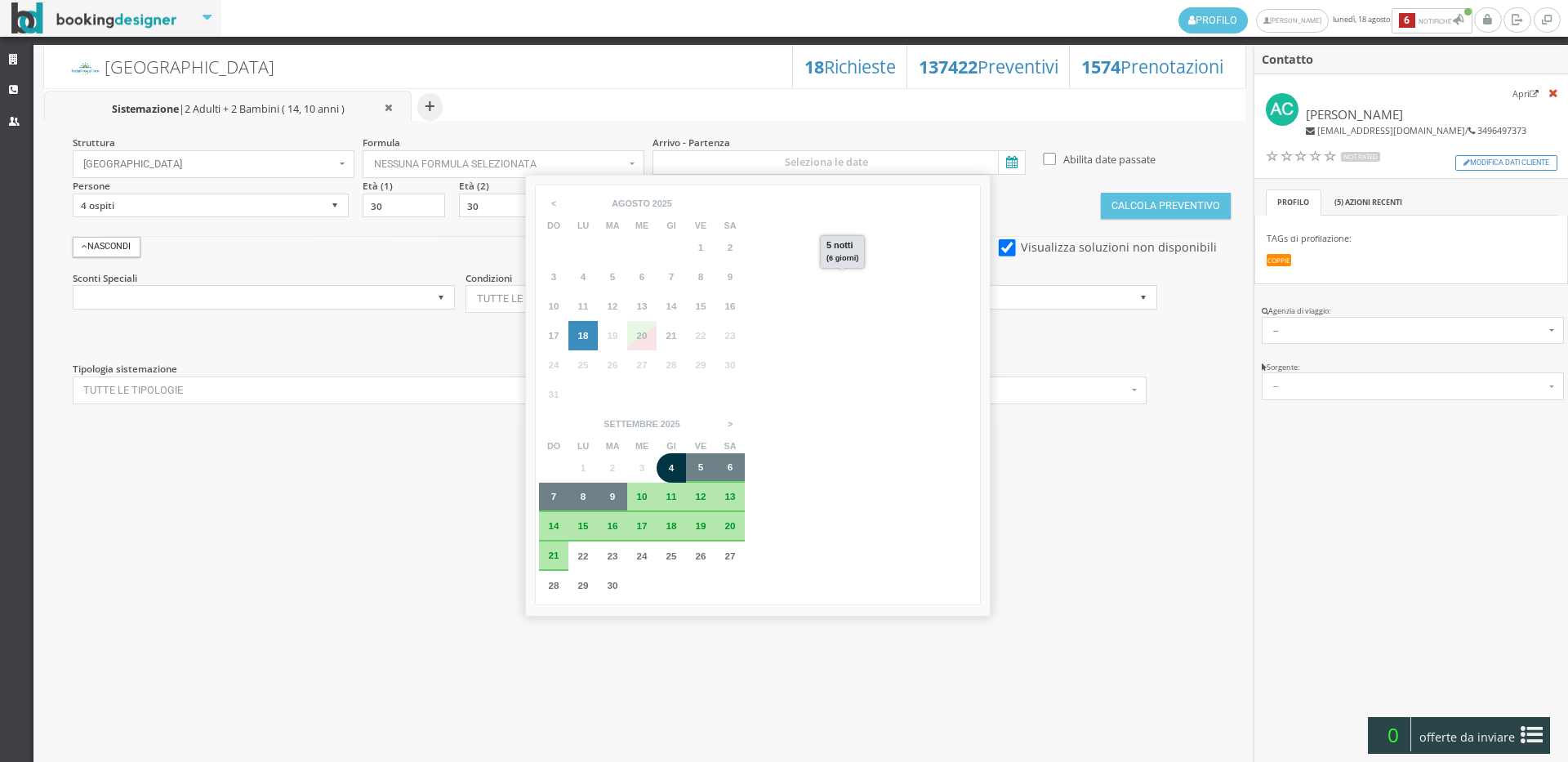
click at [627, 483] on div "9" at bounding box center [612, 498] width 29 height 29
type input "04 set 2025 - 09 set 2025"
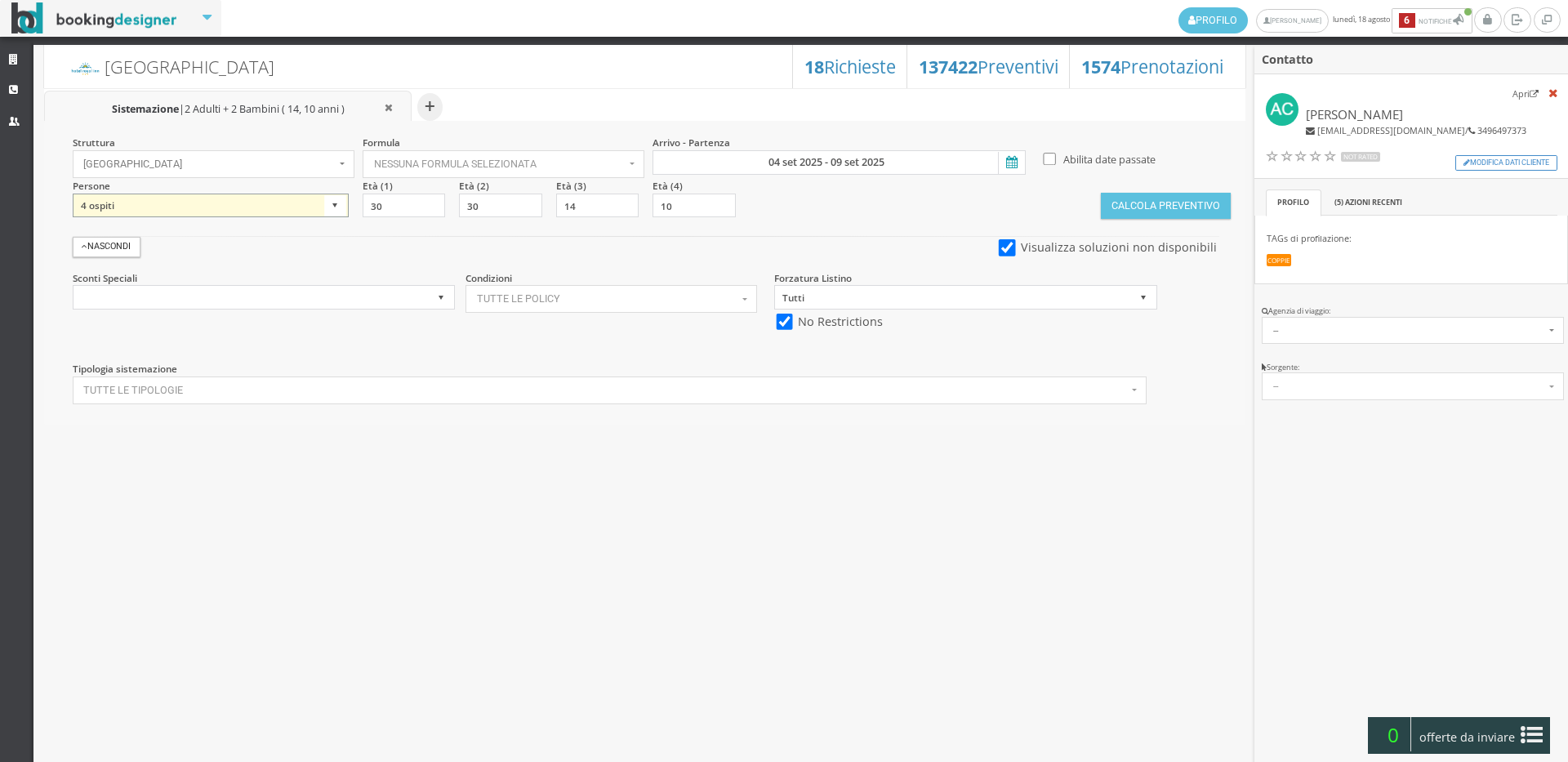
drag, startPoint x: 190, startPoint y: 200, endPoint x: 187, endPoint y: 217, distance: 17.3
click at [190, 200] on select "1 ospite 2 ospiti 3 ospiti 4 ospiti 5 ospiti 6 ospiti 7 ospiti 8 ospiti 9 ospit…" at bounding box center [211, 205] width 276 height 24
select select "2"
click at [73, 193] on select "1 ospite 2 ospiti 3 ospiti 4 ospiti 5 ospiti 6 ospiti 7 ospiti 8 ospiti 9 ospit…" at bounding box center [211, 205] width 276 height 24
click at [1159, 219] on div "Struttura [GEOGRAPHIC_DATA] × Seleziona Bianchi Hotels Bianchi Hotels Hotel [GE…" at bounding box center [645, 272] width 1202 height 303
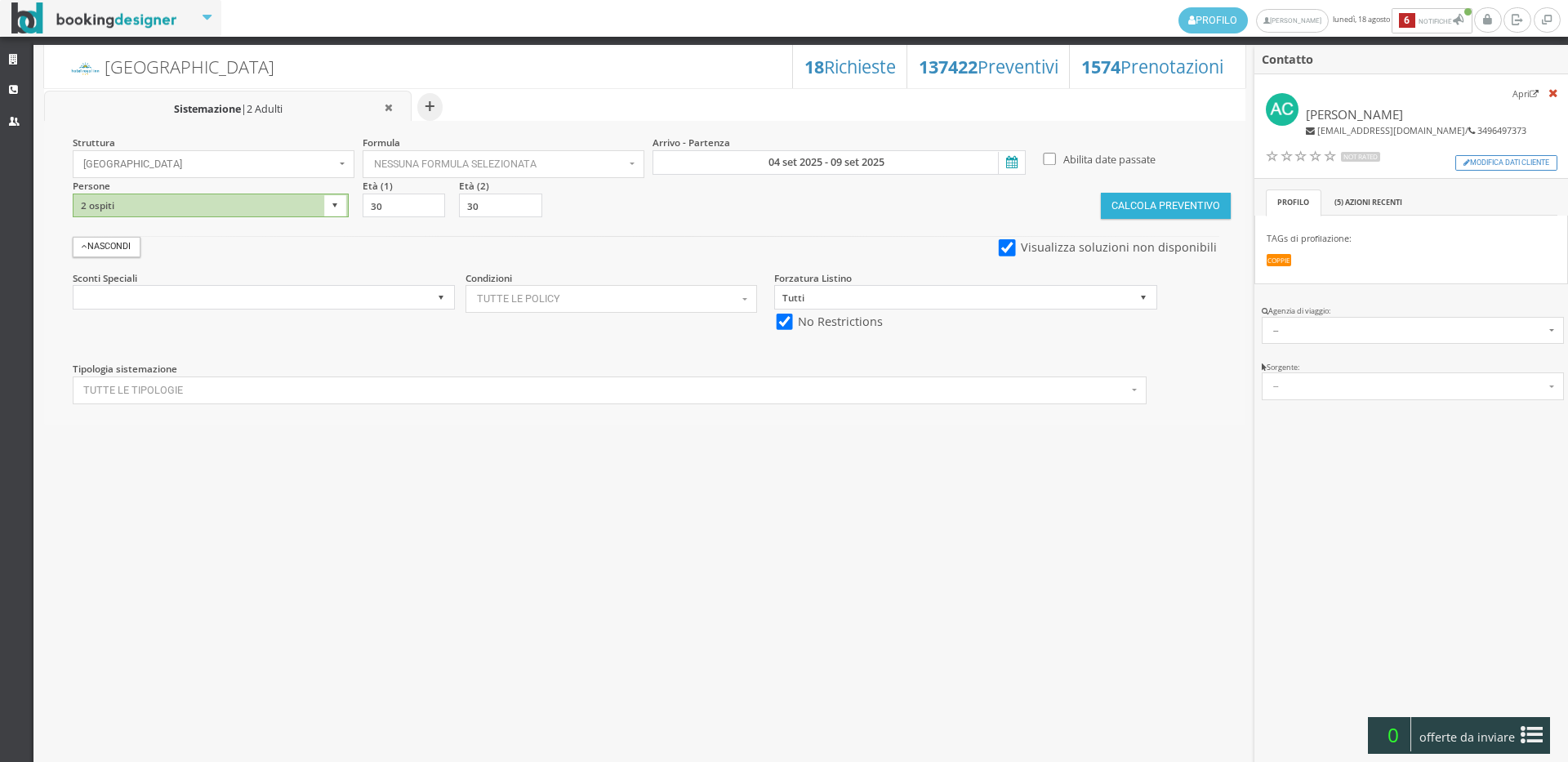
click at [1168, 200] on button "Calcola Preventivo" at bounding box center [1166, 205] width 129 height 26
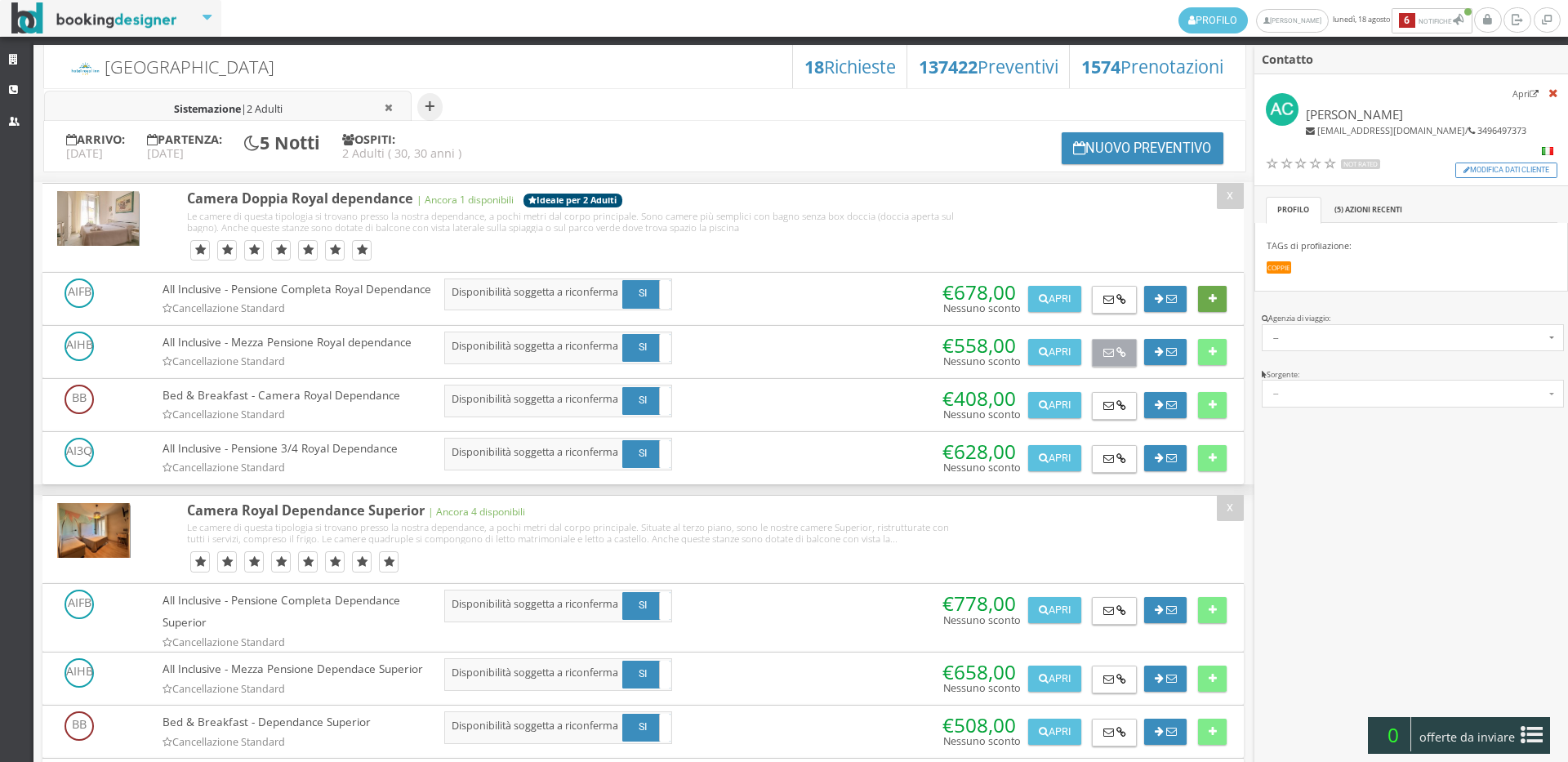
click at [1214, 298] on button at bounding box center [1212, 298] width 28 height 26
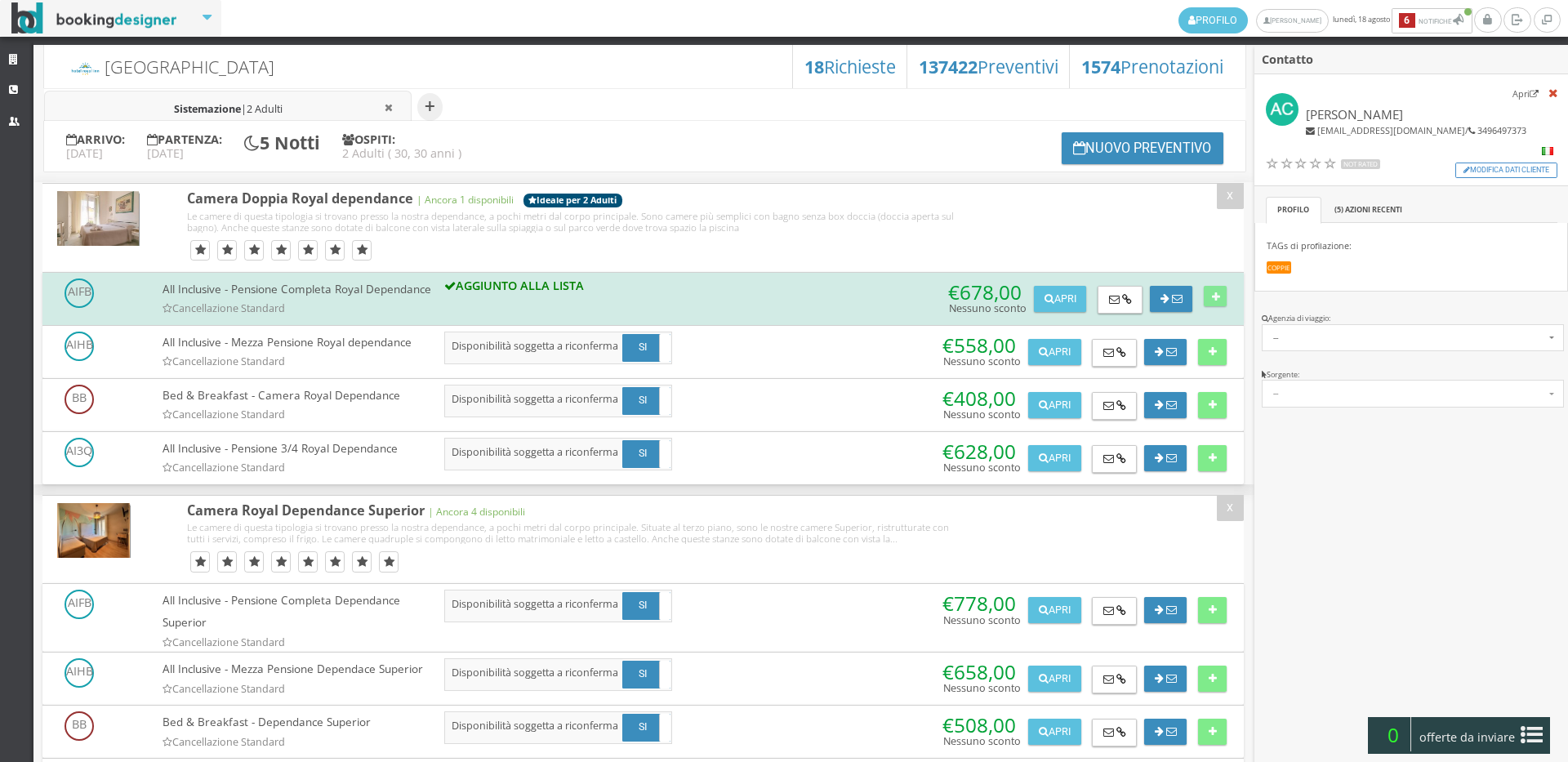
scroll to position [363, 0]
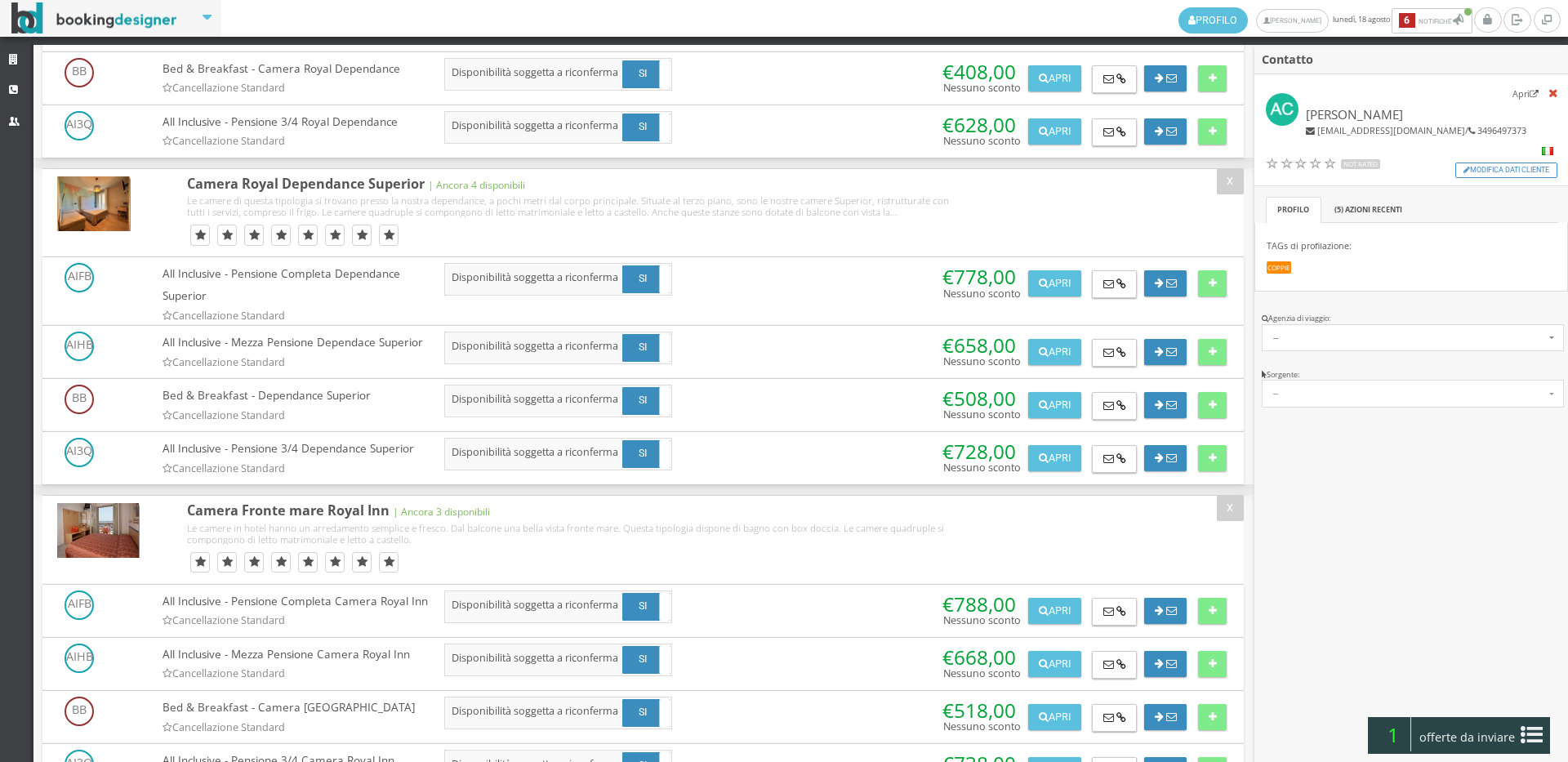
click at [1189, 296] on div at bounding box center [1206, 280] width 40 height 33
click at [1203, 296] on button at bounding box center [1212, 283] width 28 height 26
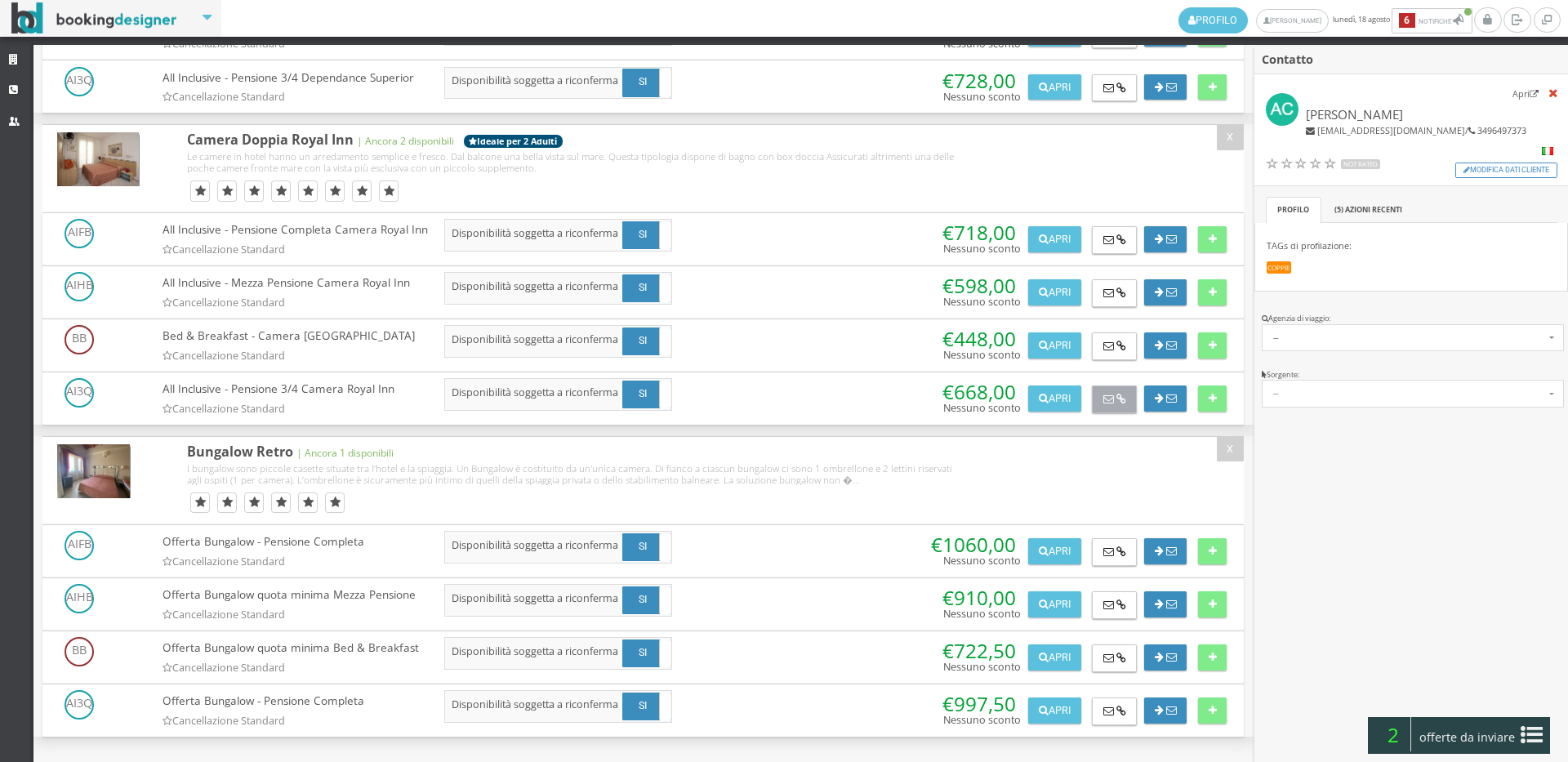
scroll to position [2412, 0]
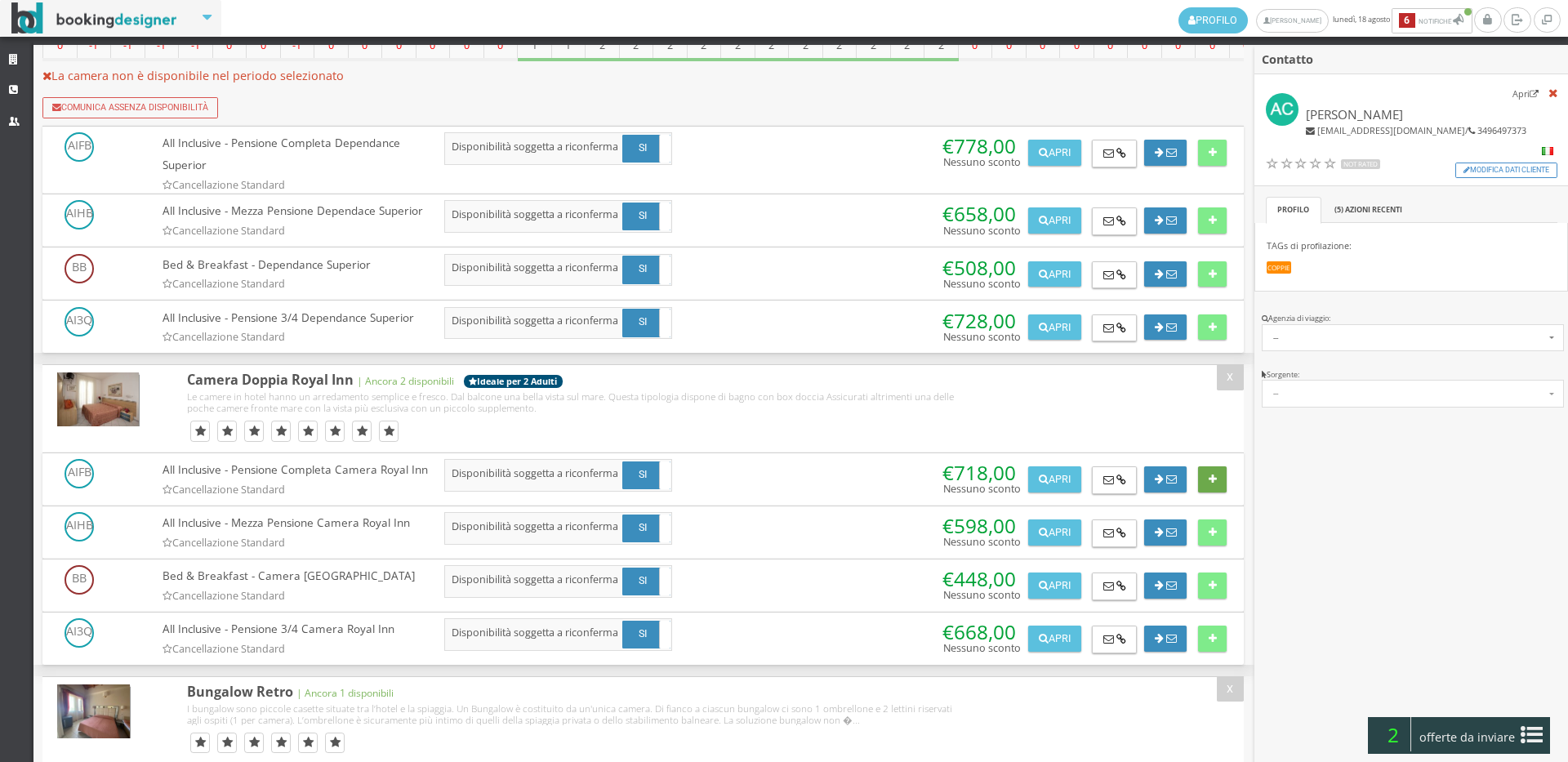
click at [1199, 493] on button at bounding box center [1212, 479] width 28 height 26
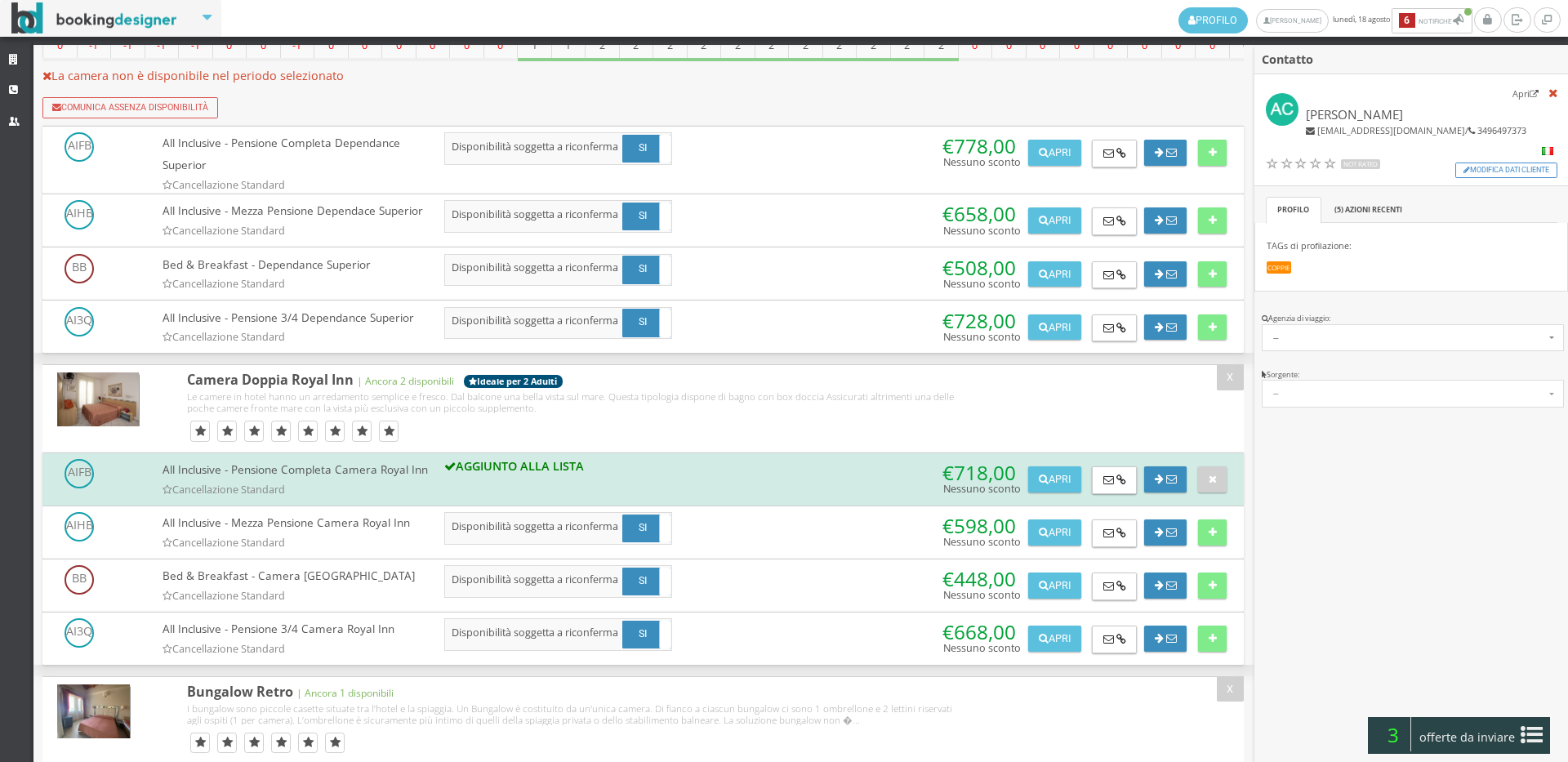
click at [1511, 723] on div "3 offerte da inviare" at bounding box center [1458, 736] width 182 height 37
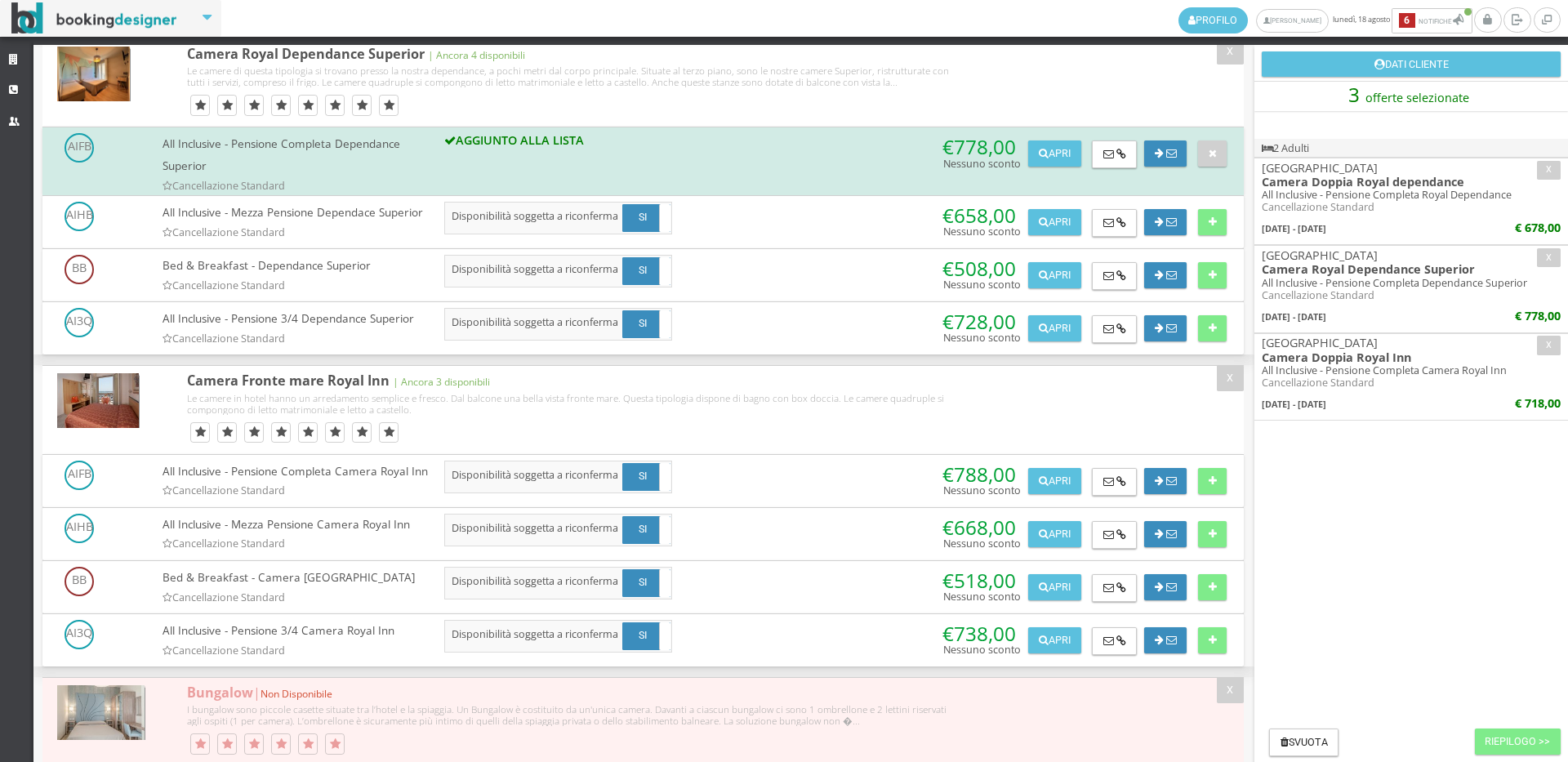
scroll to position [0, 0]
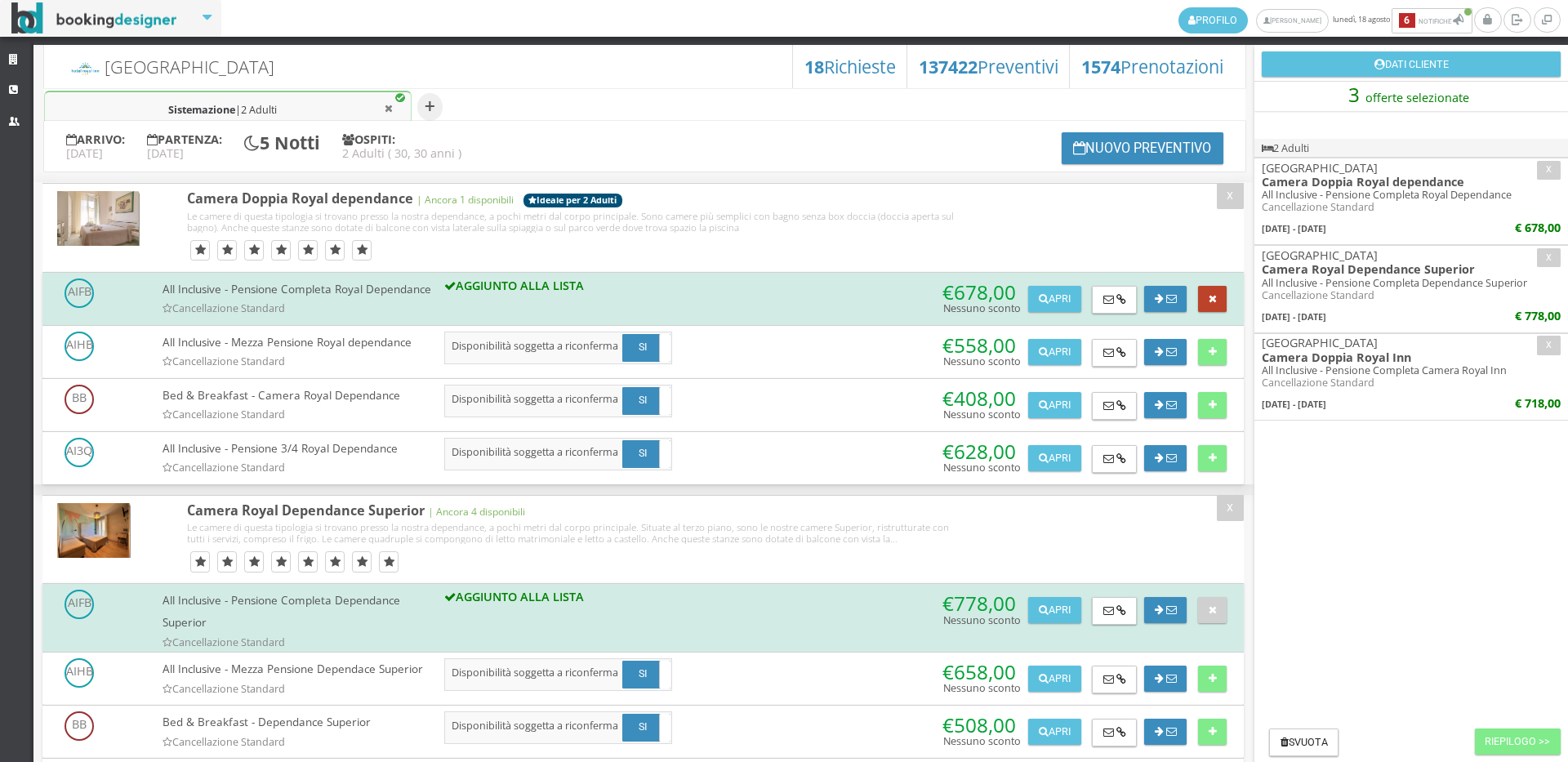
click at [1200, 294] on button at bounding box center [1212, 298] width 28 height 26
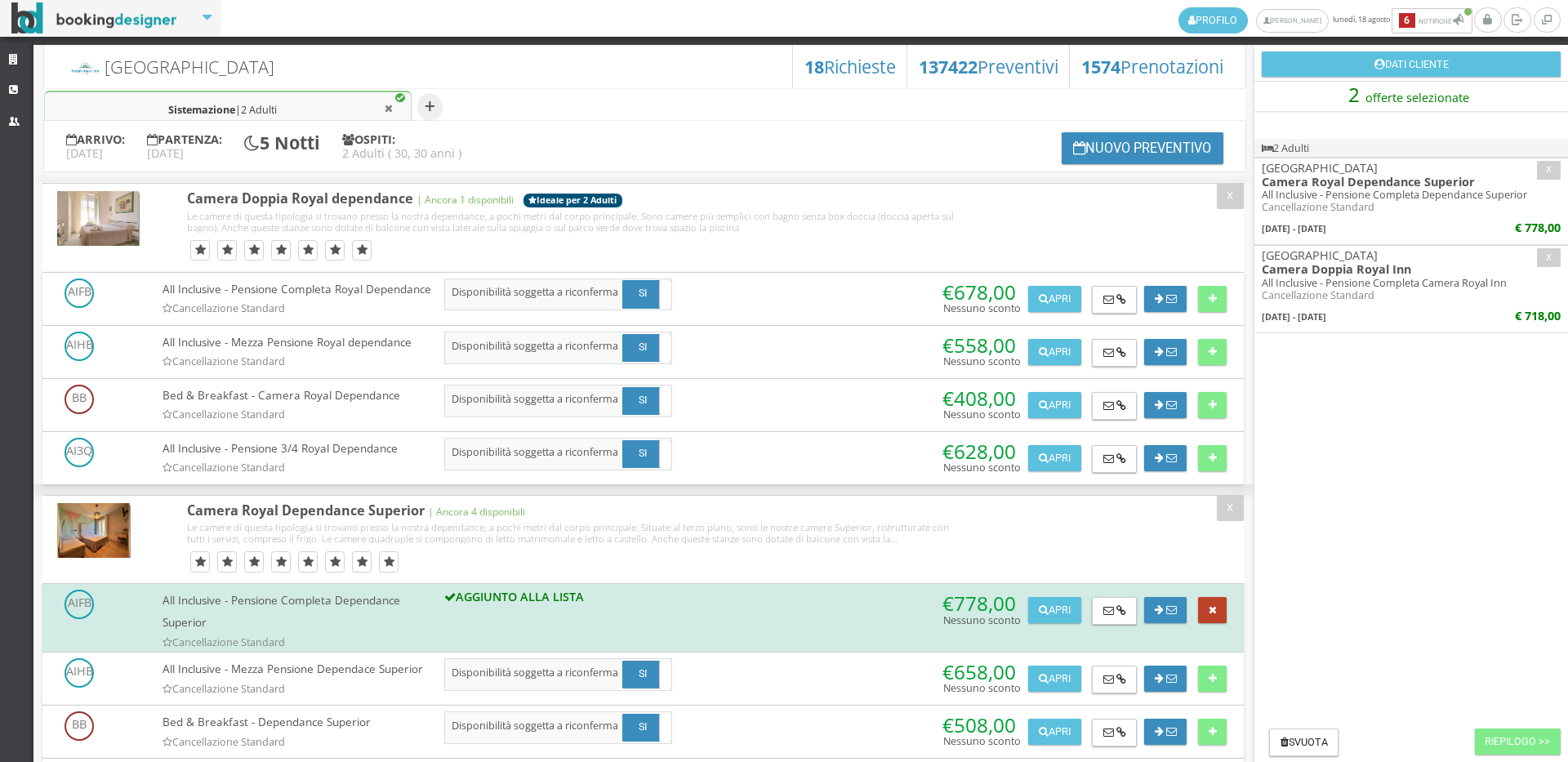
click at [1211, 616] on icon at bounding box center [1213, 610] width 8 height 11
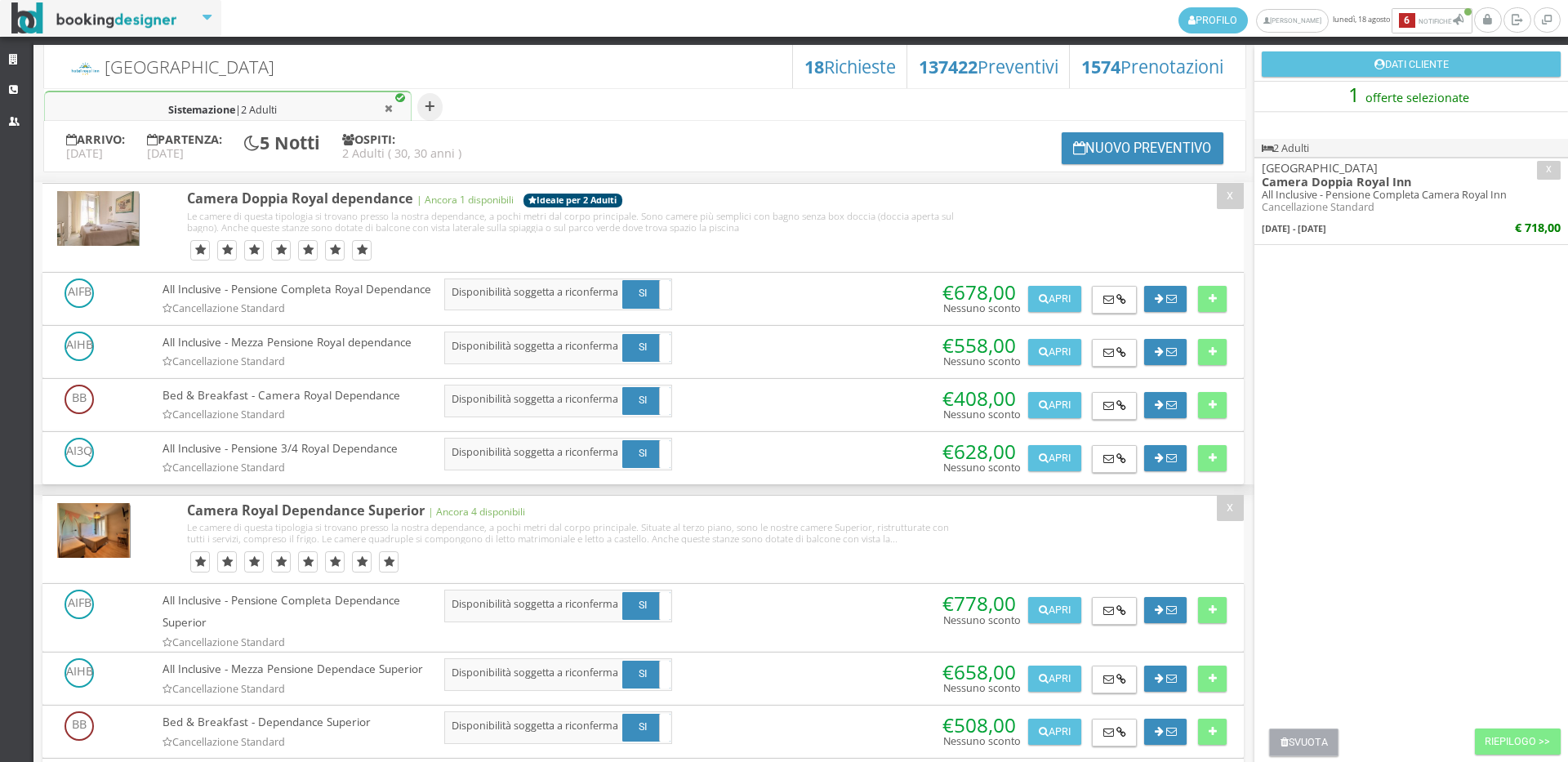
click at [1291, 742] on button "Svuota" at bounding box center [1304, 742] width 69 height 28
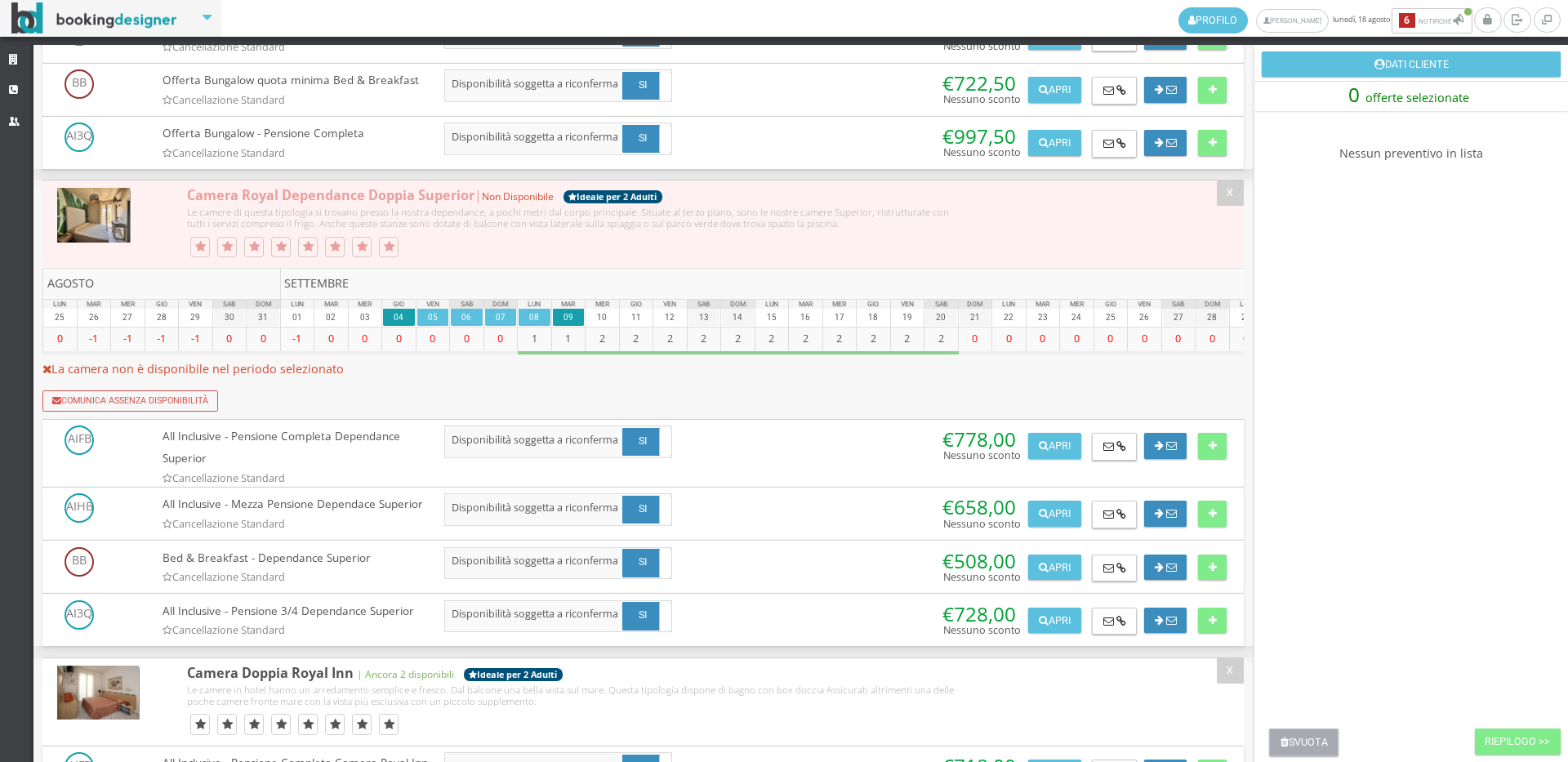
scroll to position [2541, 0]
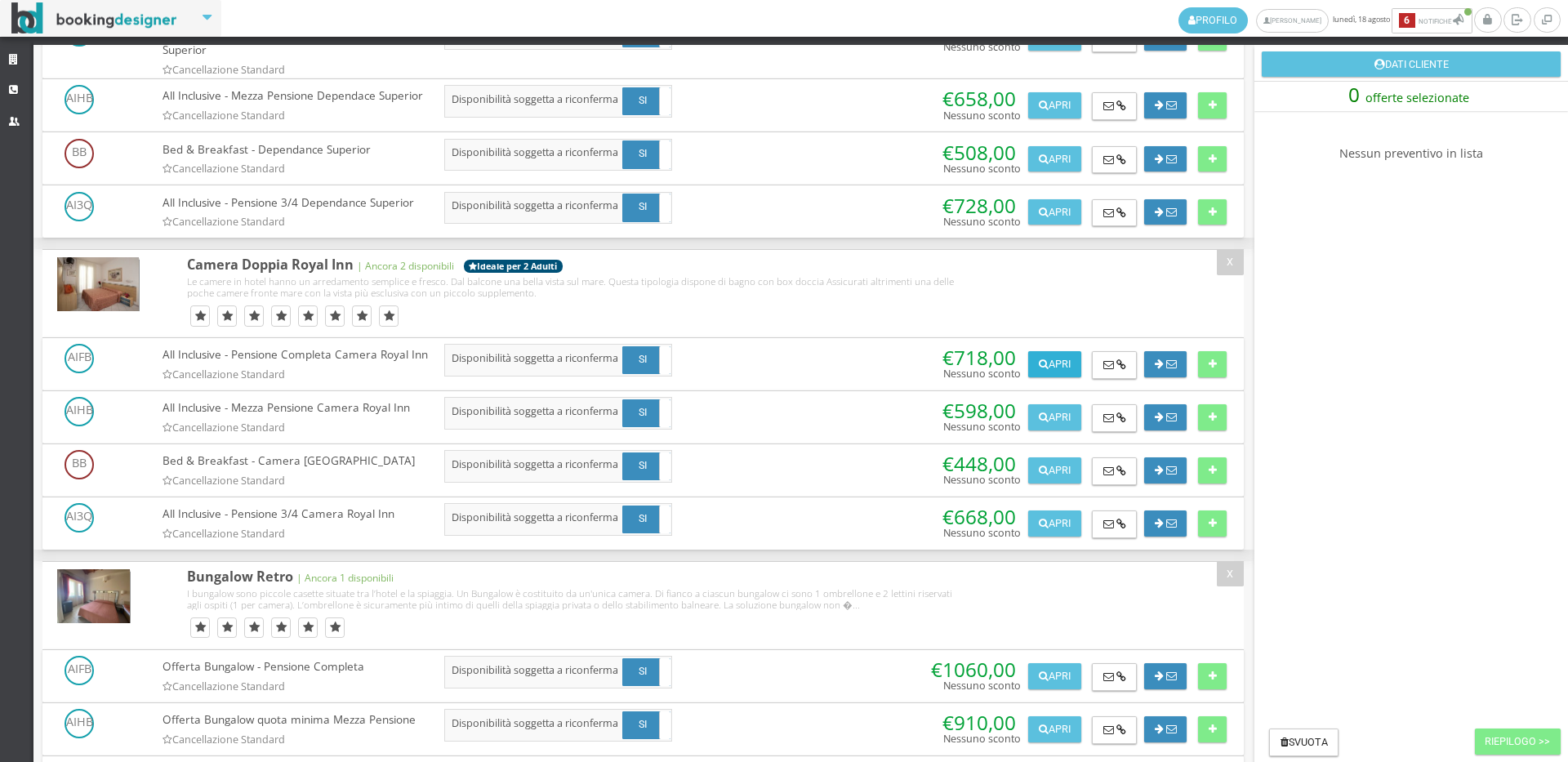
click at [1051, 377] on button "Apri" at bounding box center [1055, 364] width 52 height 26
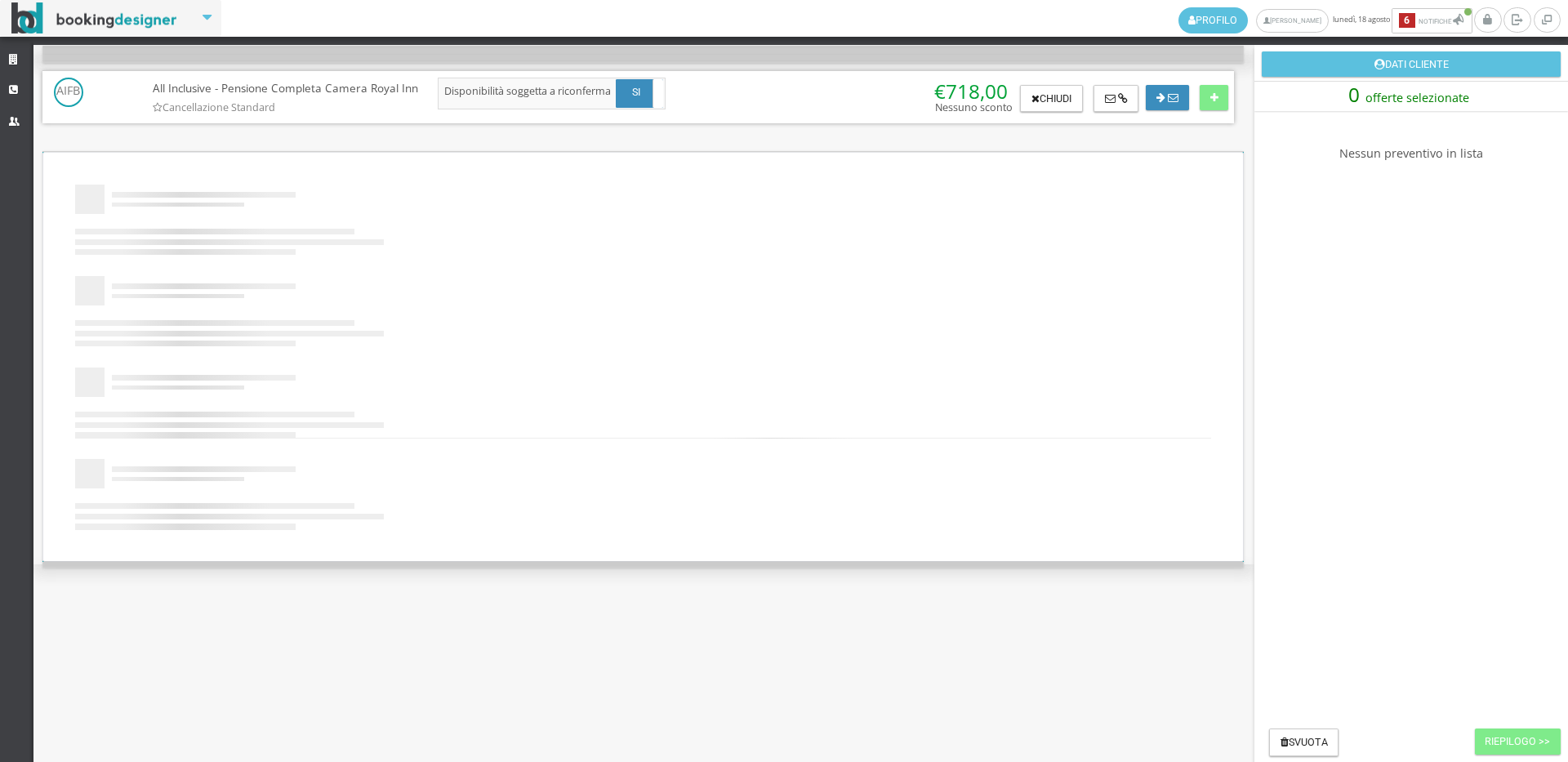
scroll to position [0, 0]
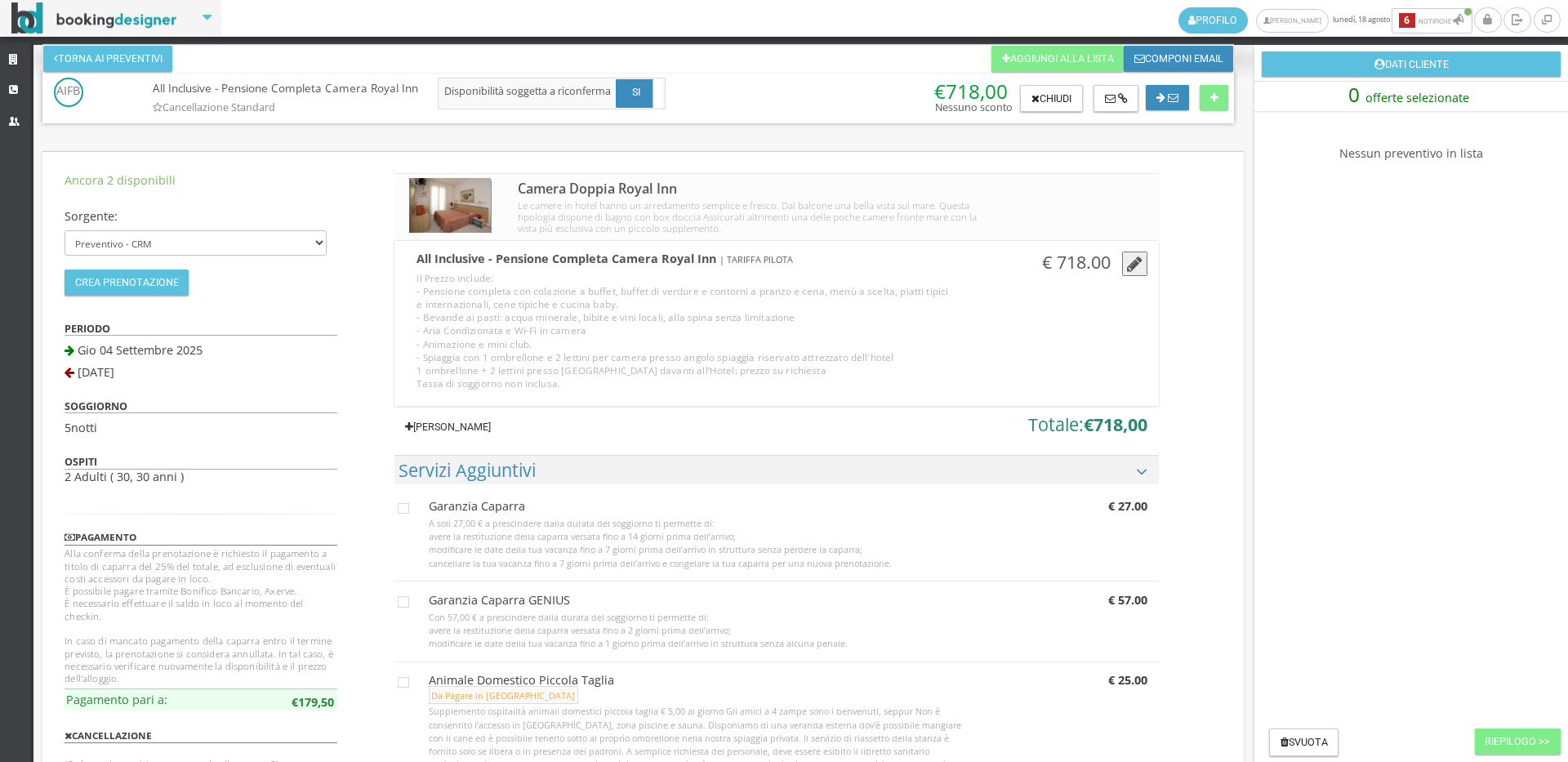
click at [478, 433] on link "[PERSON_NAME]" at bounding box center [447, 427] width 106 height 26
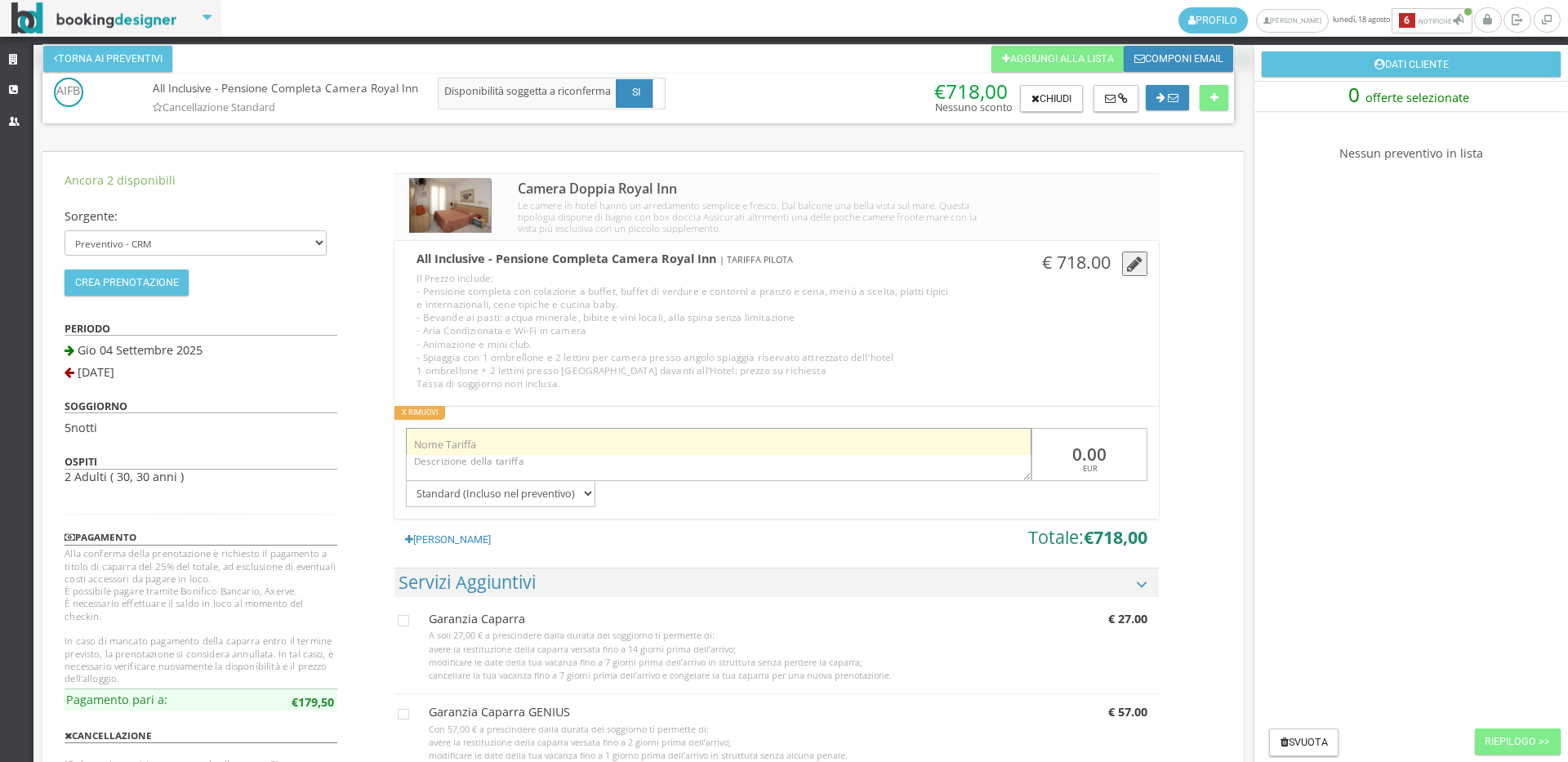
click at [483, 451] on input "text" at bounding box center [719, 441] width 626 height 27
type input "Offerta"
drag, startPoint x: 1117, startPoint y: 429, endPoint x: 965, endPoint y: 430, distance: 152.0
click at [965, 430] on div "Offerta 0.00 EUR Standard (Incluso nel preventivo) Da pagare in loco (no accont…" at bounding box center [777, 462] width 764 height 89
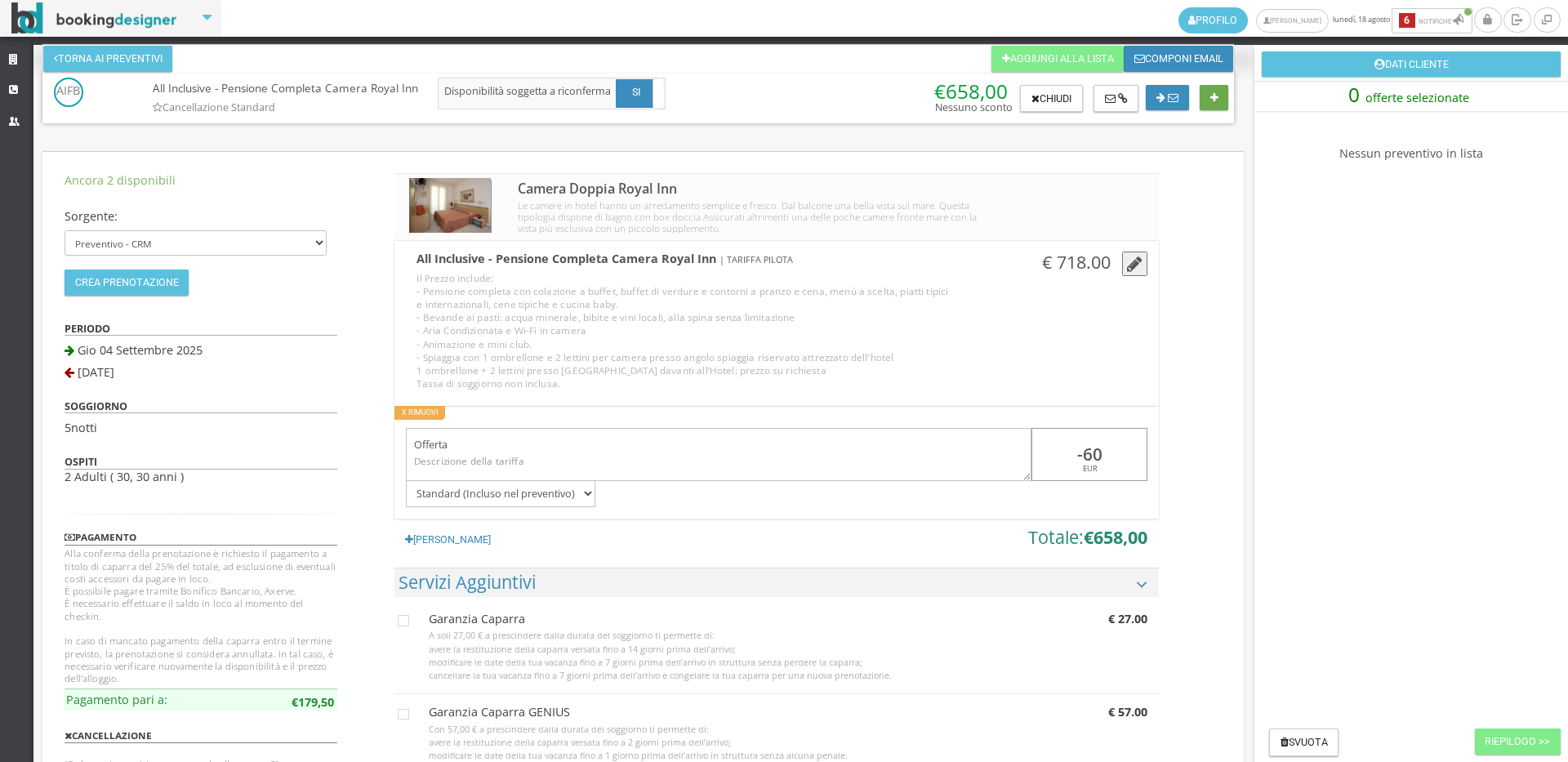
type input "-60"
click at [1209, 106] on button at bounding box center [1213, 97] width 28 height 26
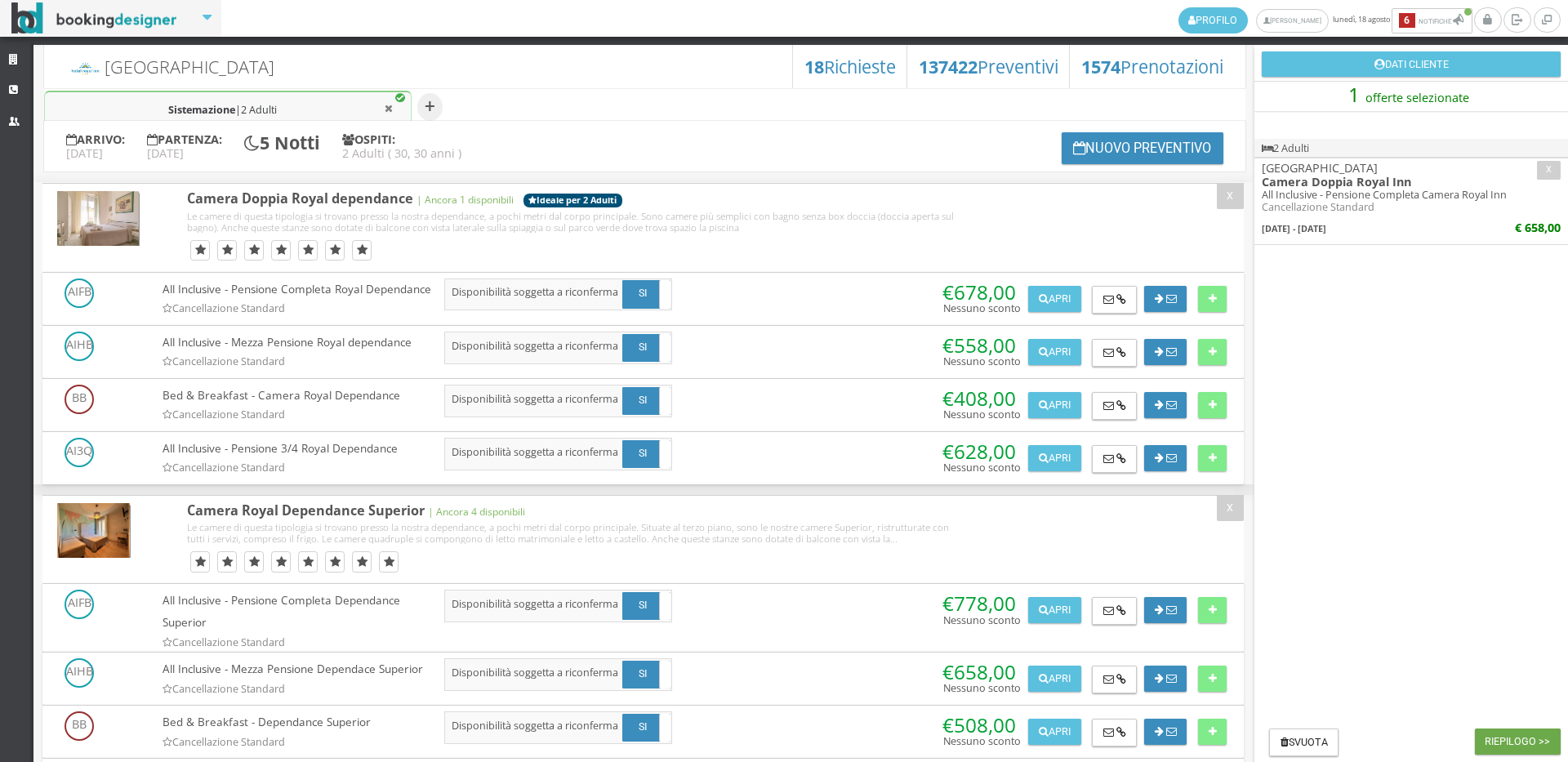
click at [1501, 739] on button "Riepilogo >>" at bounding box center [1517, 741] width 86 height 26
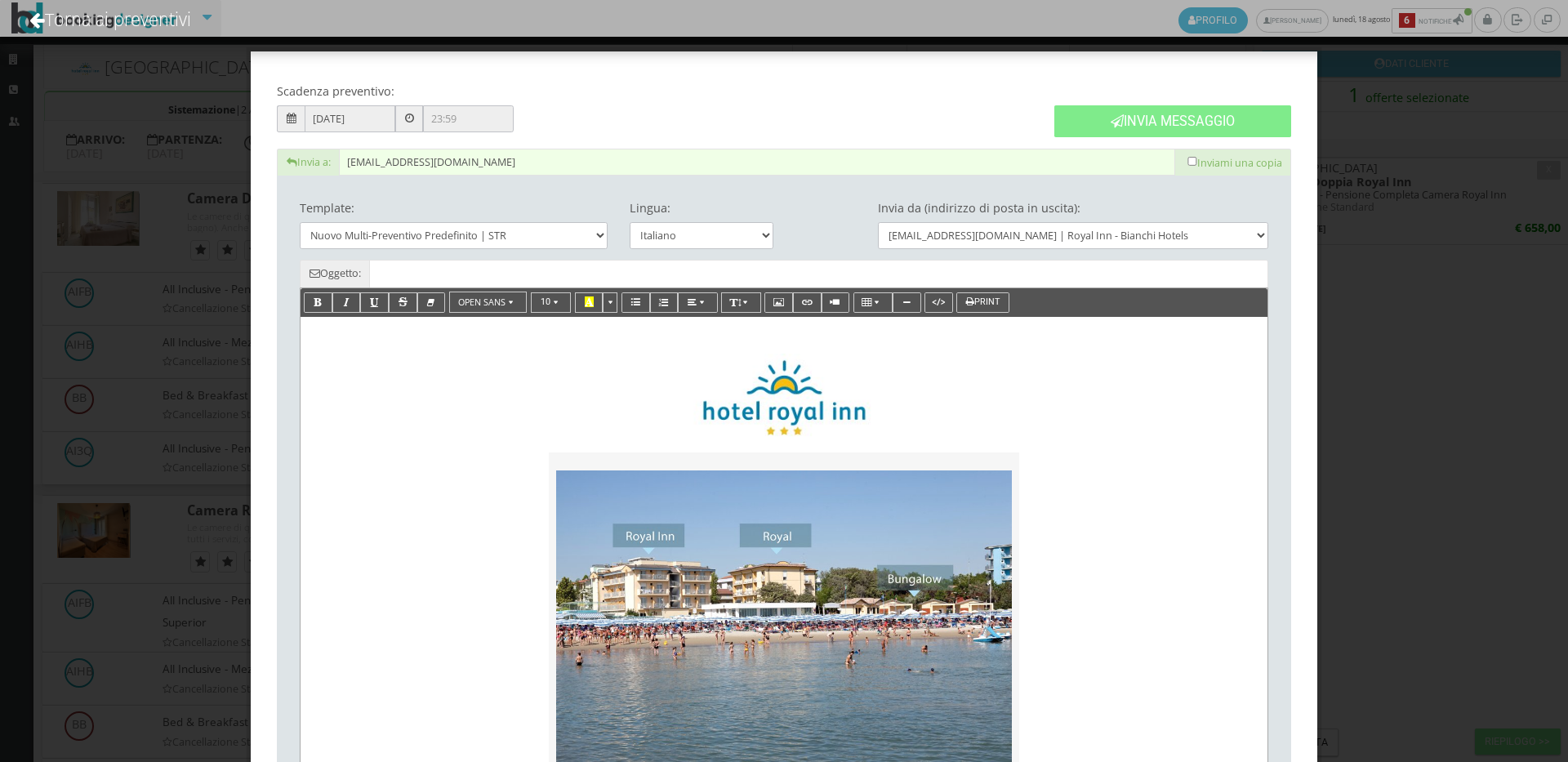
type input "Nuovo Preventivo - [PERSON_NAME] dal [DATE] al [DATE]"
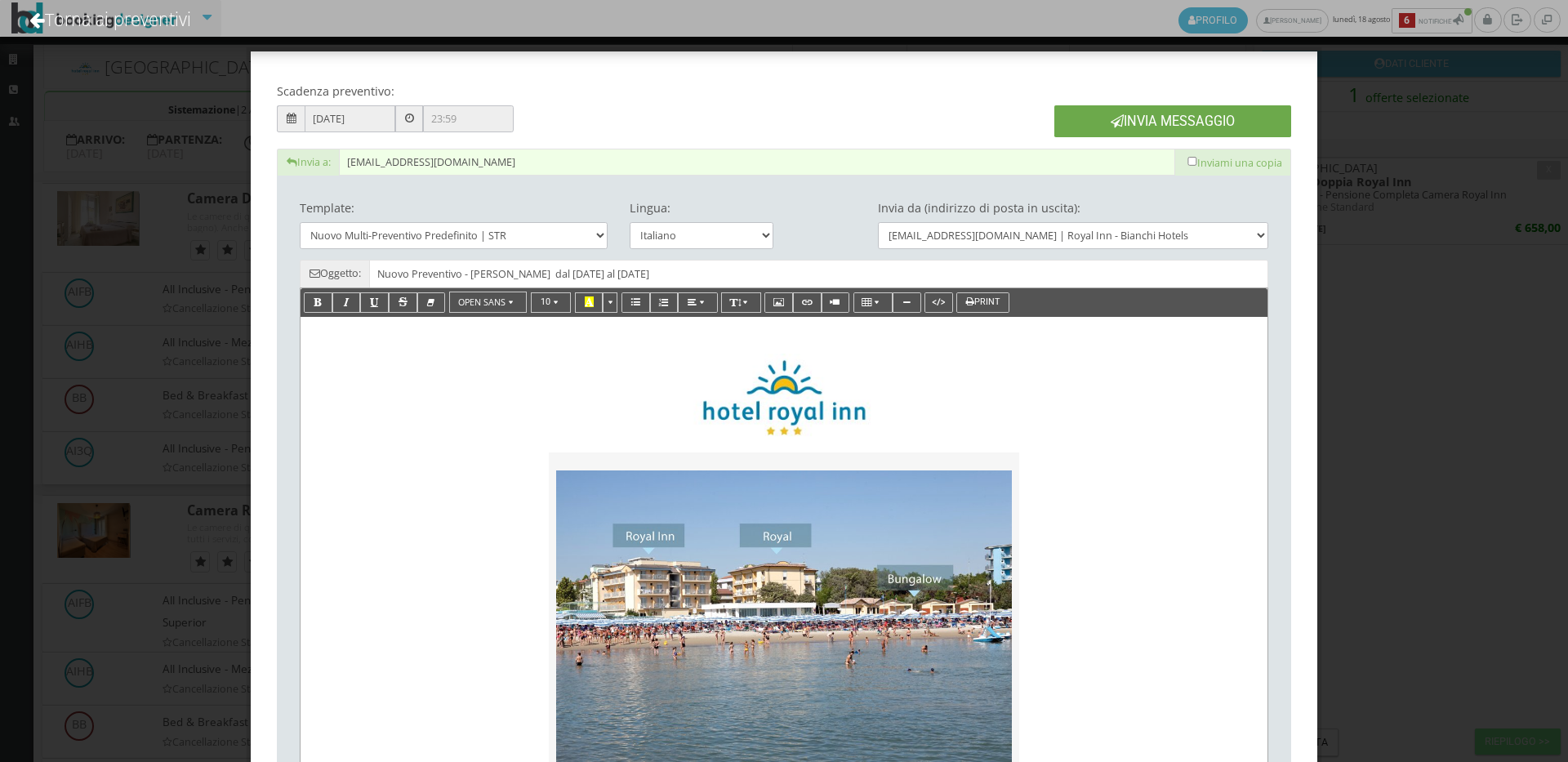
drag, startPoint x: 1180, startPoint y: 117, endPoint x: 877, endPoint y: 46, distance: 311.2
click at [1179, 117] on button "Invia Messaggio" at bounding box center [1173, 121] width 237 height 32
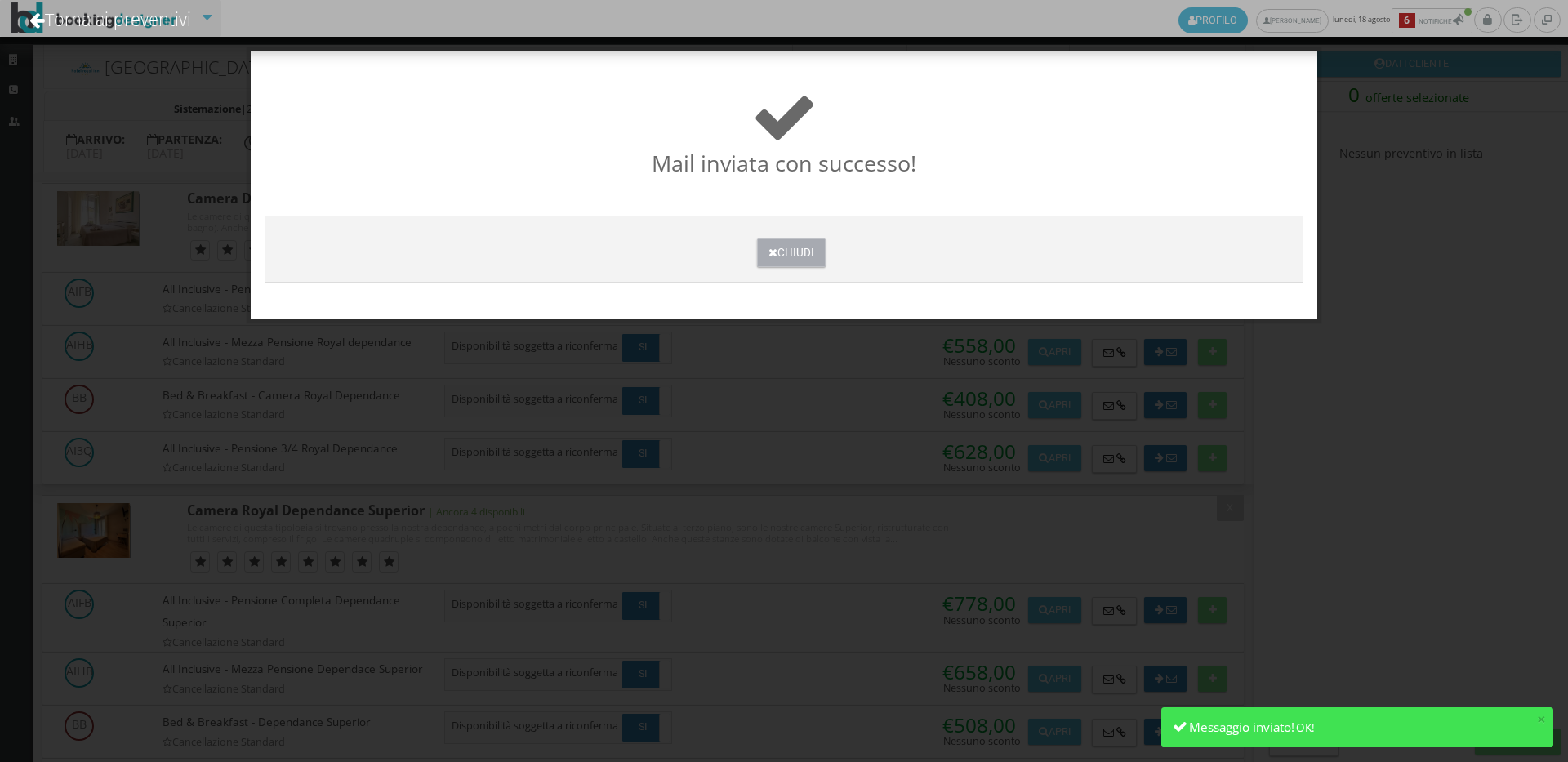
click at [800, 247] on button "Chiudi" at bounding box center [791, 252] width 68 height 28
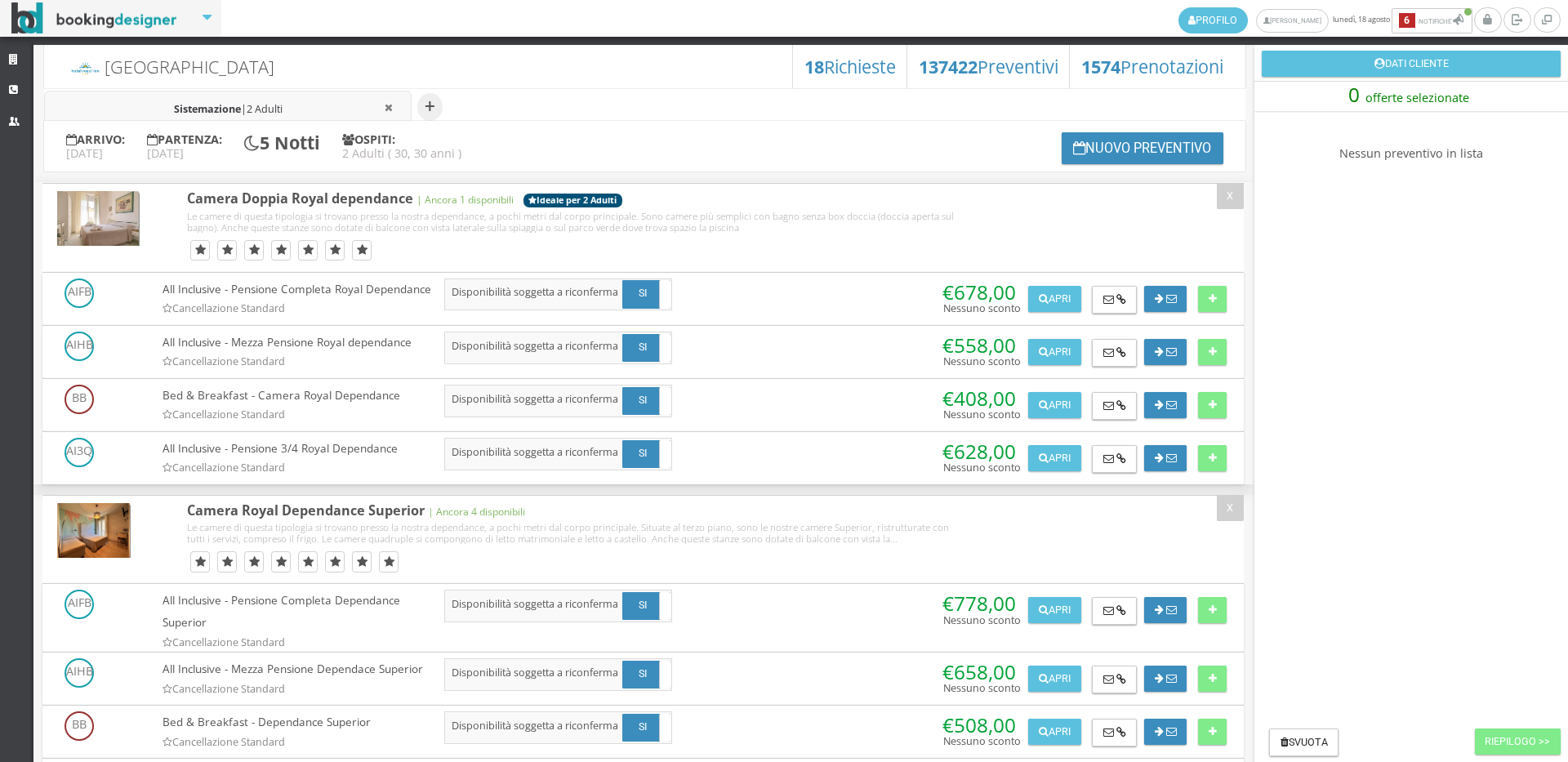
click at [0, 43] on div "Profilo [PERSON_NAME] [DATE] 6 Notifiche Notifiche 6 [GEOGRAPHIC_DATA]" at bounding box center [784, 381] width 1568 height 762
click at [7, 63] on link "Strutture" at bounding box center [17, 60] width 33 height 29
